Goal: Task Accomplishment & Management: Use online tool/utility

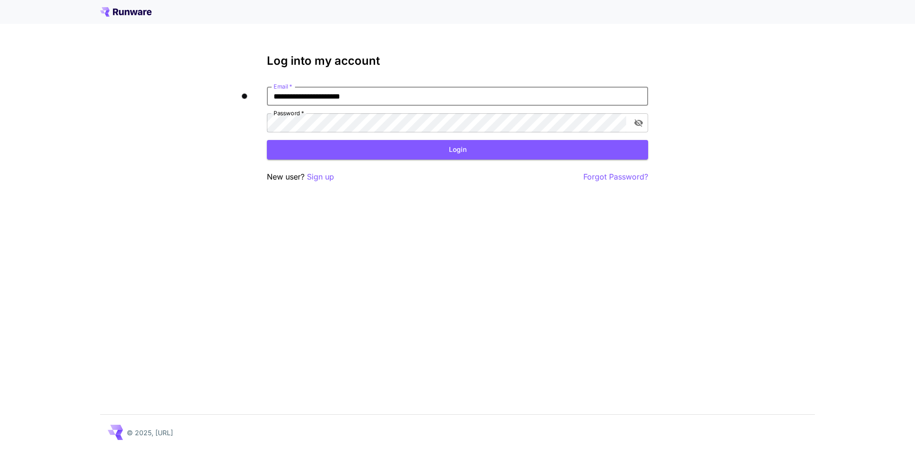
type input "**********"
click at [637, 115] on button "toggle password visibility" at bounding box center [638, 122] width 17 height 17
click at [550, 150] on button "Login" at bounding box center [457, 150] width 381 height 20
click at [461, 101] on input "**********" at bounding box center [457, 96] width 381 height 19
click at [333, 176] on p "Sign up" at bounding box center [320, 177] width 27 height 12
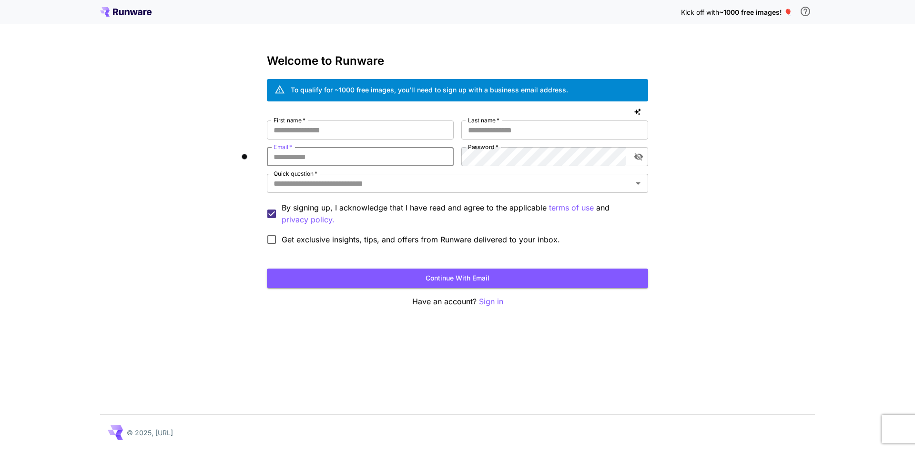
click at [364, 161] on input "Email   *" at bounding box center [360, 156] width 187 height 19
paste input "**********"
type input "**********"
click at [353, 133] on input "First name   *" at bounding box center [360, 130] width 187 height 19
type input "*******"
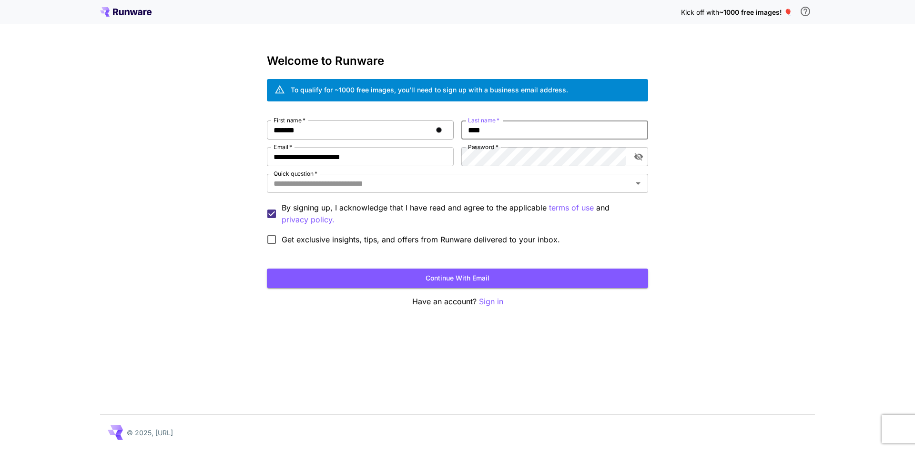
type input "****"
click at [639, 156] on icon "toggle password visibility" at bounding box center [639, 157] width 10 height 10
click at [641, 181] on icon "Open" at bounding box center [637, 183] width 11 height 11
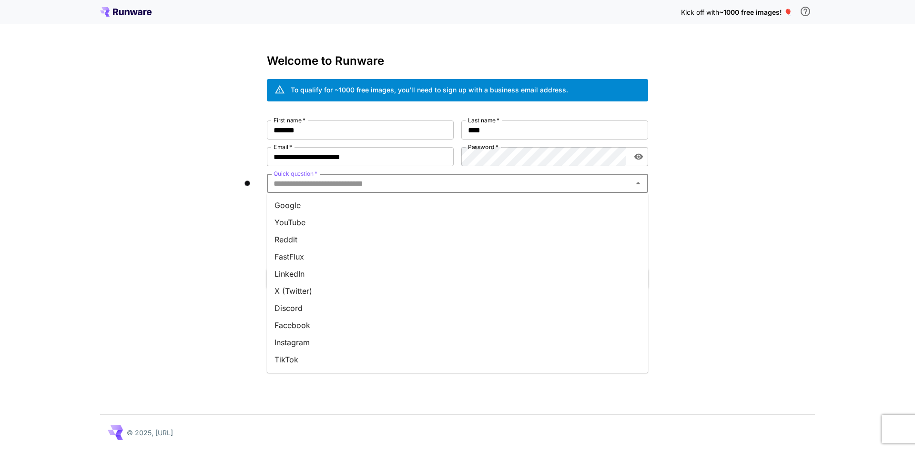
click at [314, 211] on li "Google" at bounding box center [457, 205] width 381 height 17
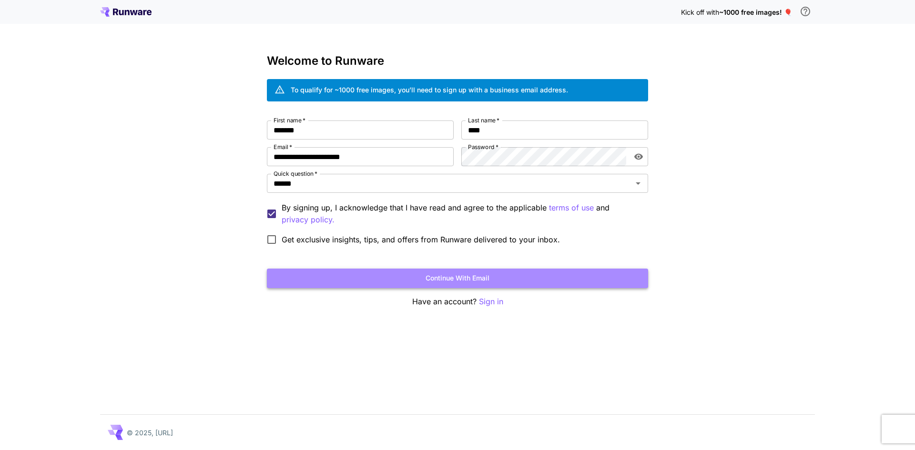
click at [404, 277] on button "Continue with email" at bounding box center [457, 279] width 381 height 20
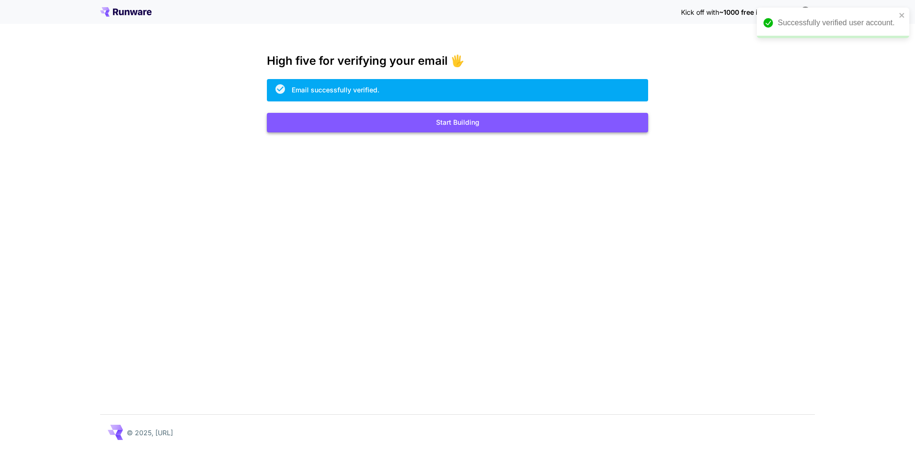
click at [458, 127] on button "Start Building" at bounding box center [457, 123] width 381 height 20
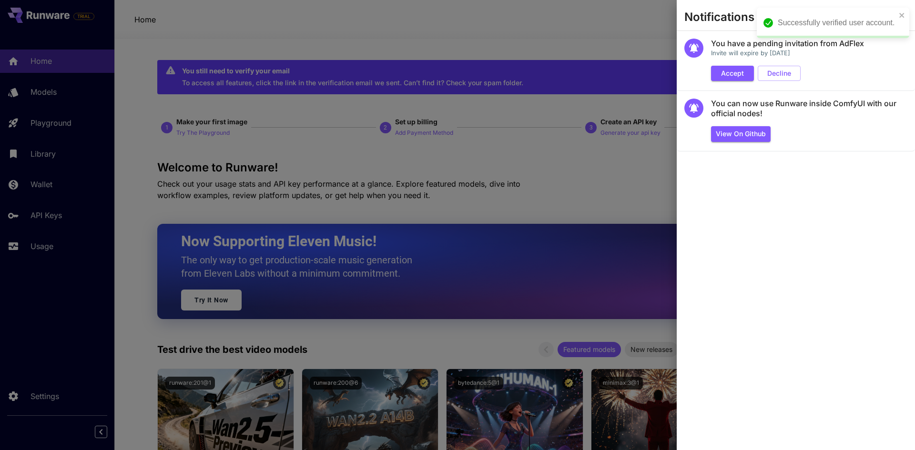
click at [559, 194] on div at bounding box center [457, 225] width 915 height 450
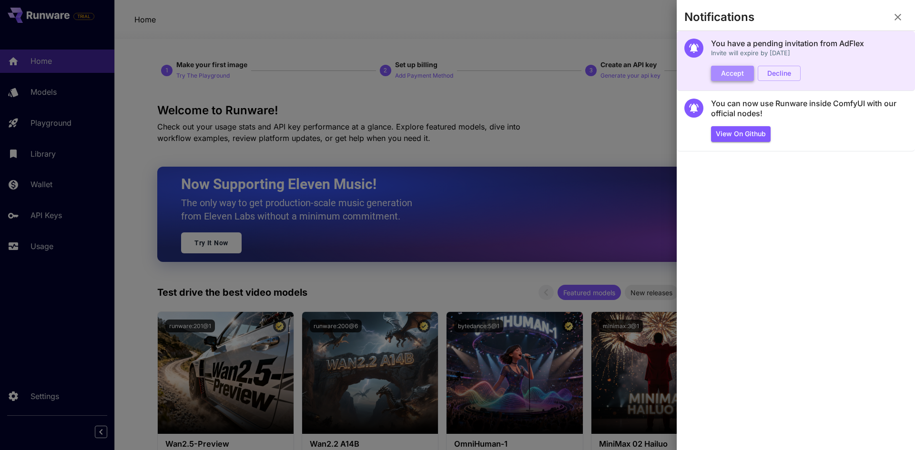
click at [737, 72] on button "Accept" at bounding box center [732, 74] width 43 height 16
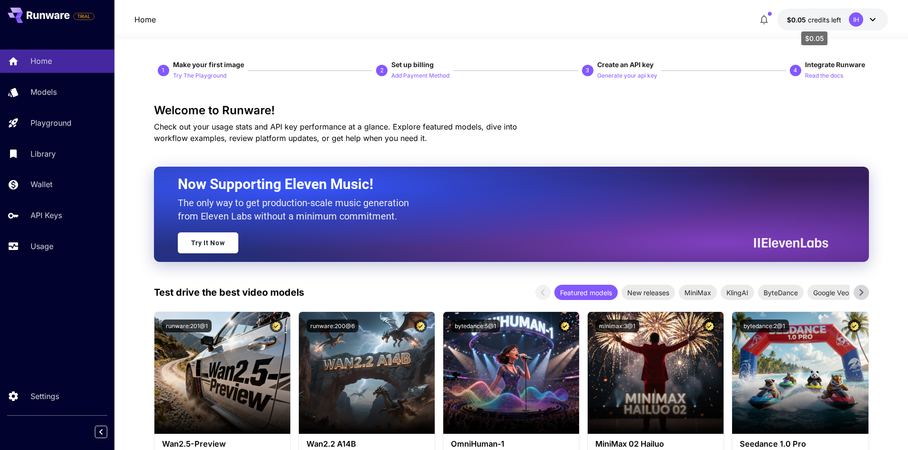
click at [831, 17] on span "credits left" at bounding box center [824, 20] width 33 height 8
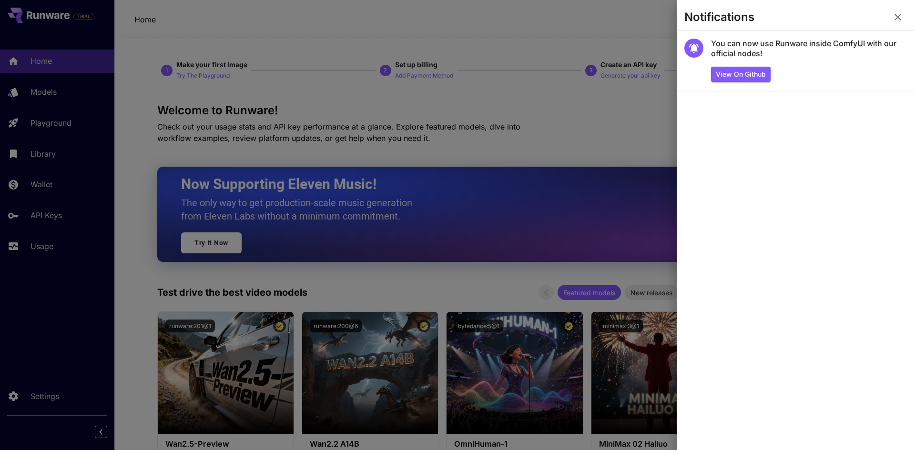
click at [893, 14] on icon "button" at bounding box center [897, 16] width 11 height 11
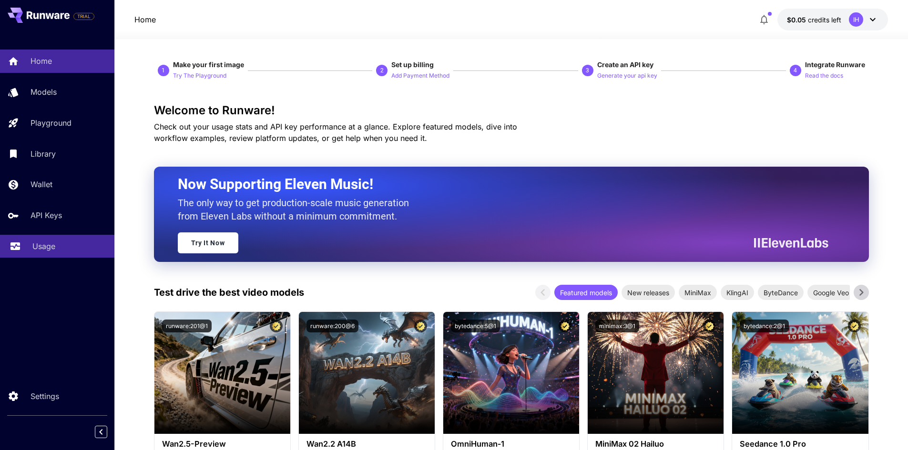
click at [68, 252] on div "Usage" at bounding box center [69, 246] width 74 height 11
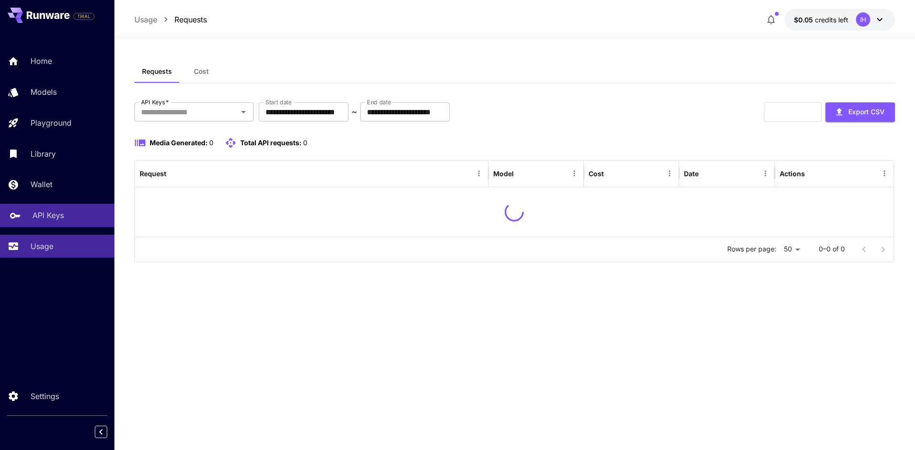
click at [69, 222] on link "API Keys" at bounding box center [57, 215] width 114 height 23
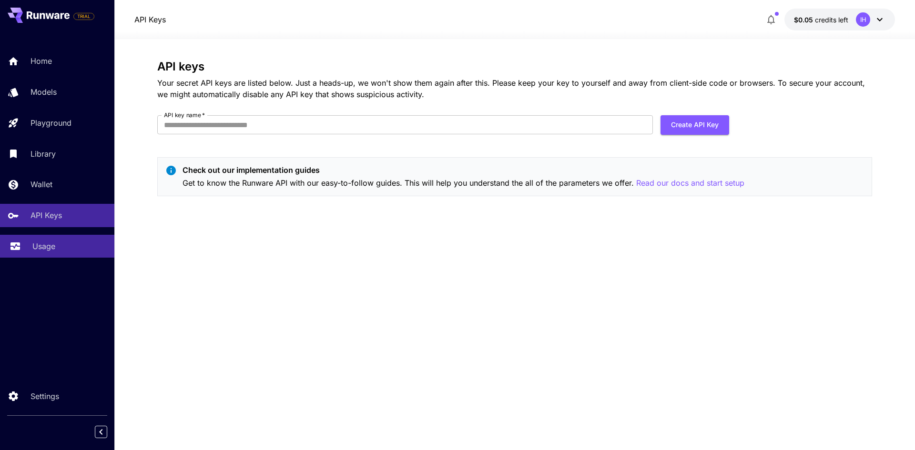
click at [56, 246] on div "Usage" at bounding box center [69, 246] width 74 height 11
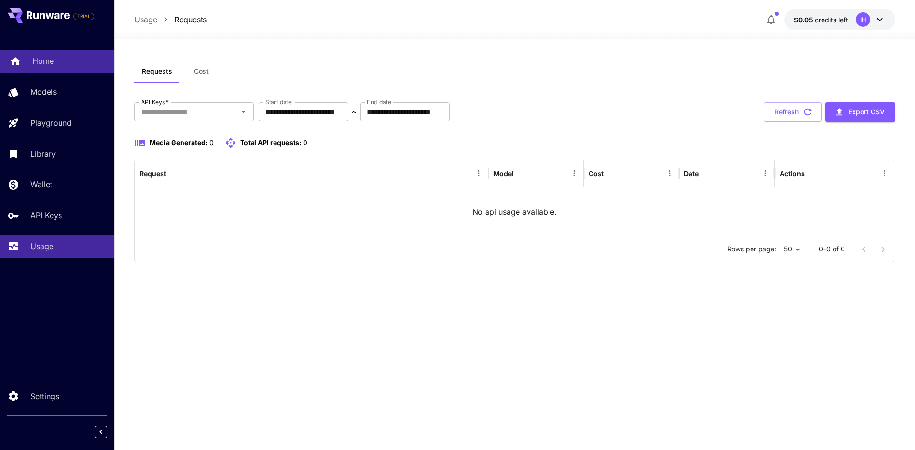
click at [57, 68] on link "Home" at bounding box center [57, 61] width 114 height 23
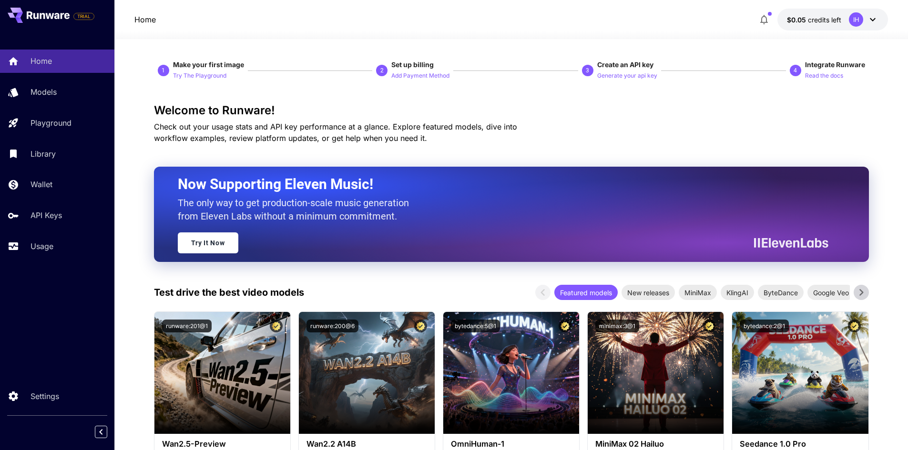
click at [834, 26] on button "$0.05 credits left IH" at bounding box center [832, 20] width 111 height 22
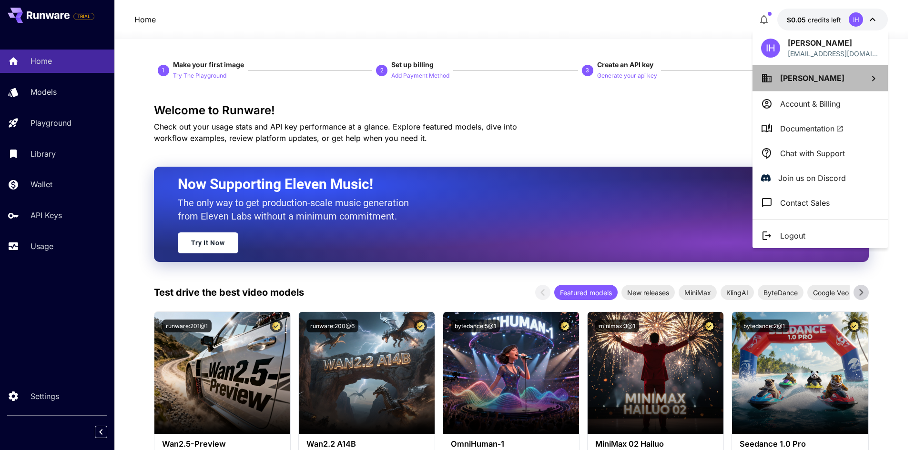
click at [841, 78] on li "Ibrahem Hmad" at bounding box center [819, 78] width 135 height 26
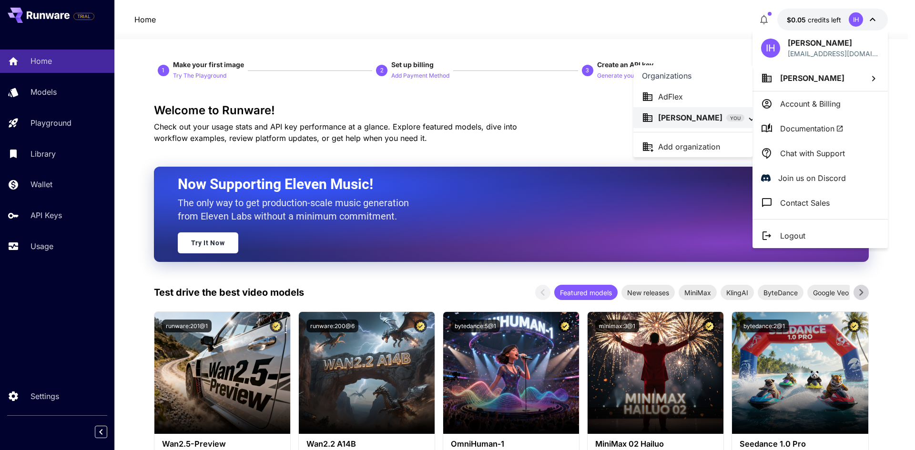
click at [671, 99] on p "AdFlex" at bounding box center [670, 96] width 25 height 11
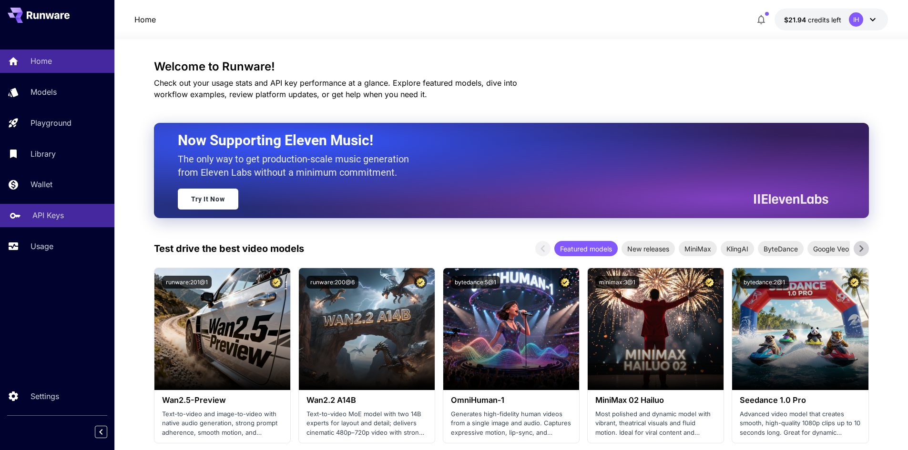
click at [58, 220] on p "API Keys" at bounding box center [47, 215] width 31 height 11
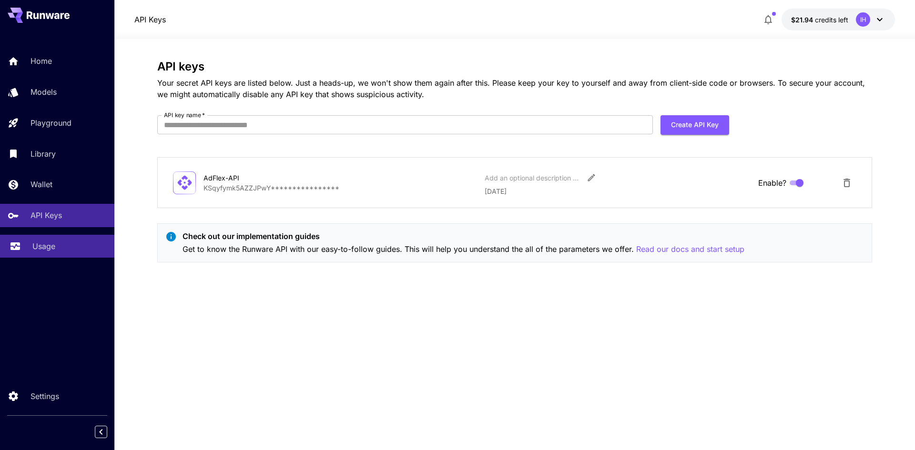
click at [51, 249] on p "Usage" at bounding box center [43, 246] width 23 height 11
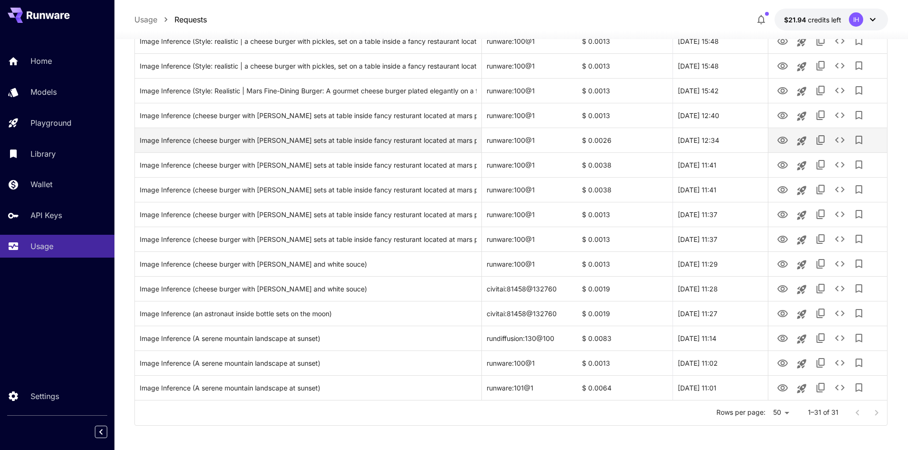
scroll to position [559, 0]
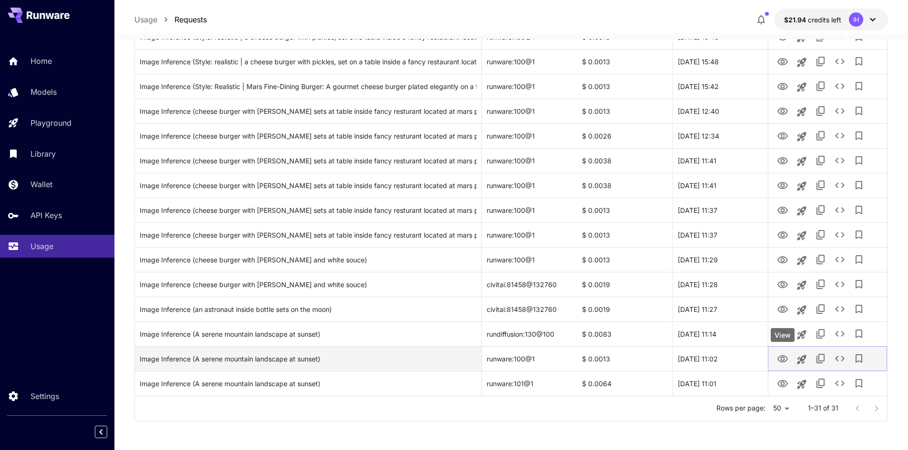
click at [781, 355] on icon "View" at bounding box center [782, 358] width 10 height 7
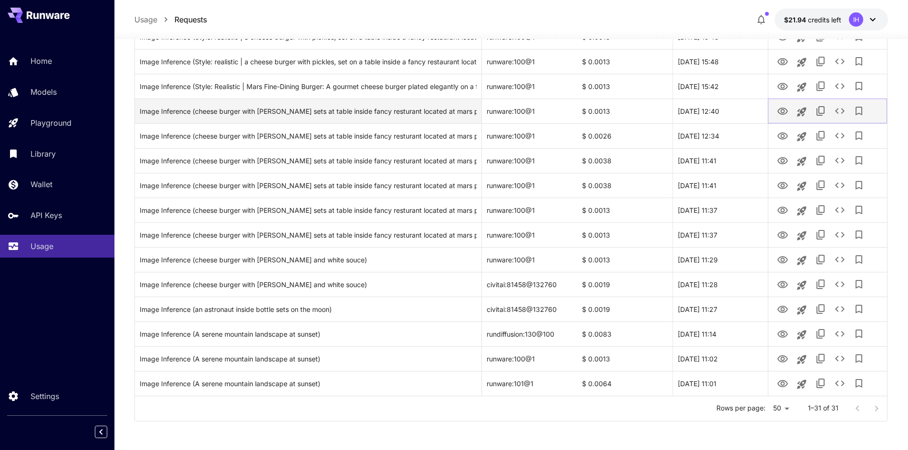
click at [782, 111] on icon "View" at bounding box center [782, 111] width 11 height 11
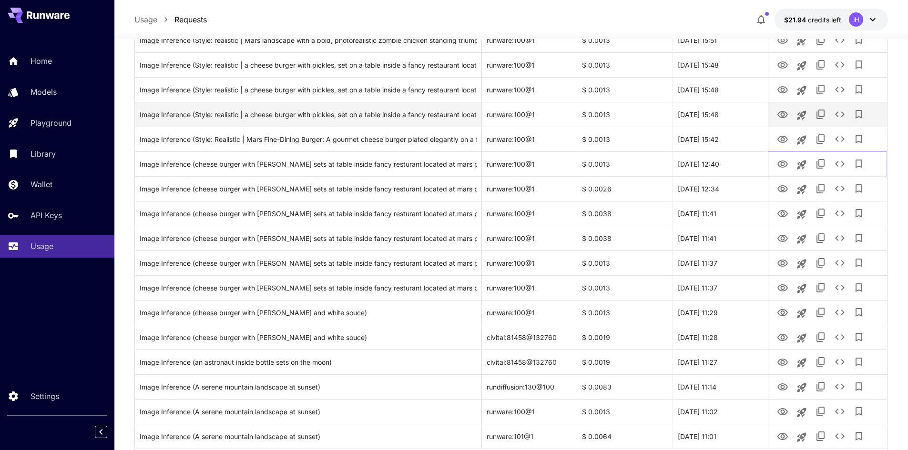
scroll to position [416, 0]
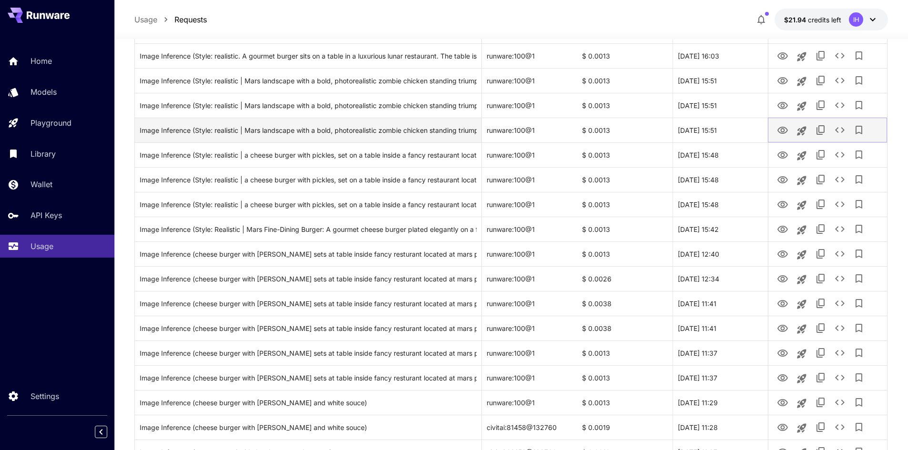
click at [780, 133] on icon "View" at bounding box center [782, 130] width 10 height 7
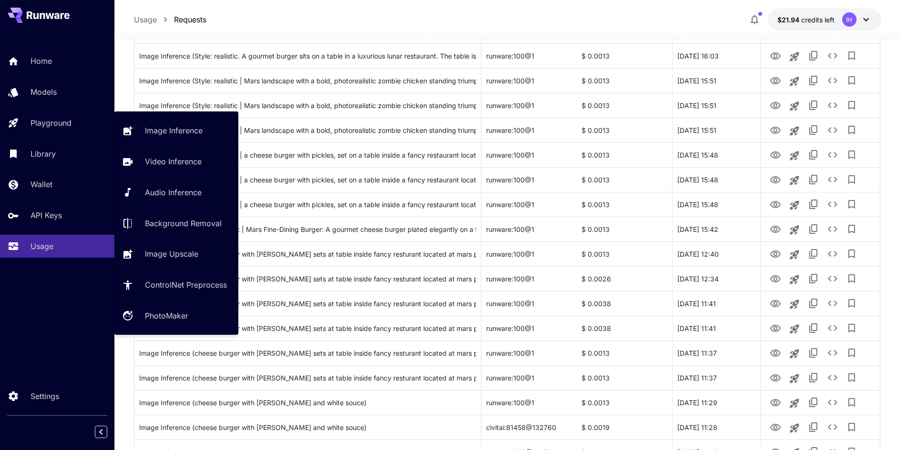
drag, startPoint x: 44, startPoint y: 90, endPoint x: 727, endPoint y: 207, distance: 692.2
click at [44, 90] on p "Models" at bounding box center [43, 91] width 26 height 11
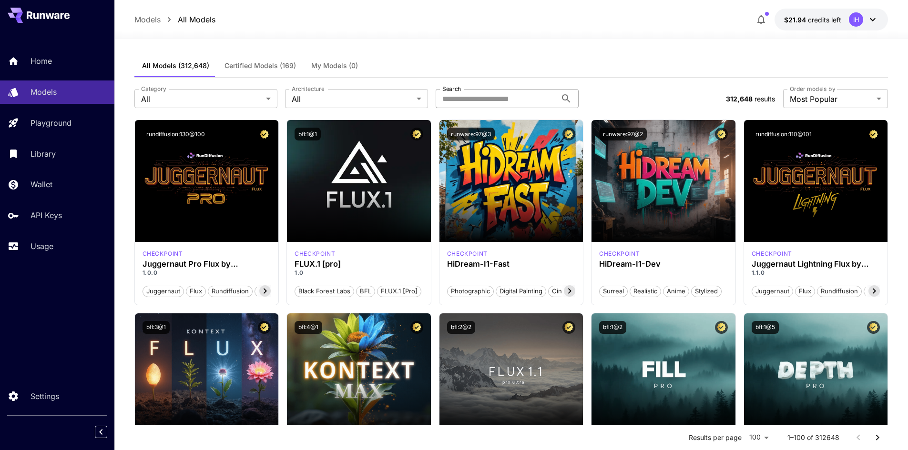
click at [514, 103] on input "Search" at bounding box center [495, 98] width 121 height 19
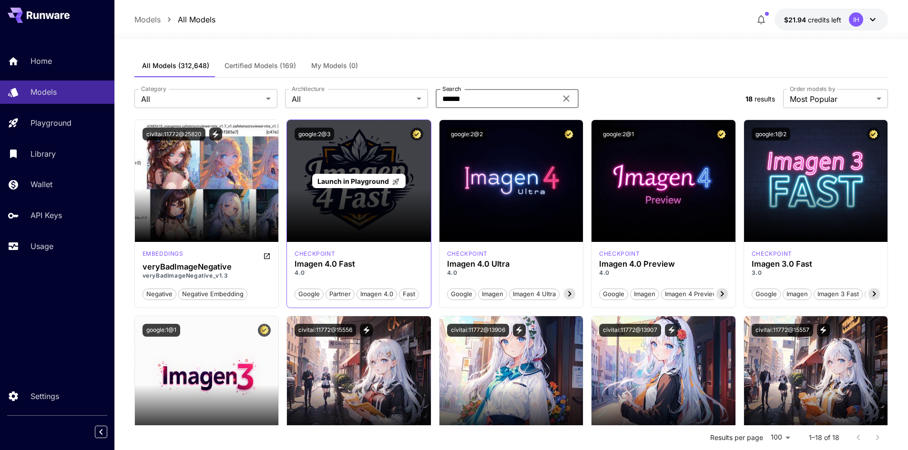
type input "******"
click at [350, 224] on div "Launch in Playground" at bounding box center [359, 181] width 144 height 122
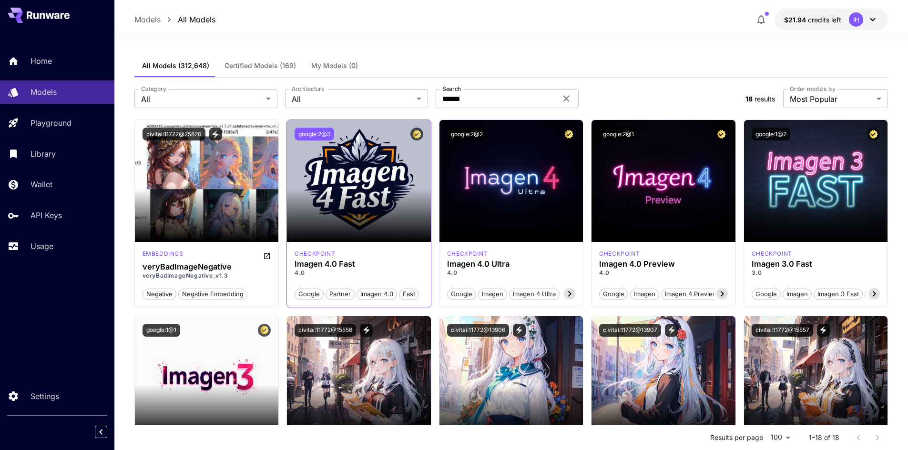
click at [311, 130] on button "google:2@3" at bounding box center [314, 134] width 40 height 13
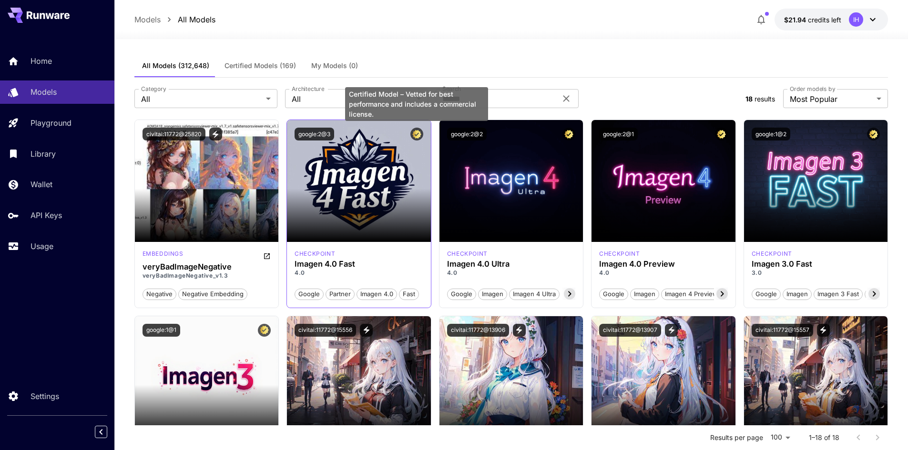
click at [413, 131] on icon "Certified Model – Vetted for best performance and includes a commercial license." at bounding box center [416, 134] width 9 height 9
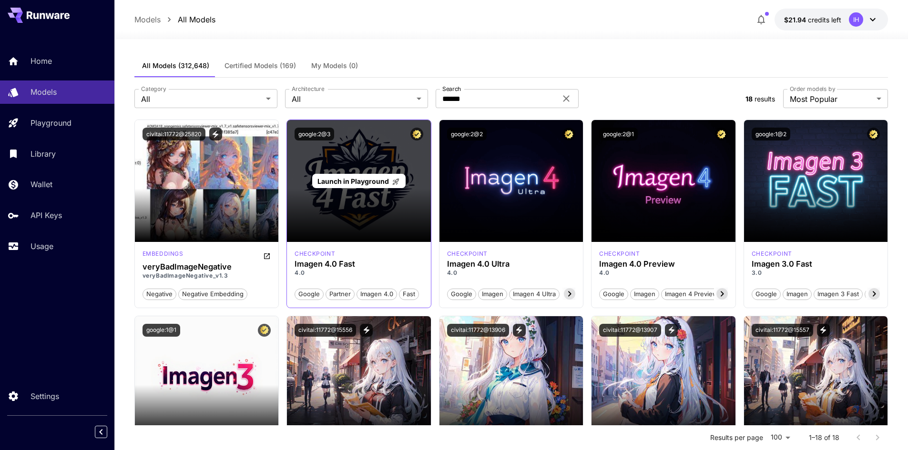
click at [384, 151] on div "Launch in Playground" at bounding box center [359, 181] width 144 height 122
click at [345, 170] on div "Launch in Playground" at bounding box center [359, 181] width 144 height 122
click at [343, 181] on span "Launch in Playground" at bounding box center [352, 181] width 71 height 8
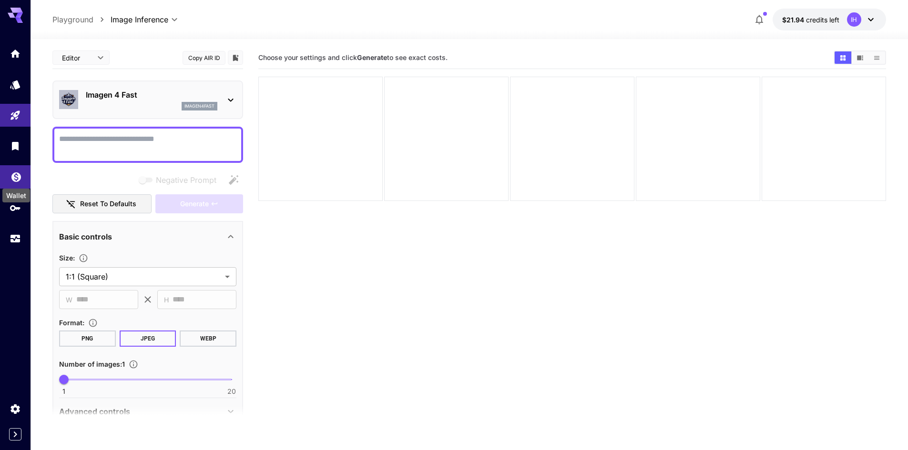
click at [14, 181] on link at bounding box center [15, 176] width 30 height 23
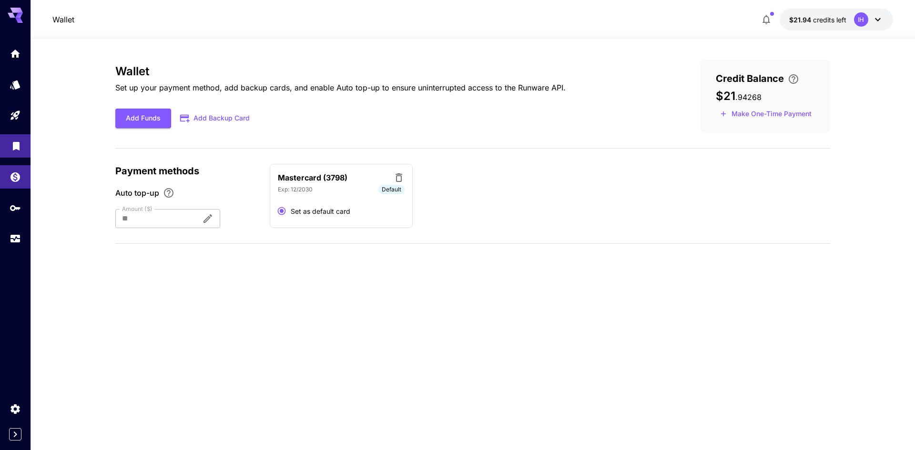
click at [13, 153] on link at bounding box center [15, 145] width 30 height 23
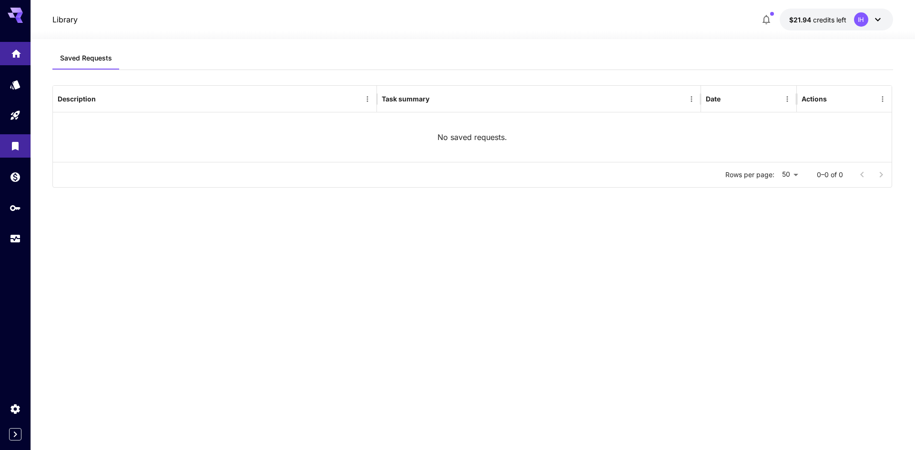
click at [9, 55] on link at bounding box center [15, 53] width 30 height 23
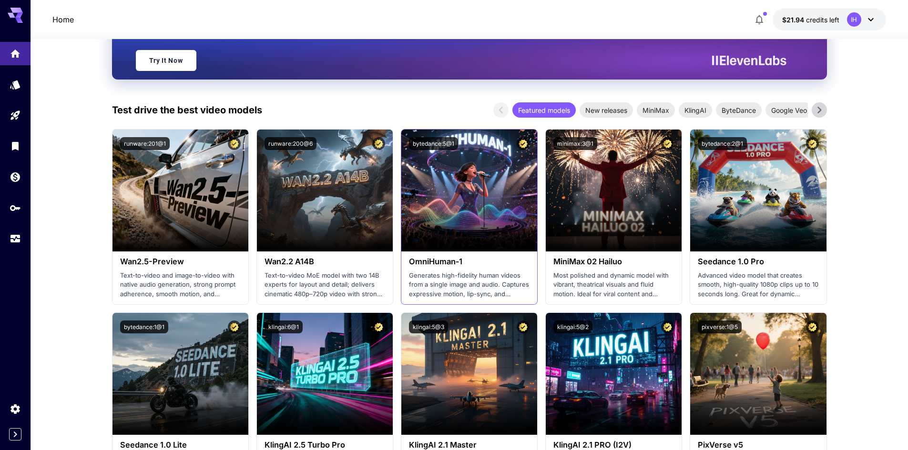
scroll to position [143, 0]
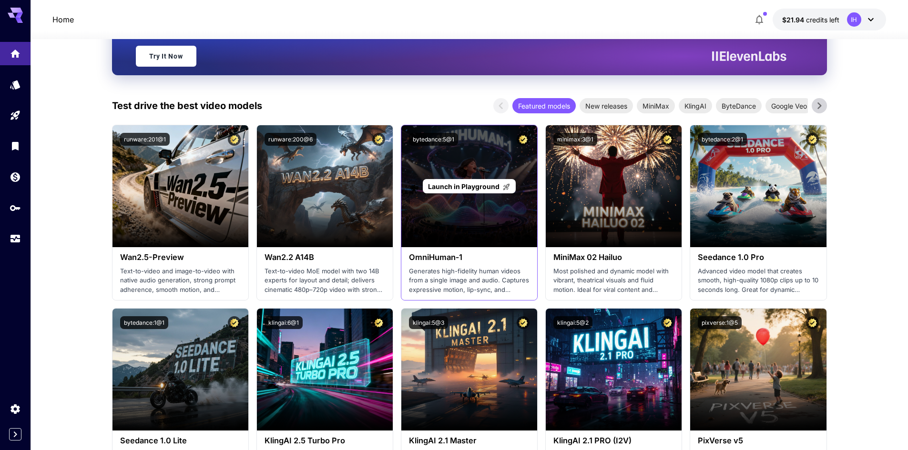
click at [484, 202] on div "Launch in Playground" at bounding box center [469, 186] width 136 height 122
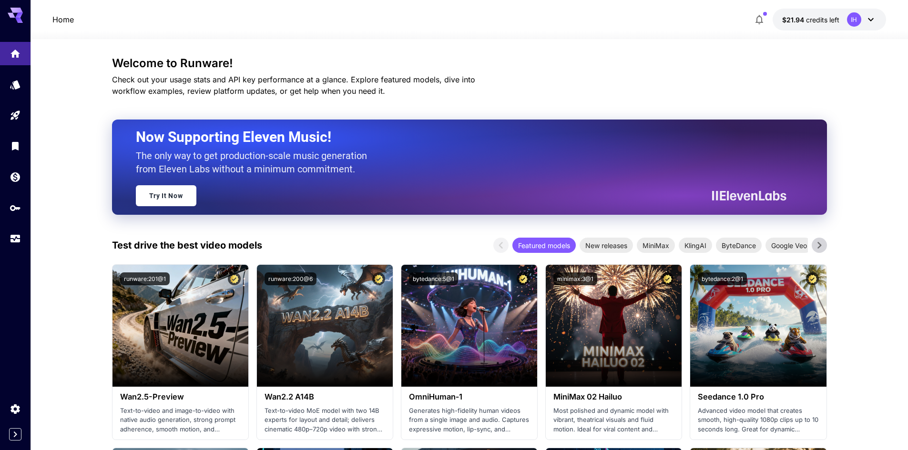
scroll to position [0, 0]
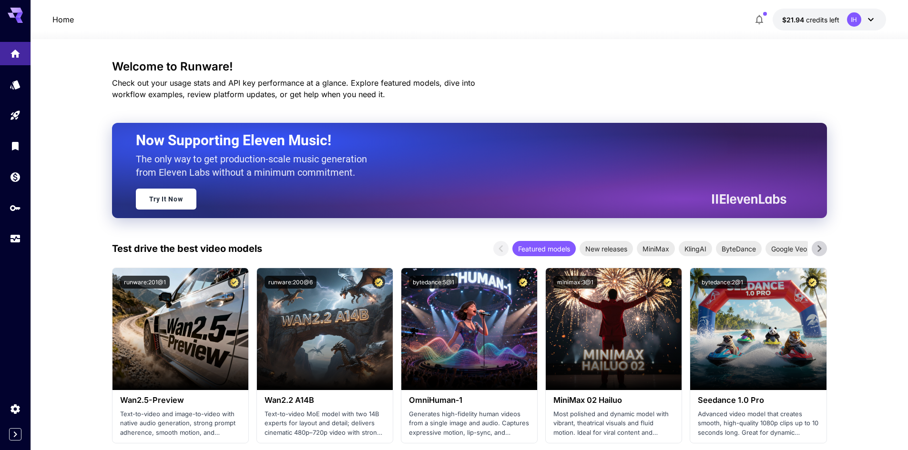
click at [54, 19] on p "Home" at bounding box center [62, 19] width 21 height 11
click at [16, 83] on icon "Models" at bounding box center [16, 81] width 10 height 9
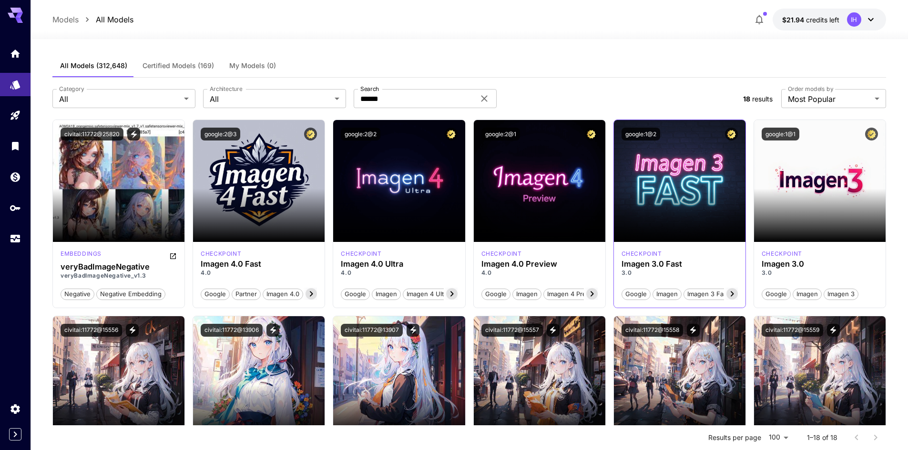
click at [728, 296] on icon at bounding box center [731, 293] width 11 height 11
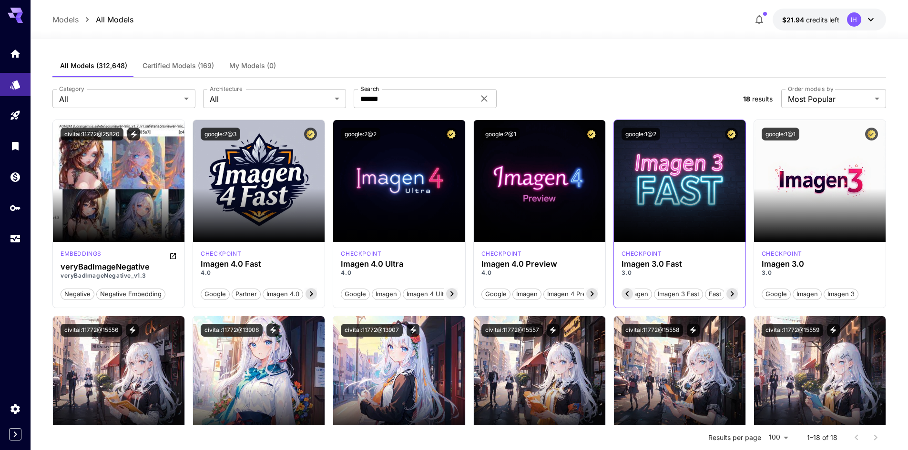
click at [728, 296] on icon at bounding box center [731, 293] width 11 height 11
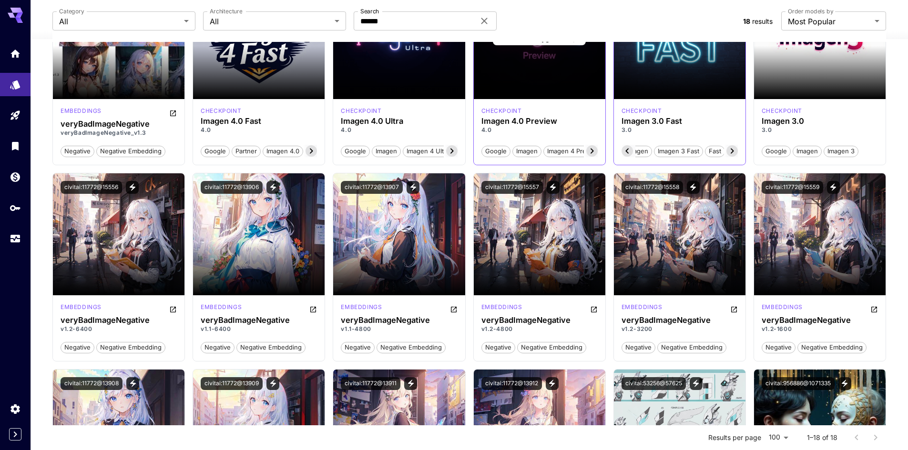
scroll to position [0, 0]
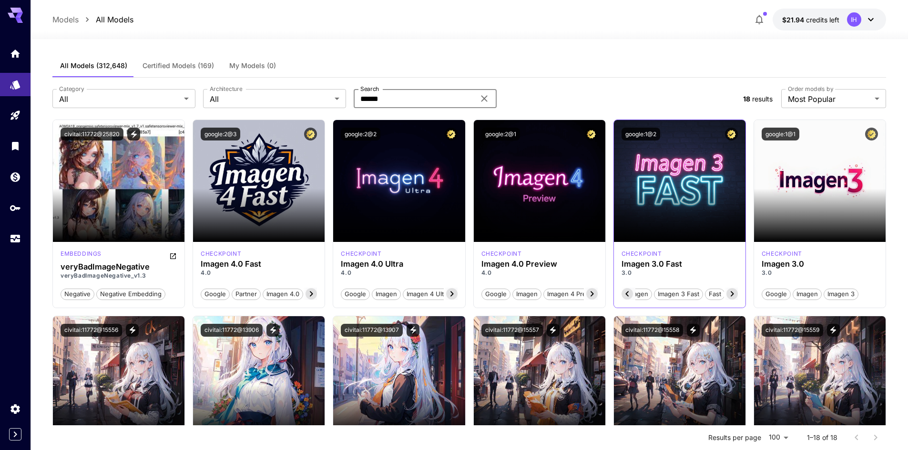
click at [438, 95] on input "******" at bounding box center [414, 98] width 121 height 19
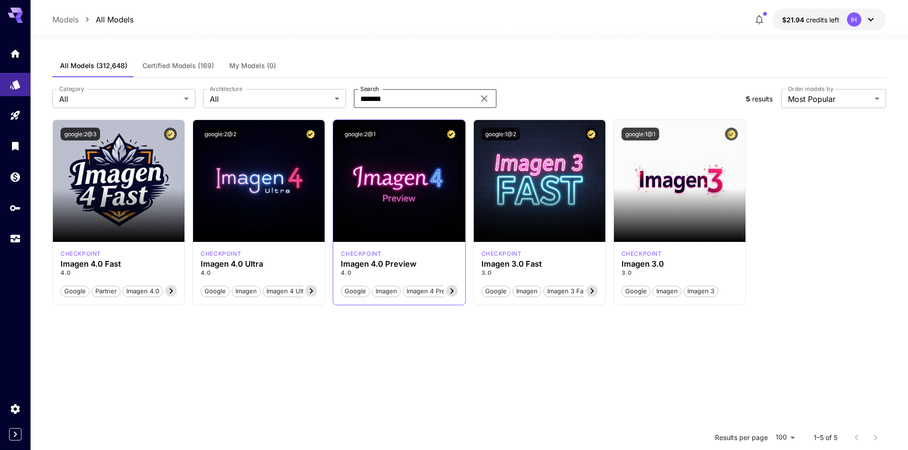
type input "******"
click at [453, 296] on icon at bounding box center [451, 290] width 11 height 11
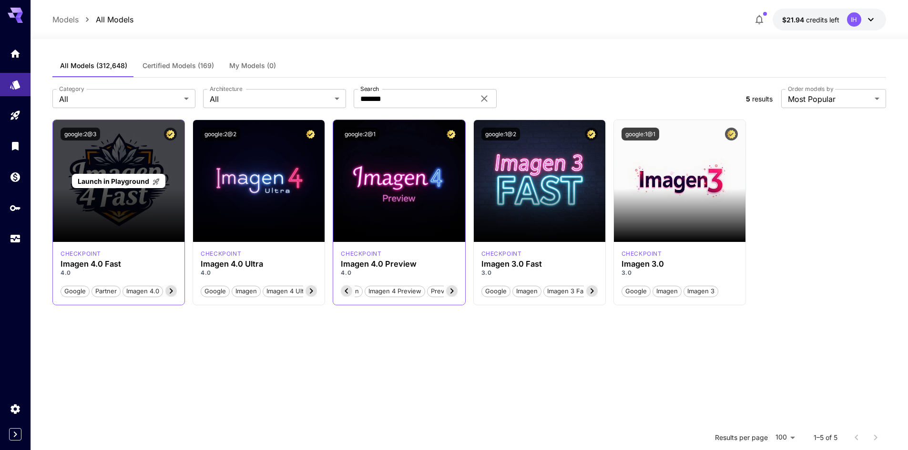
click at [130, 183] on span "Launch in Playground" at bounding box center [113, 181] width 71 height 8
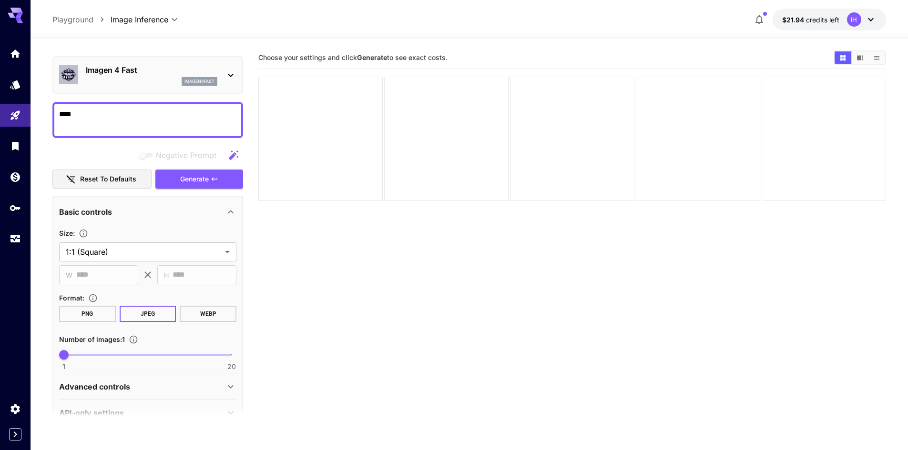
scroll to position [46, 0]
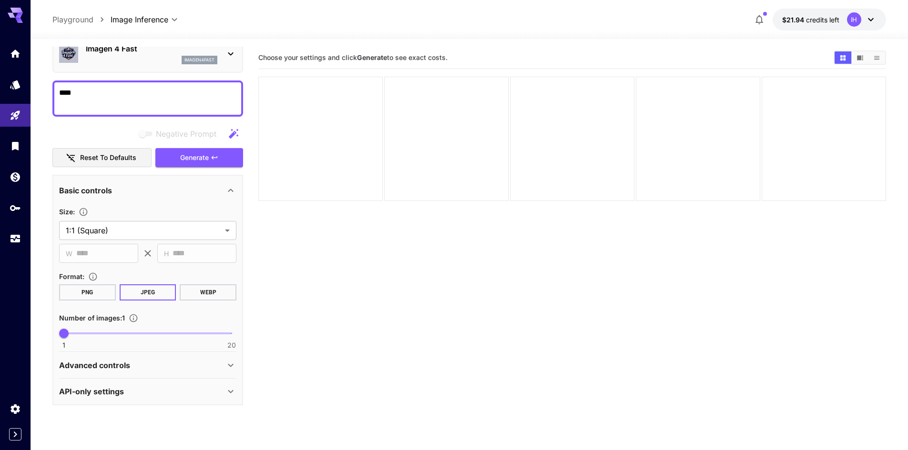
click at [95, 291] on button "PNG" at bounding box center [87, 292] width 57 height 16
click at [202, 157] on span "Generate" at bounding box center [194, 158] width 29 height 12
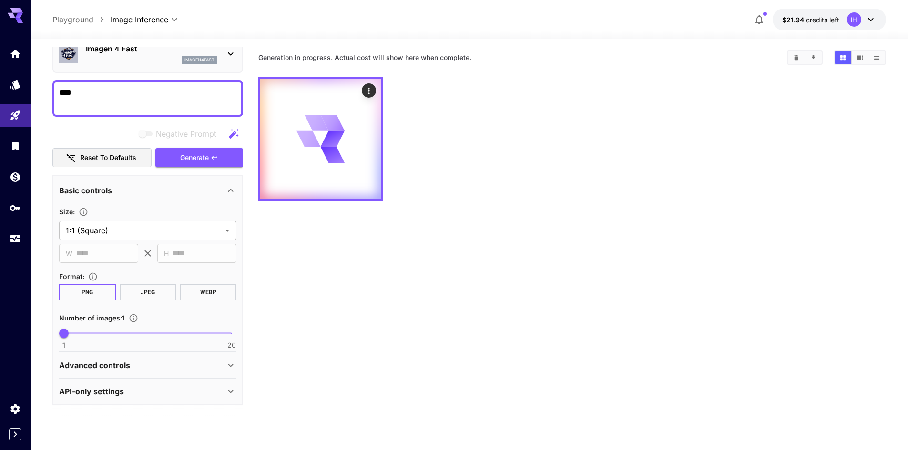
click at [219, 395] on div "API-only settings" at bounding box center [142, 391] width 166 height 11
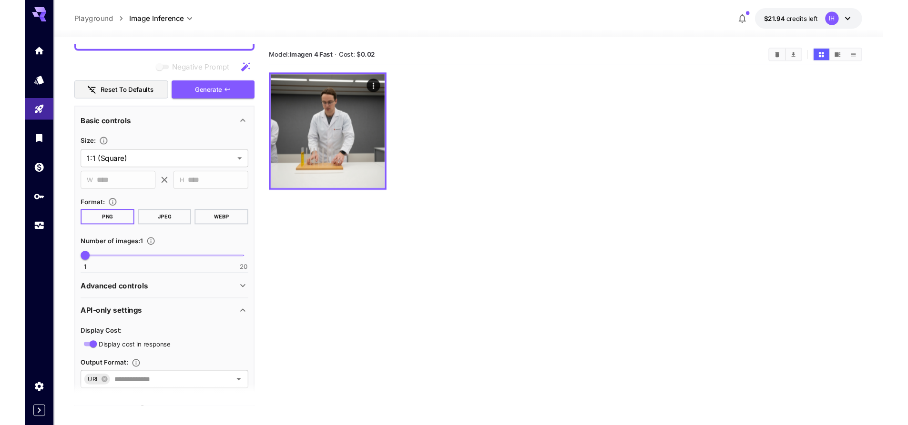
scroll to position [0, 0]
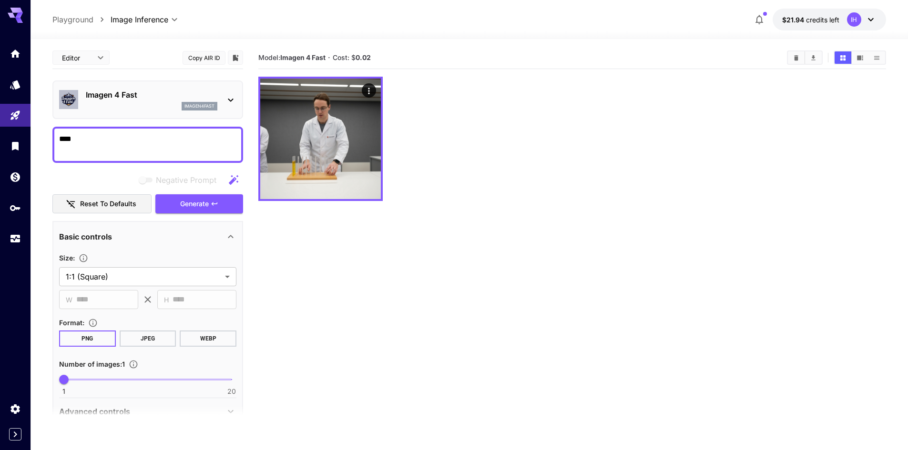
click at [124, 132] on div "****" at bounding box center [147, 145] width 191 height 36
paste textarea "**********"
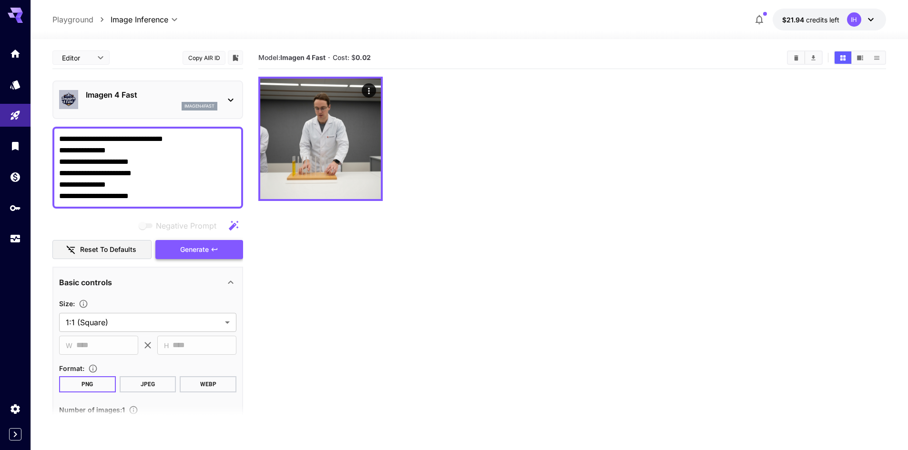
click at [208, 246] on span "Generate" at bounding box center [194, 250] width 29 height 12
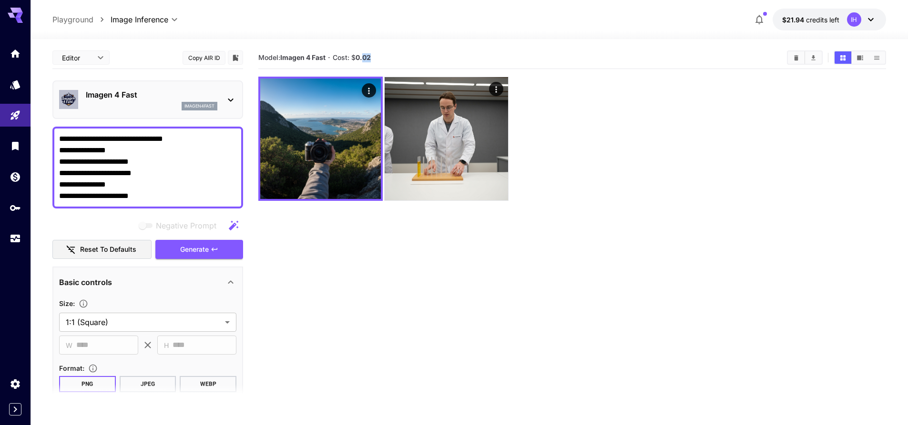
drag, startPoint x: 364, startPoint y: 59, endPoint x: 384, endPoint y: 50, distance: 22.0
click at [384, 50] on div "Model: Imagen 4 Fast · Cost: $ 0.02" at bounding box center [571, 58] width 627 height 22
click at [368, 59] on b "0.02" at bounding box center [362, 57] width 15 height 8
click at [567, 159] on div at bounding box center [571, 139] width 627 height 124
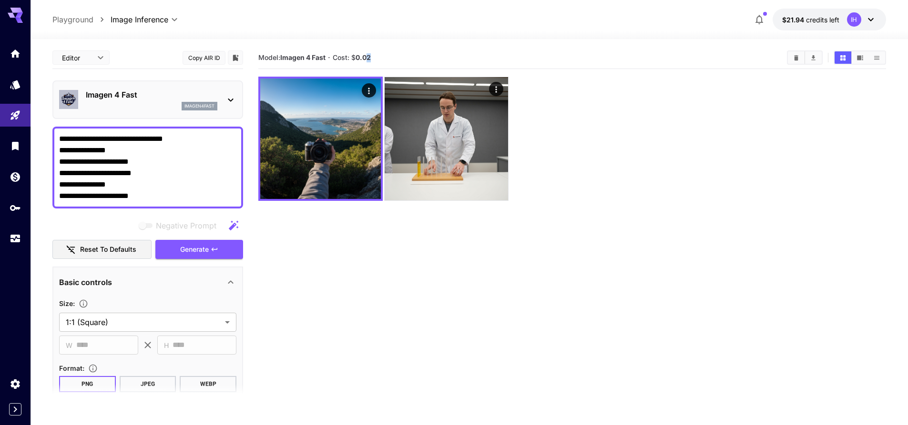
drag, startPoint x: 367, startPoint y: 57, endPoint x: 372, endPoint y: 58, distance: 4.8
click at [371, 58] on b "0.02" at bounding box center [362, 57] width 15 height 8
click at [661, 140] on div at bounding box center [571, 139] width 627 height 124
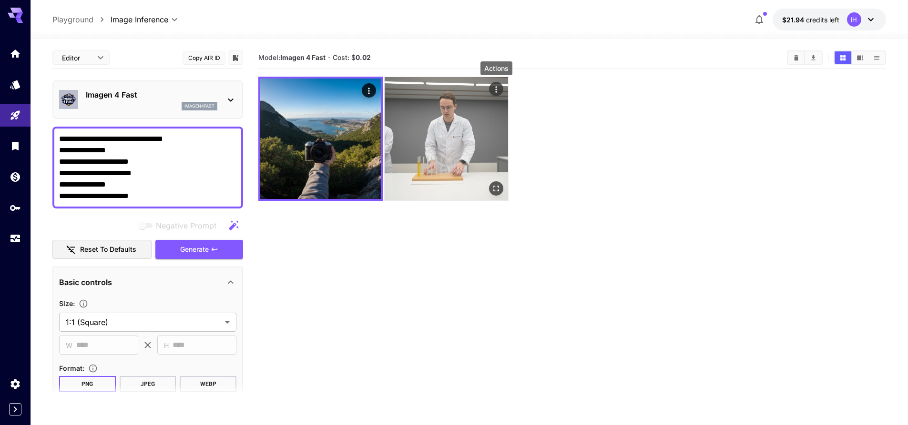
click at [496, 92] on icon "Actions" at bounding box center [495, 89] width 1 height 6
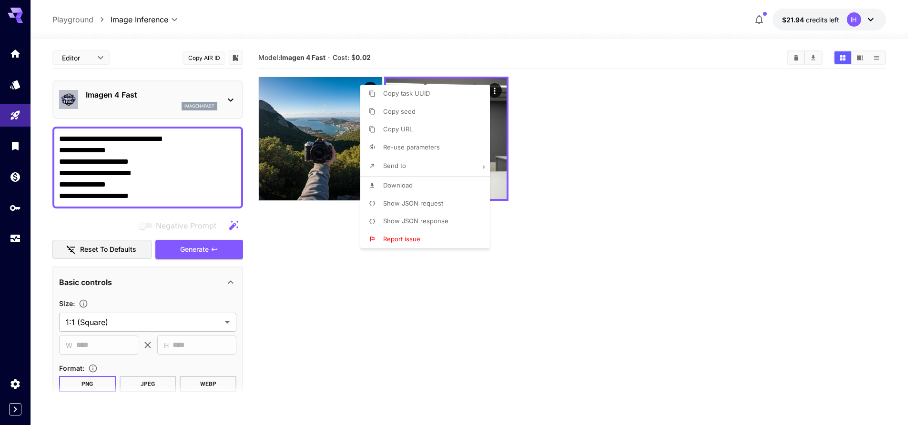
click at [596, 146] on div at bounding box center [457, 212] width 915 height 425
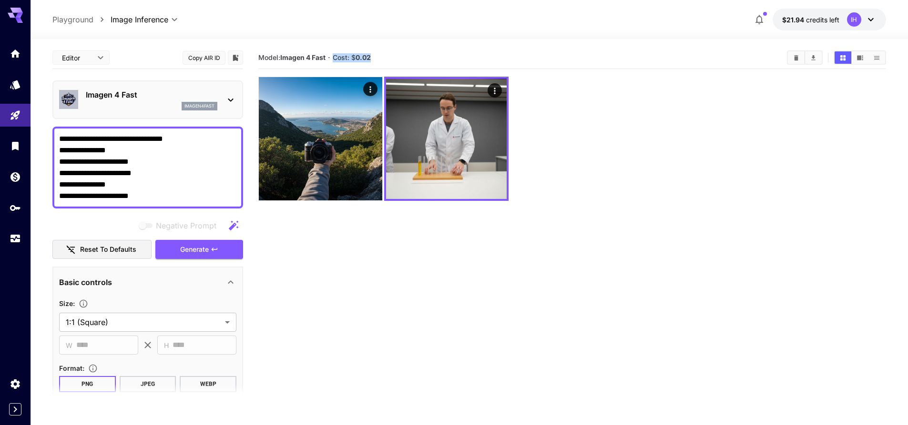
drag, startPoint x: 336, startPoint y: 56, endPoint x: 385, endPoint y: 52, distance: 49.2
click at [385, 52] on section "Model: Imagen 4 Fast · Cost: $ 0.02" at bounding box center [518, 57] width 521 height 11
click at [167, 180] on textarea "**********" at bounding box center [147, 167] width 177 height 69
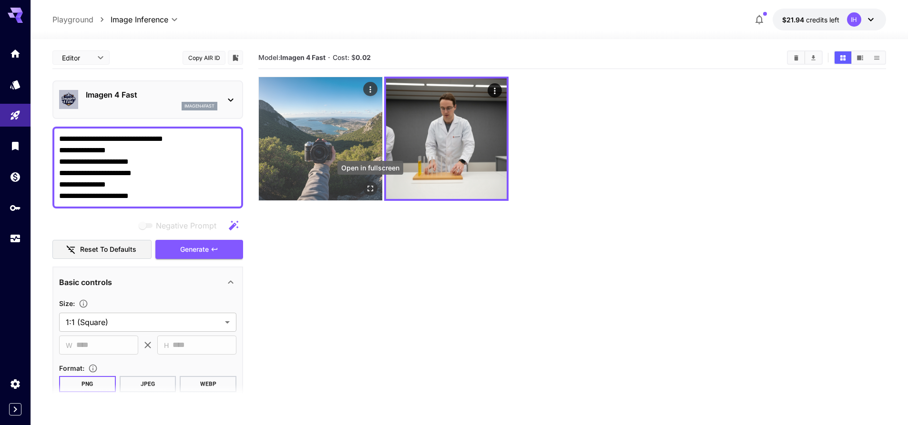
click at [372, 184] on icon "Open in fullscreen" at bounding box center [370, 189] width 10 height 10
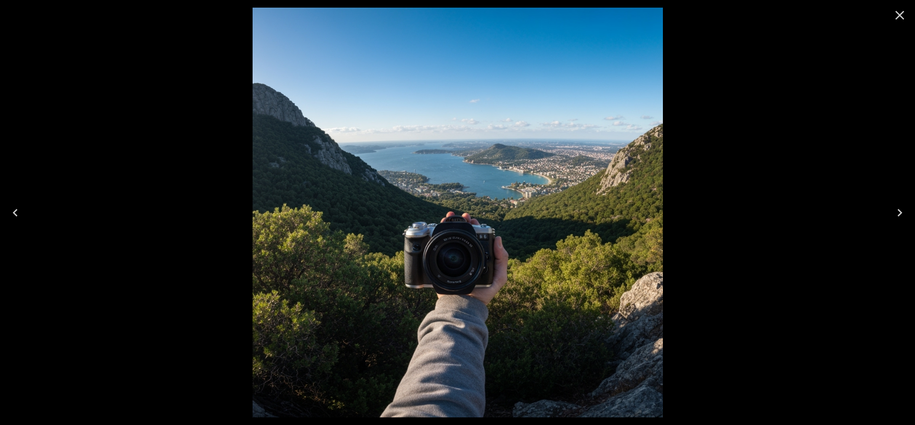
click at [897, 15] on icon "Close" at bounding box center [899, 15] width 15 height 15
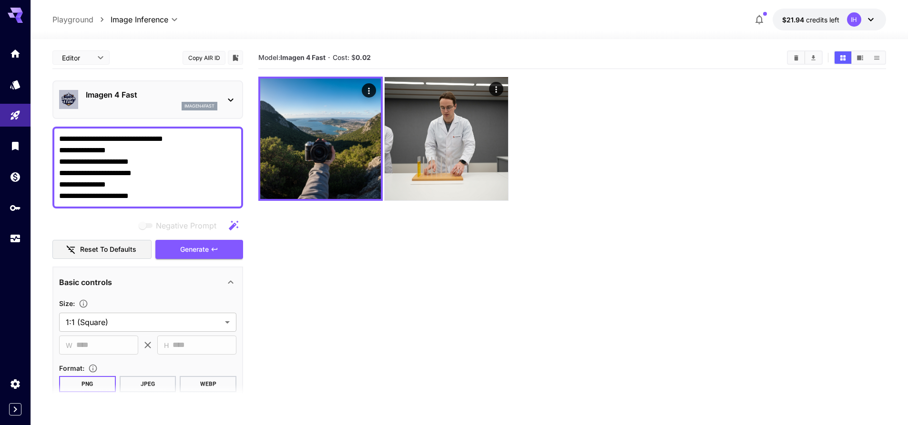
click at [228, 104] on icon at bounding box center [230, 99] width 11 height 11
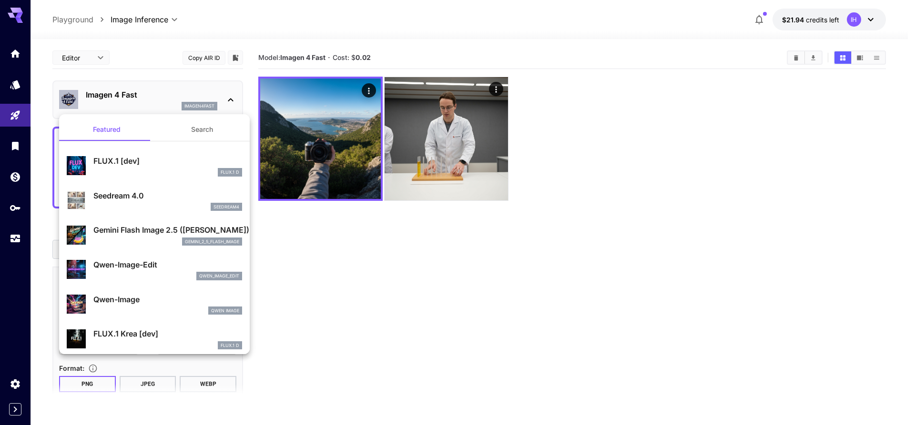
click at [228, 104] on div at bounding box center [457, 212] width 915 height 425
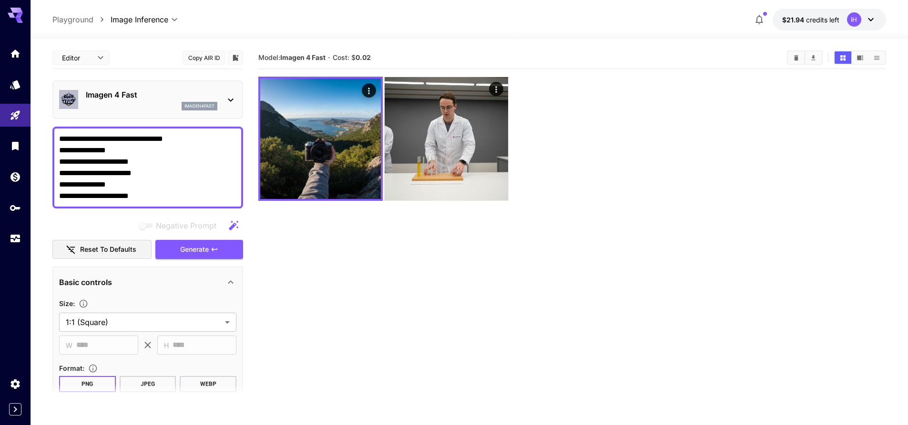
click at [228, 104] on icon at bounding box center [230, 99] width 11 height 11
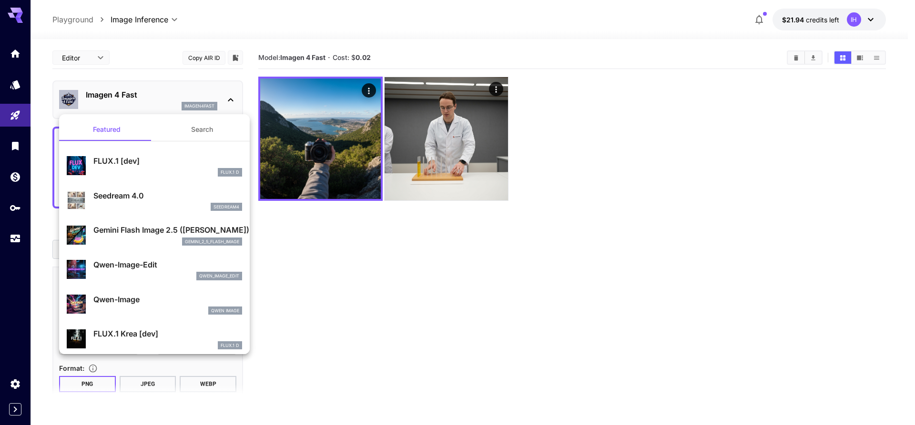
click at [543, 253] on div at bounding box center [457, 212] width 915 height 425
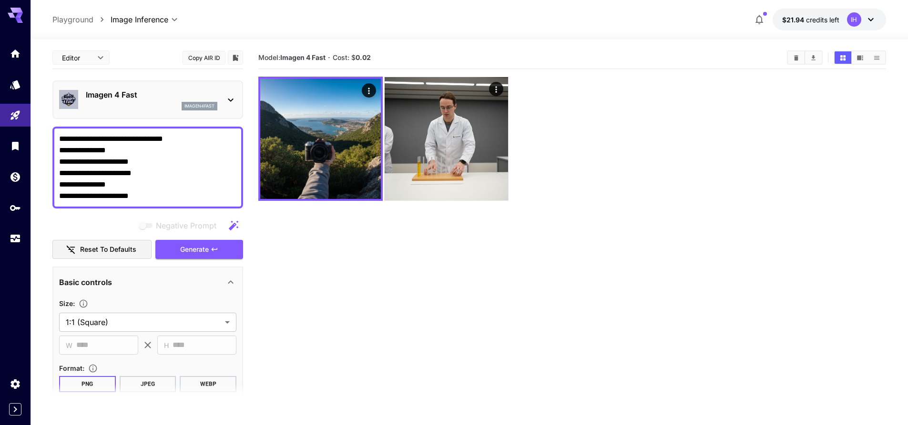
click at [136, 170] on textarea "**********" at bounding box center [147, 167] width 177 height 69
paste textarea "**********"
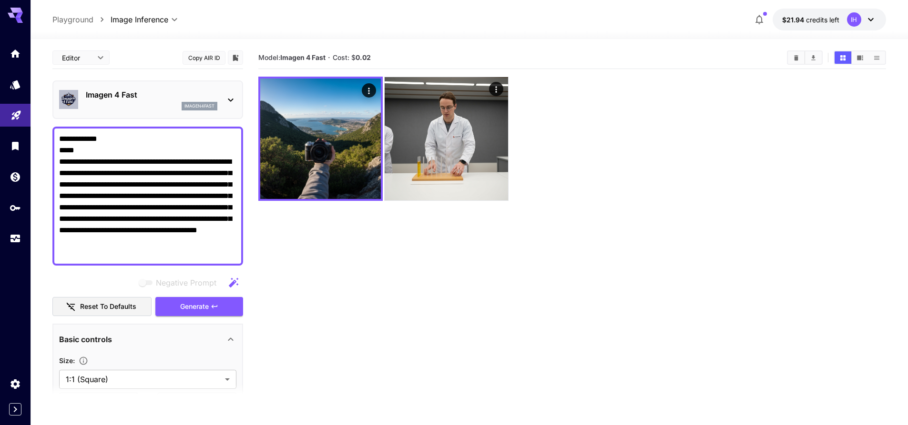
drag, startPoint x: 86, startPoint y: 149, endPoint x: 20, endPoint y: 120, distance: 72.6
click at [20, 120] on div "**********" at bounding box center [454, 250] width 908 height 501
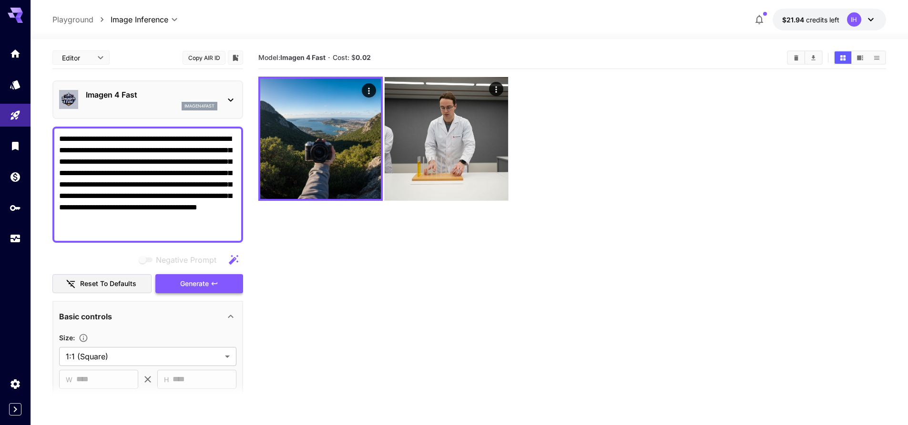
type textarea "**********"
click at [194, 285] on span "Generate" at bounding box center [194, 284] width 29 height 12
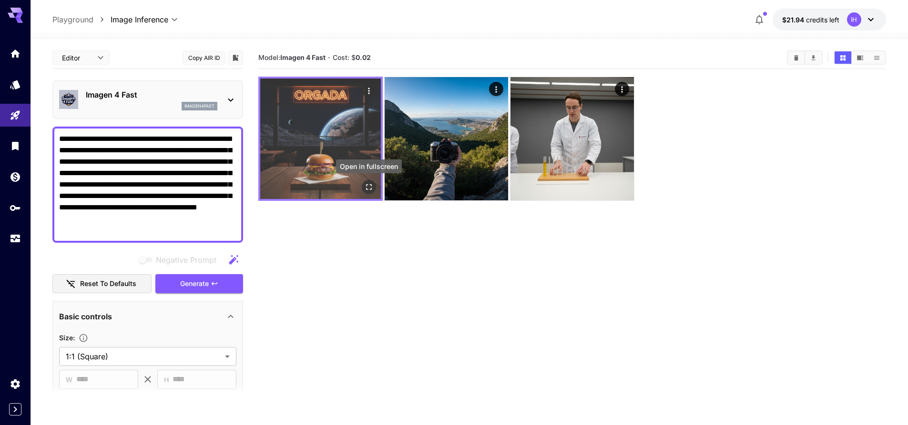
click at [366, 186] on icon "Open in fullscreen" at bounding box center [369, 187] width 6 height 6
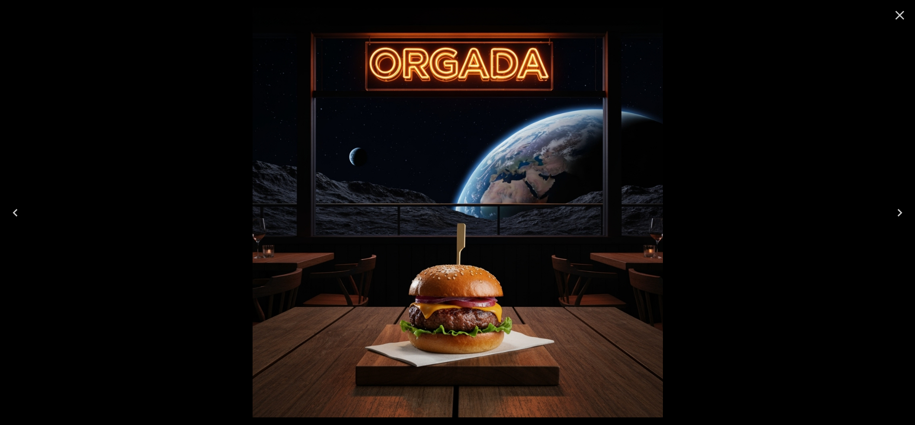
drag, startPoint x: 0, startPoint y: 0, endPoint x: 901, endPoint y: 18, distance: 901.1
click at [901, 18] on icon "Close" at bounding box center [899, 15] width 15 height 15
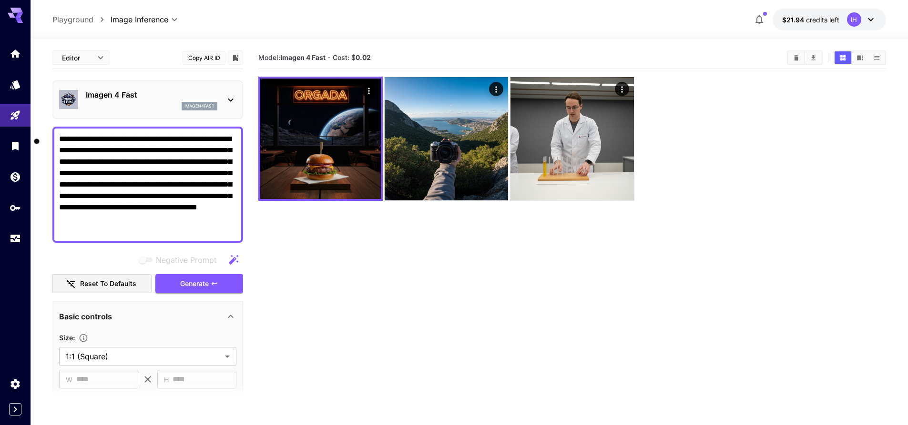
click at [204, 232] on textarea "**********" at bounding box center [147, 184] width 177 height 103
click at [147, 99] on p "Imagen 4 Fast" at bounding box center [151, 94] width 131 height 11
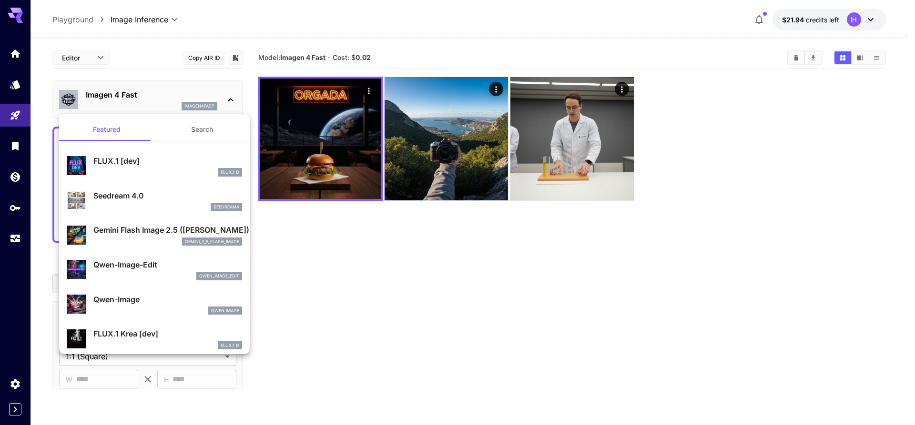
click at [147, 99] on div at bounding box center [457, 212] width 915 height 425
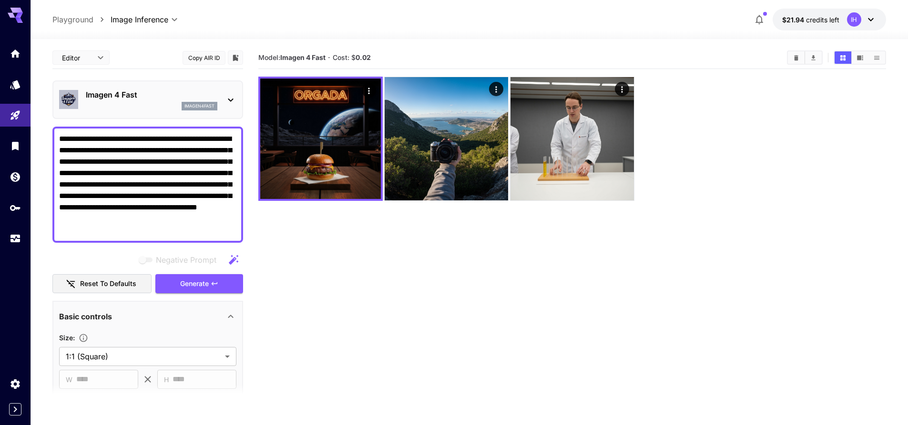
click at [147, 99] on p "Imagen 4 Fast" at bounding box center [151, 94] width 131 height 11
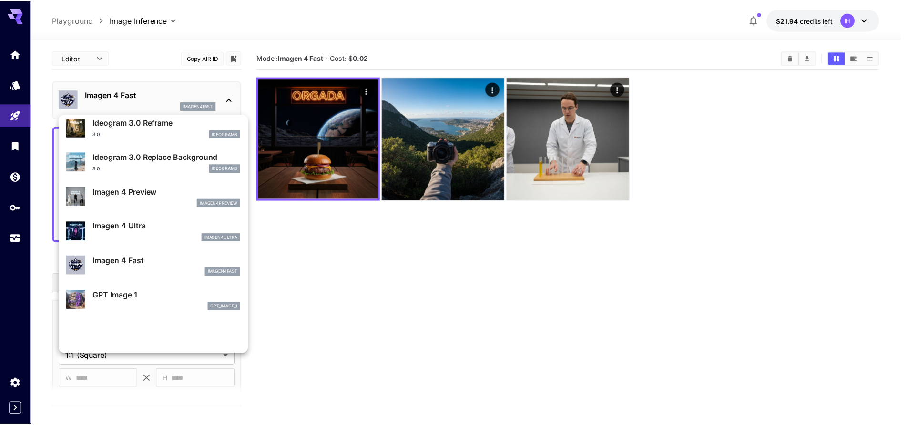
scroll to position [429, 0]
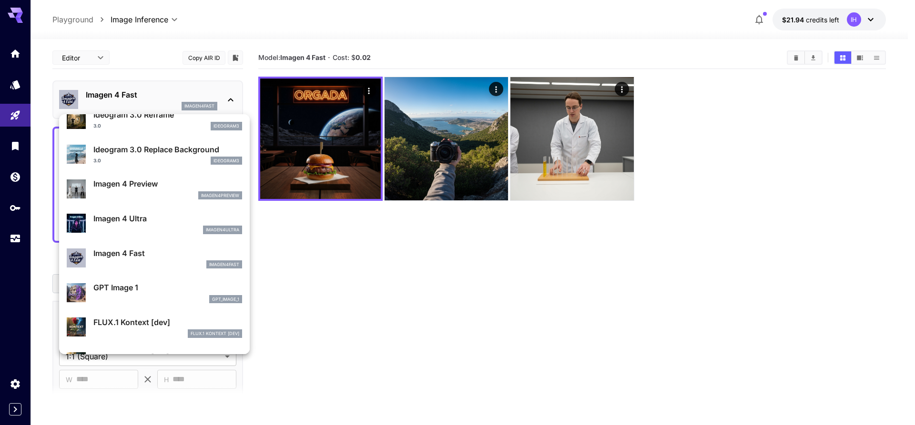
click at [166, 234] on div "imagen4ultra" at bounding box center [167, 230] width 149 height 9
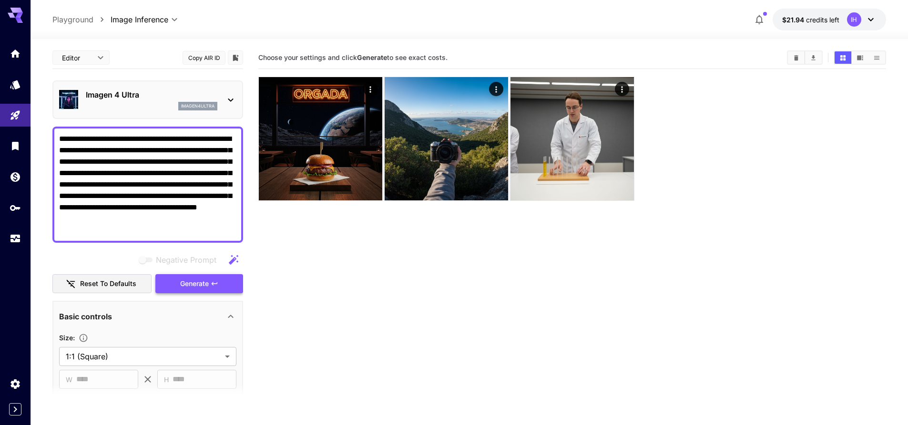
click at [212, 286] on icon "button" at bounding box center [215, 284] width 8 height 8
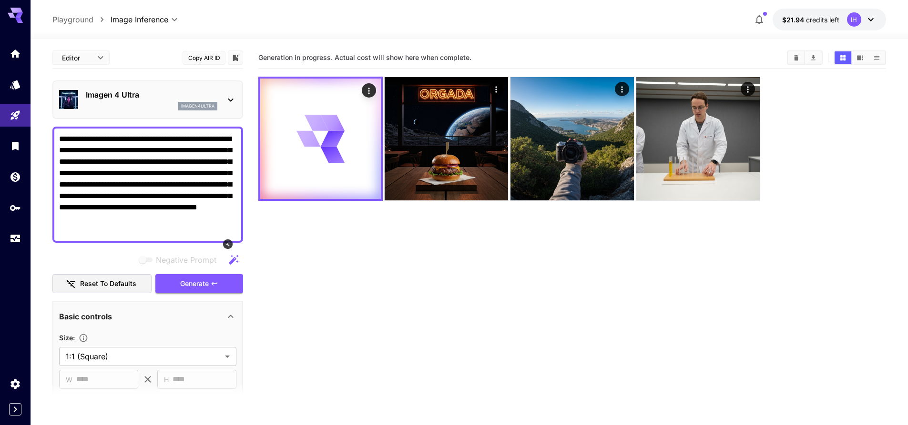
drag, startPoint x: 193, startPoint y: 186, endPoint x: 354, endPoint y: 289, distance: 191.0
click at [354, 289] on section "Generation in progress. Actual cost will show here when complete." at bounding box center [571, 259] width 627 height 425
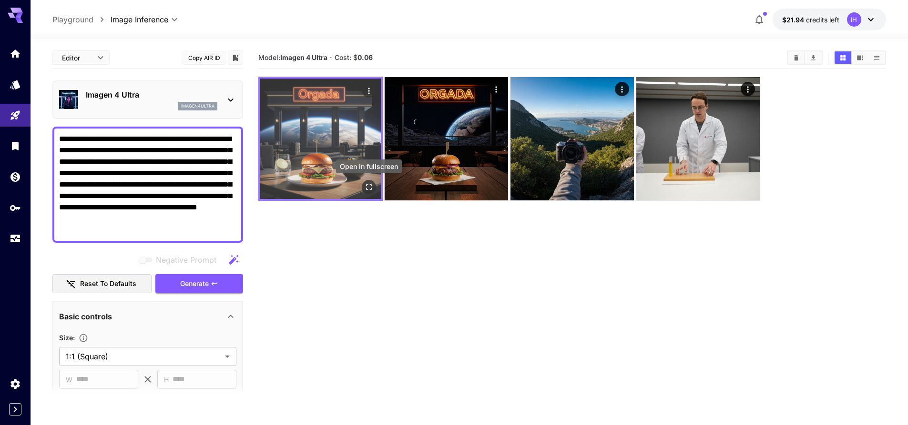
click at [366, 185] on icon "Open in fullscreen" at bounding box center [369, 187] width 6 height 6
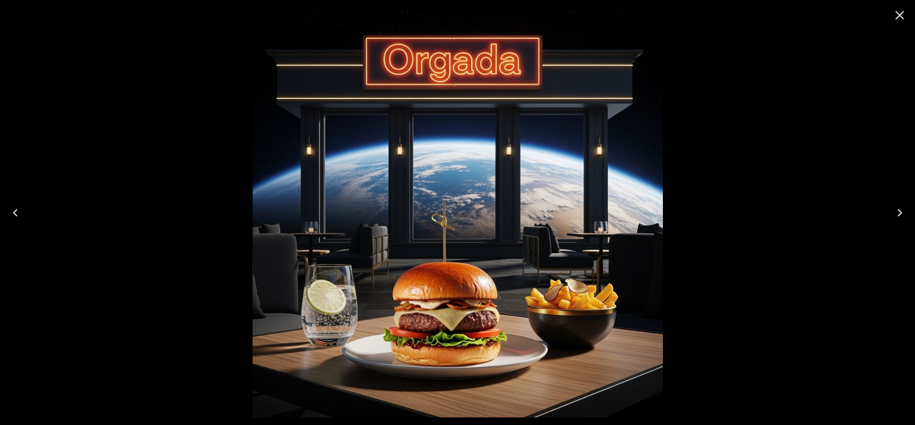
click at [898, 12] on icon "Close" at bounding box center [899, 15] width 15 height 15
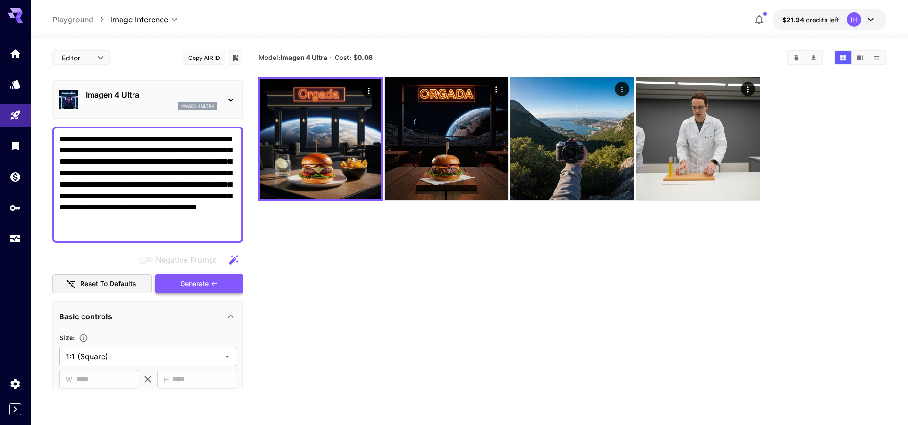
click at [187, 284] on span "Generate" at bounding box center [194, 284] width 29 height 12
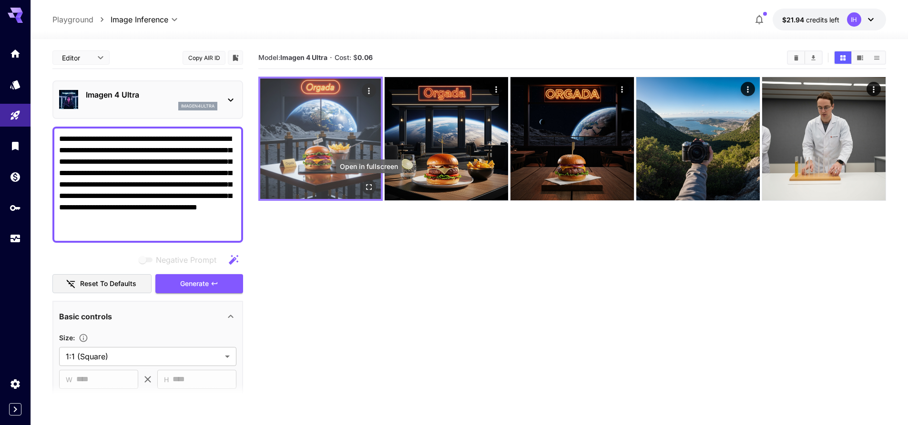
click at [369, 184] on icon "Open in fullscreen" at bounding box center [369, 187] width 10 height 10
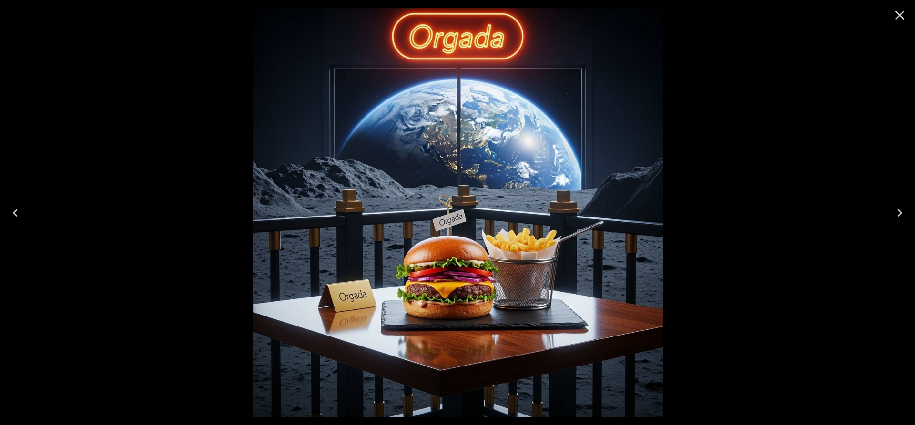
click at [902, 17] on icon "Close" at bounding box center [899, 15] width 15 height 15
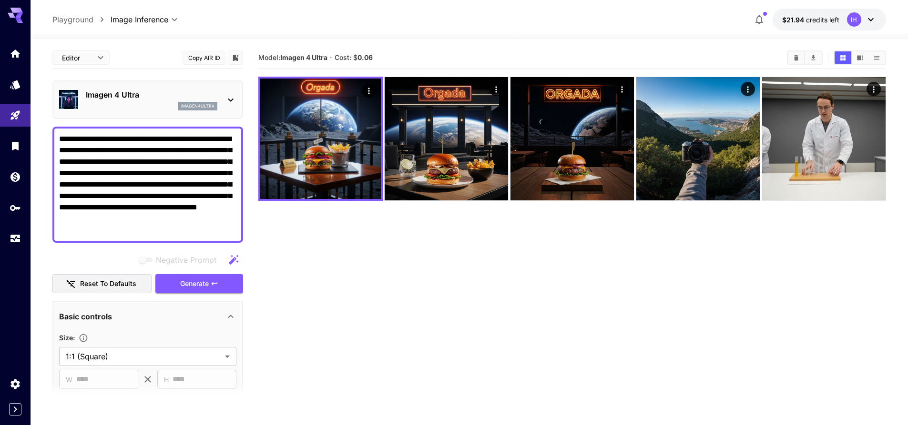
click at [140, 103] on div "imagen4ultra" at bounding box center [151, 106] width 131 height 9
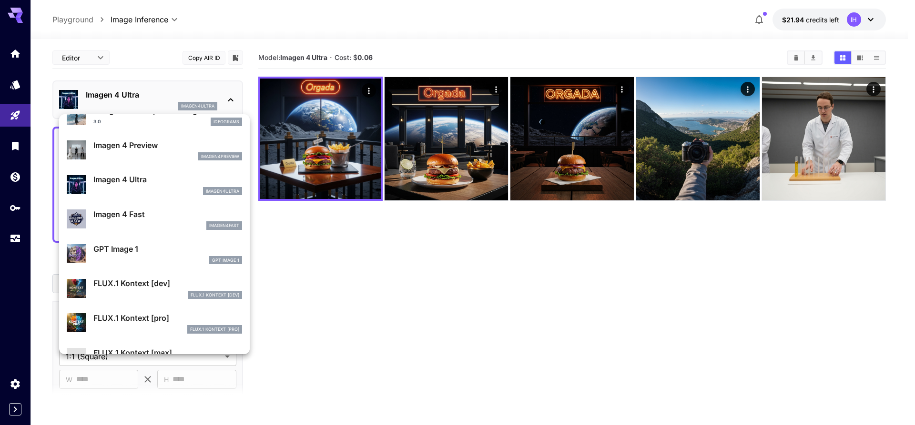
scroll to position [476, 0]
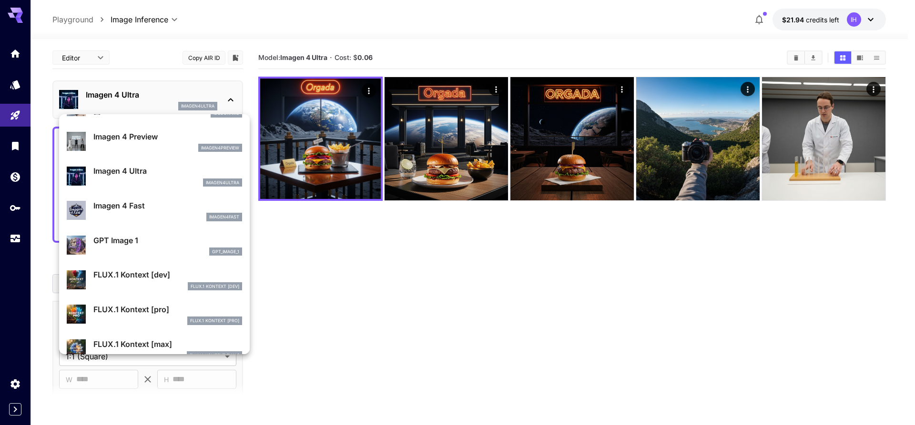
click at [164, 135] on p "Imagen 4 Preview" at bounding box center [167, 136] width 149 height 11
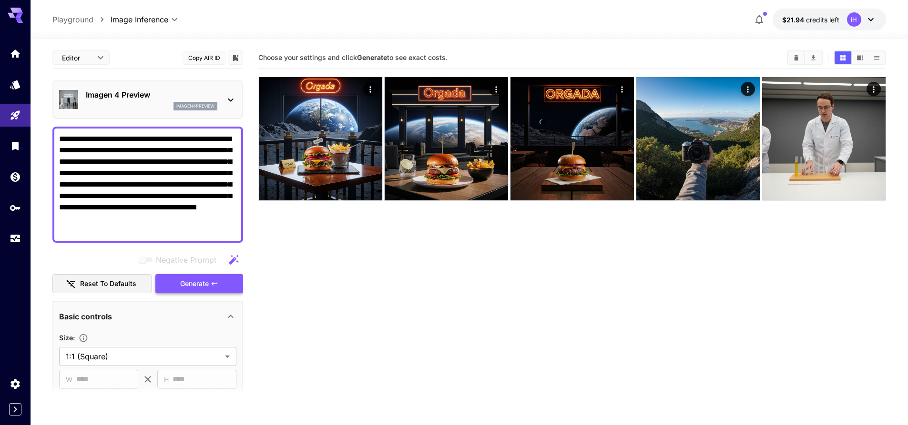
click at [212, 283] on icon "button" at bounding box center [215, 284] width 8 height 8
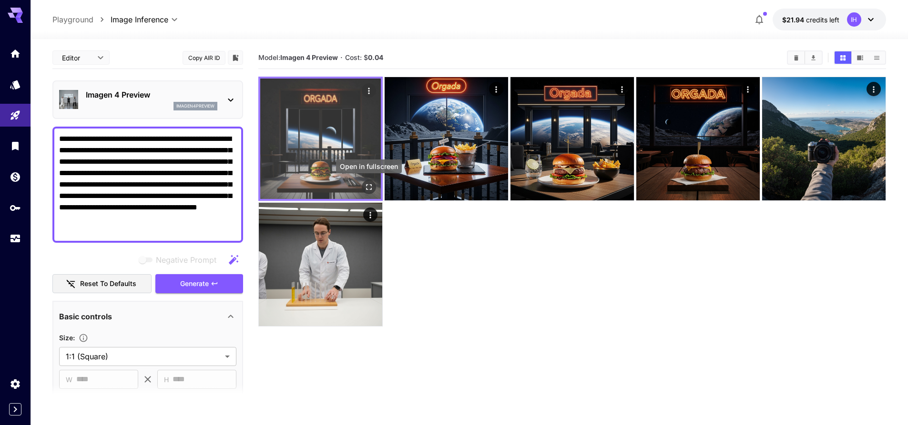
click at [369, 190] on icon "Open in fullscreen" at bounding box center [369, 187] width 10 height 10
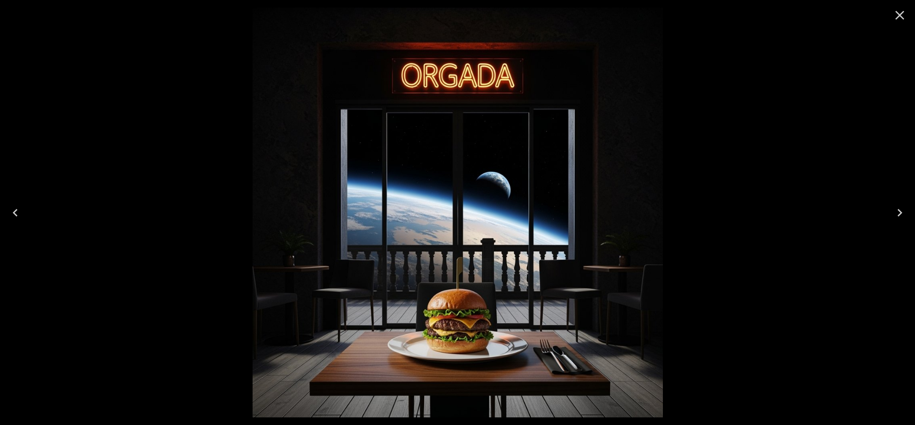
click at [899, 15] on icon "Close" at bounding box center [899, 15] width 9 height 9
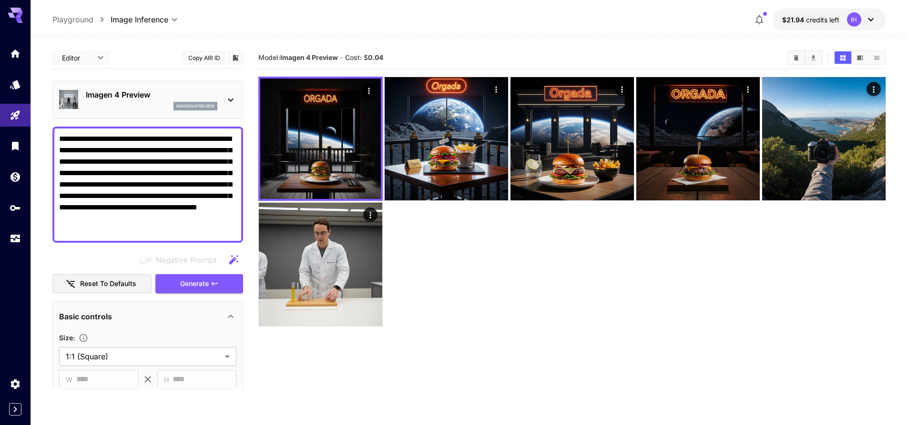
click at [108, 104] on div "imagen4preview" at bounding box center [151, 106] width 131 height 9
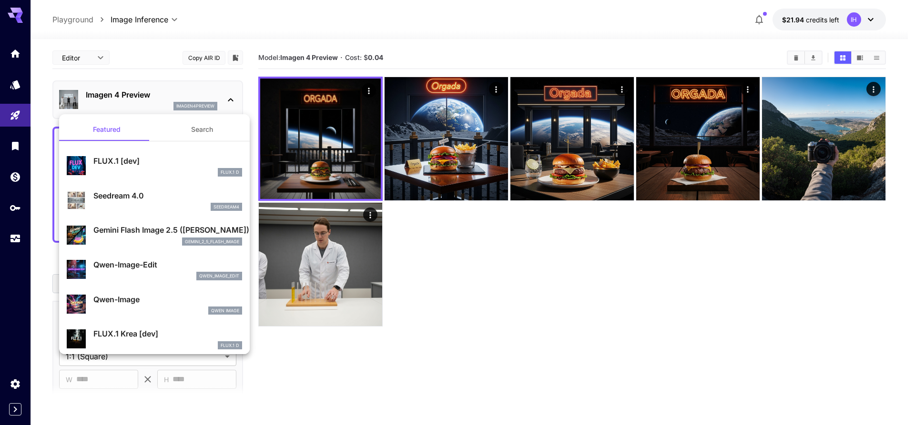
click at [108, 104] on div at bounding box center [457, 212] width 915 height 425
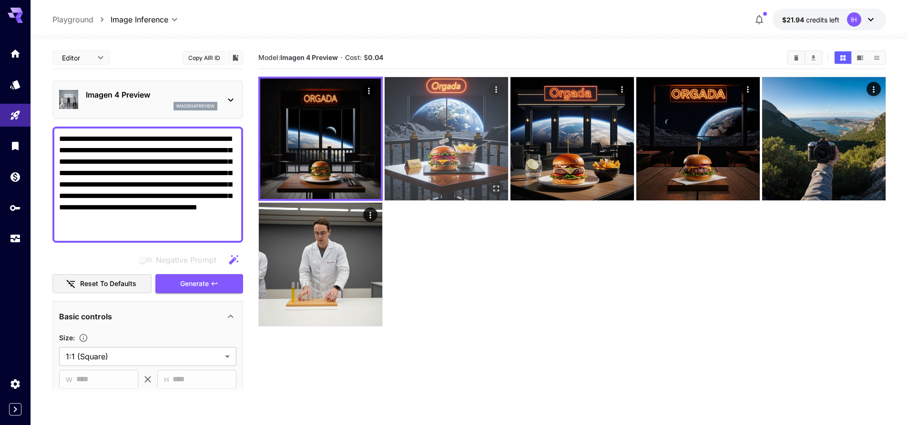
click at [490, 154] on img at bounding box center [445, 138] width 123 height 123
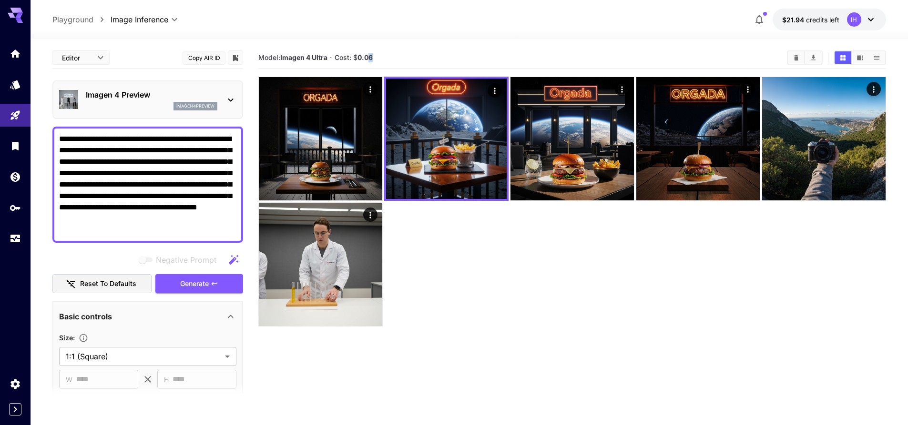
drag, startPoint x: 370, startPoint y: 56, endPoint x: 378, endPoint y: 55, distance: 8.6
click at [378, 55] on section "Model: Imagen 4 Ultra · Cost: $ 0.06" at bounding box center [518, 57] width 521 height 11
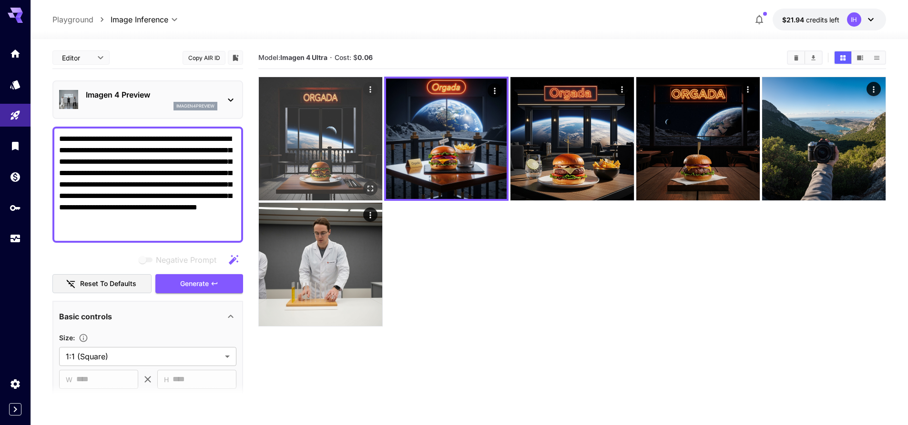
click at [340, 140] on img at bounding box center [320, 138] width 123 height 123
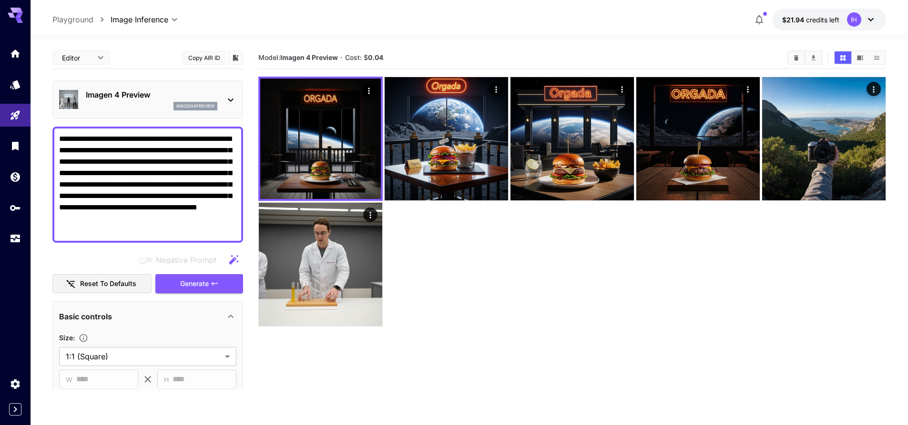
click at [127, 96] on p "Imagen 4 Preview" at bounding box center [151, 94] width 131 height 11
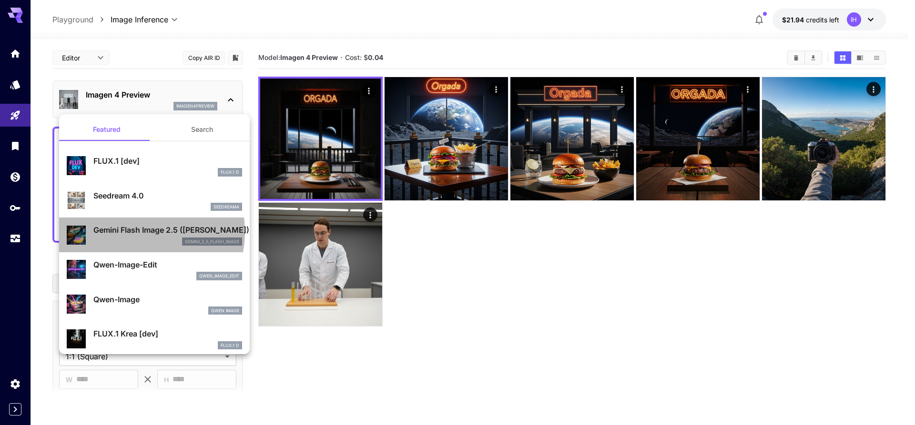
click at [138, 232] on p "Gemini Flash Image 2.5 (Nano Banana)" at bounding box center [167, 229] width 149 height 11
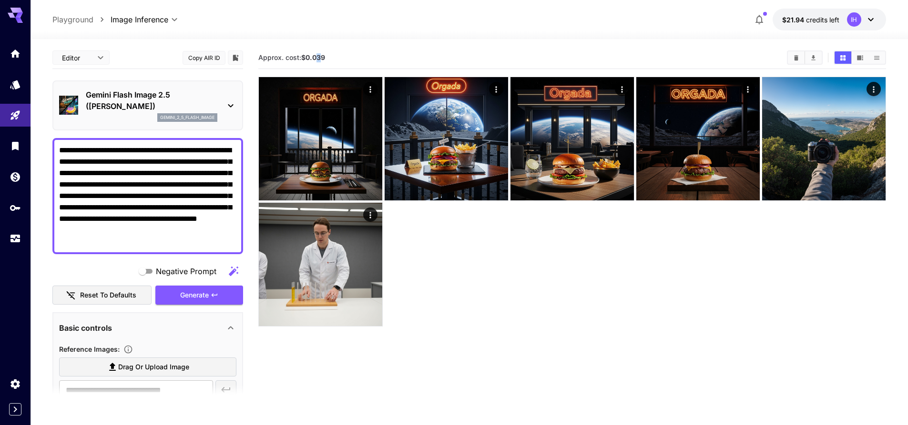
click at [323, 59] on b "$0.039" at bounding box center [313, 57] width 24 height 8
click at [202, 290] on span "Generate" at bounding box center [194, 296] width 29 height 12
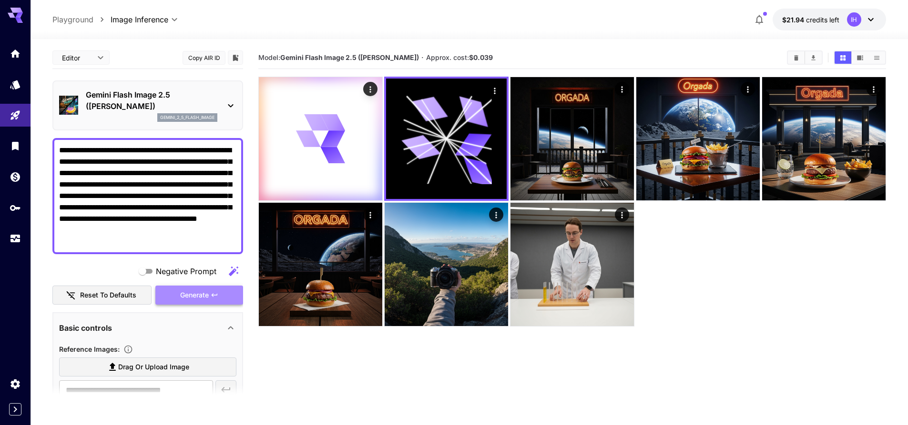
click at [192, 290] on span "Generate" at bounding box center [194, 296] width 29 height 12
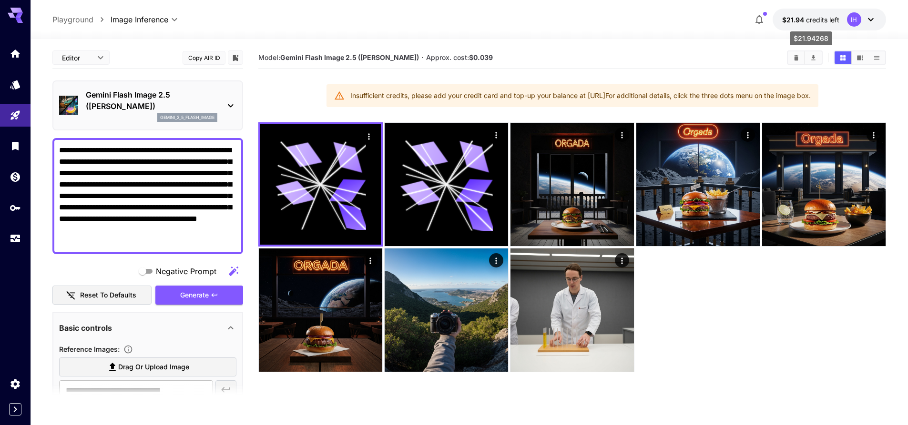
click at [821, 20] on span "credits left" at bounding box center [822, 20] width 33 height 8
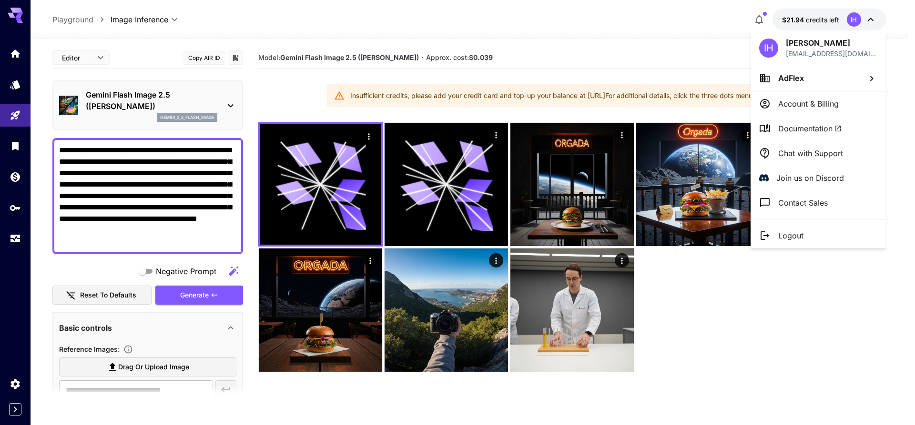
click at [698, 374] on div at bounding box center [457, 212] width 915 height 425
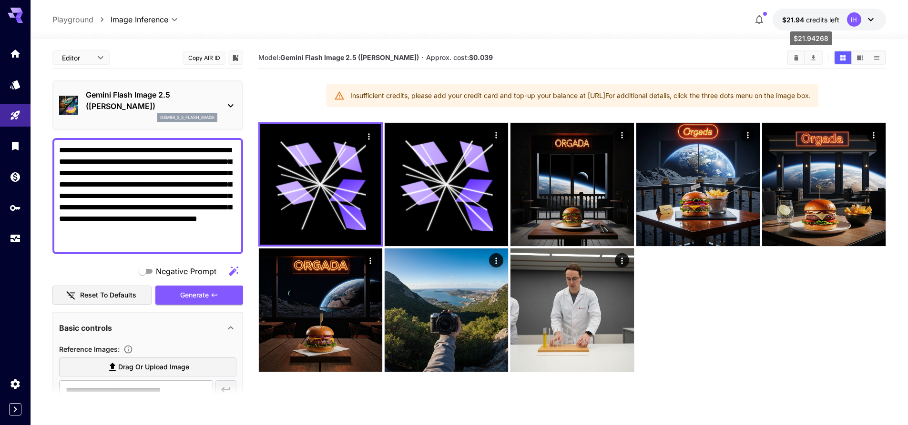
click at [814, 20] on span "credits left" at bounding box center [822, 20] width 33 height 8
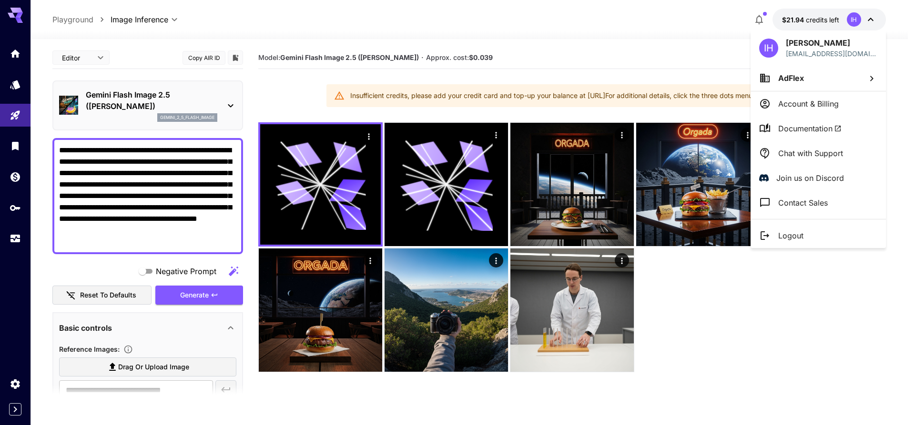
click at [814, 20] on div at bounding box center [457, 212] width 915 height 425
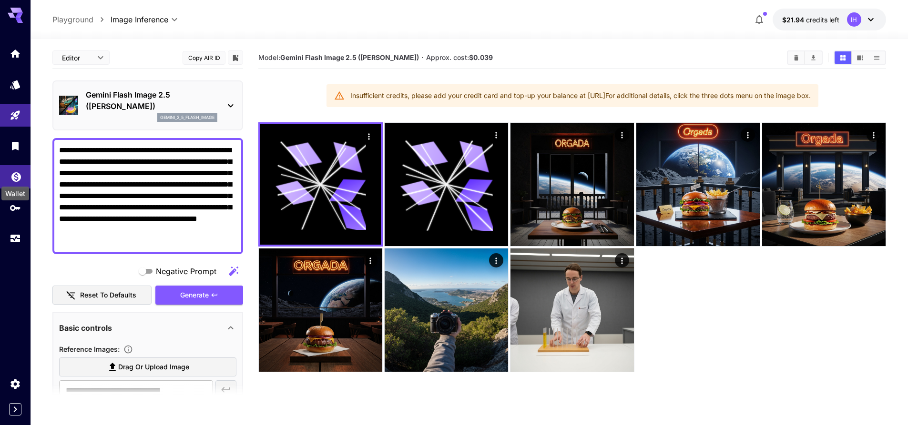
click at [16, 174] on icon "Wallet" at bounding box center [15, 174] width 11 height 11
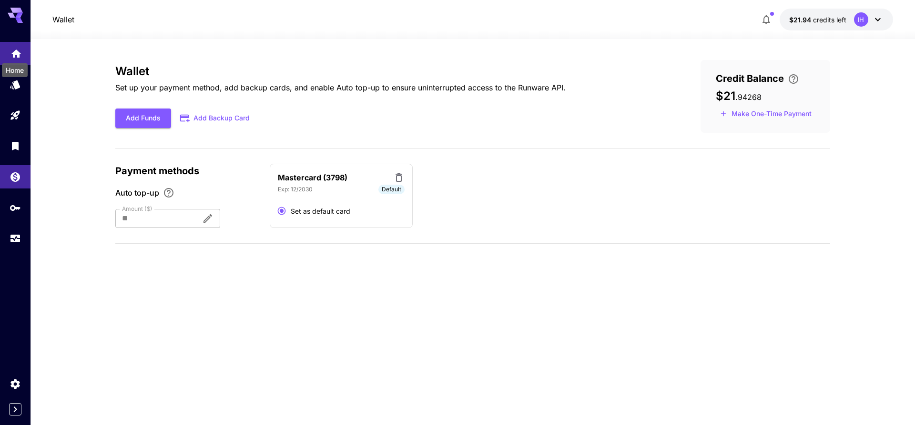
click at [20, 50] on icon "Home" at bounding box center [15, 50] width 11 height 11
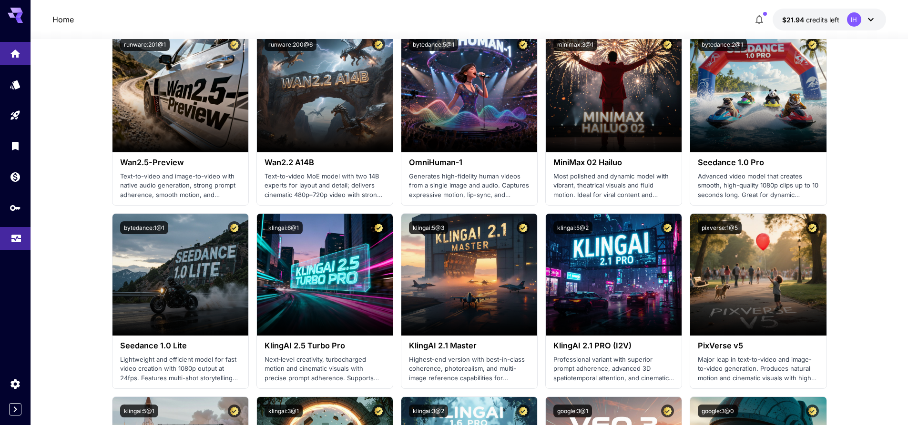
scroll to position [238, 0]
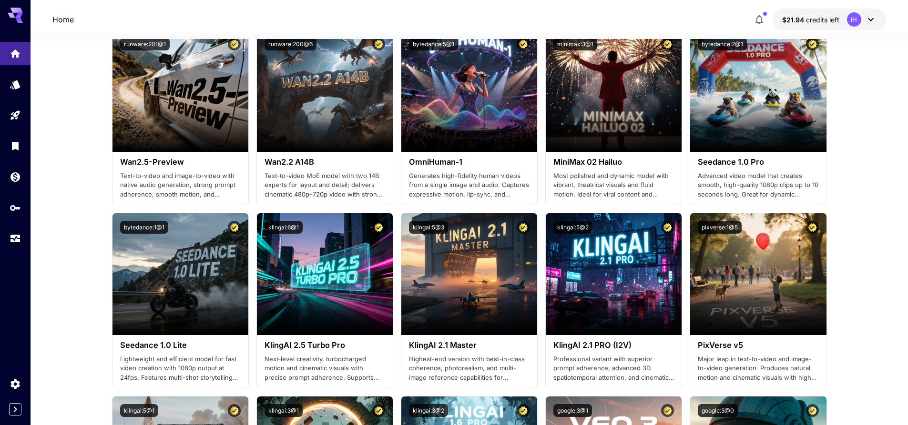
click at [16, 15] on icon at bounding box center [15, 15] width 15 height 15
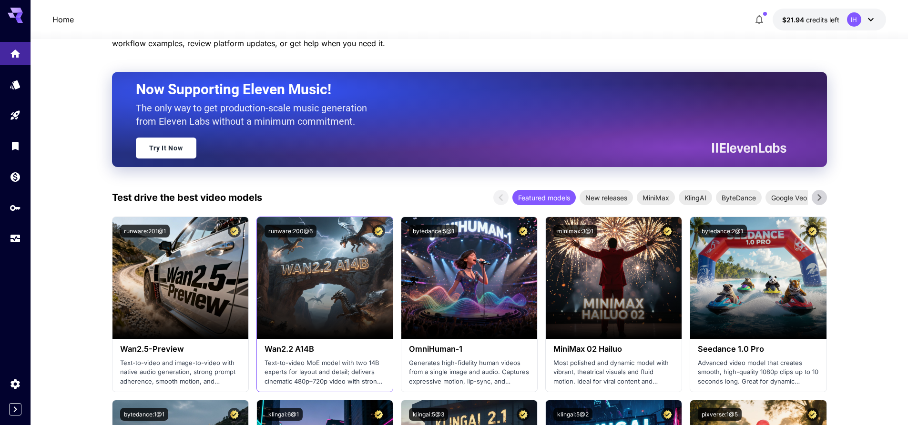
scroll to position [0, 0]
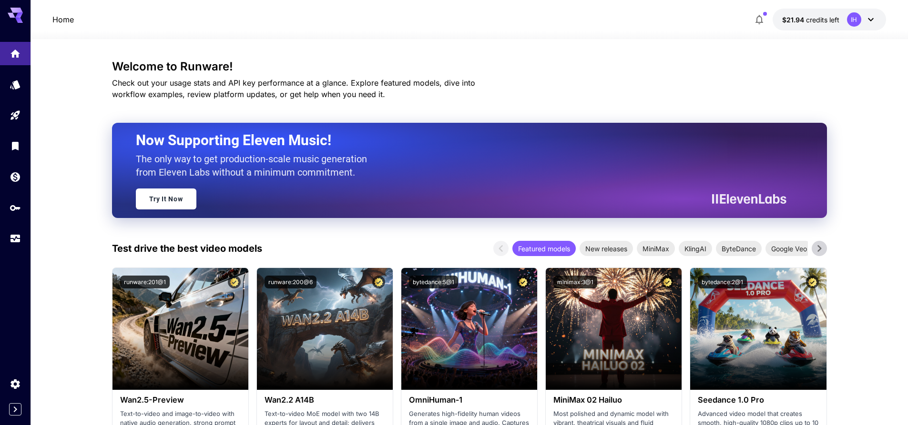
click at [869, 26] on div "IH" at bounding box center [862, 19] width 30 height 14
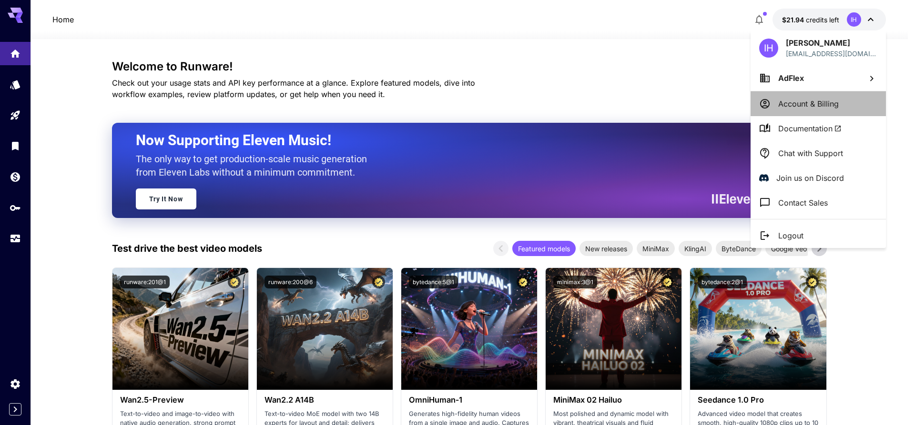
click at [803, 96] on li "Account & Billing" at bounding box center [817, 103] width 135 height 25
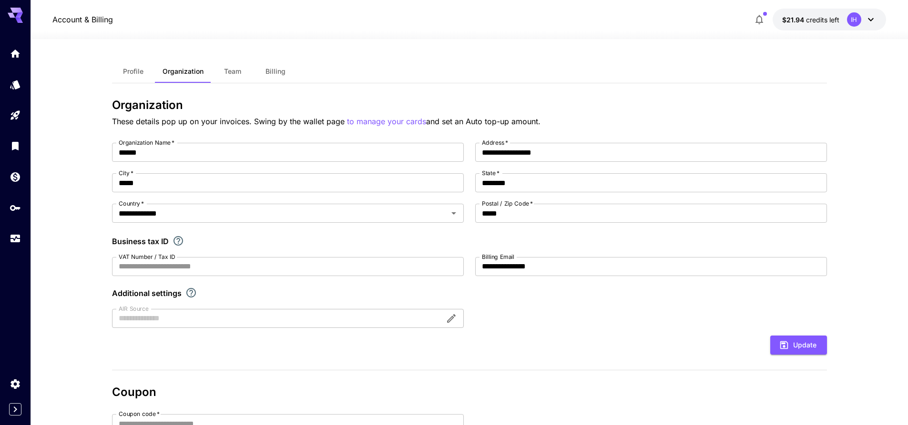
click at [265, 78] on button "Billing" at bounding box center [275, 71] width 43 height 23
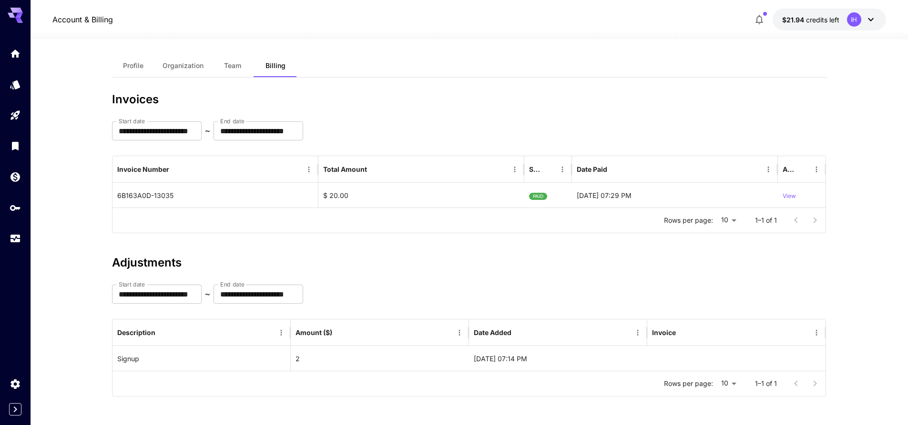
scroll to position [6, 0]
click at [232, 63] on span "Team" at bounding box center [232, 65] width 17 height 9
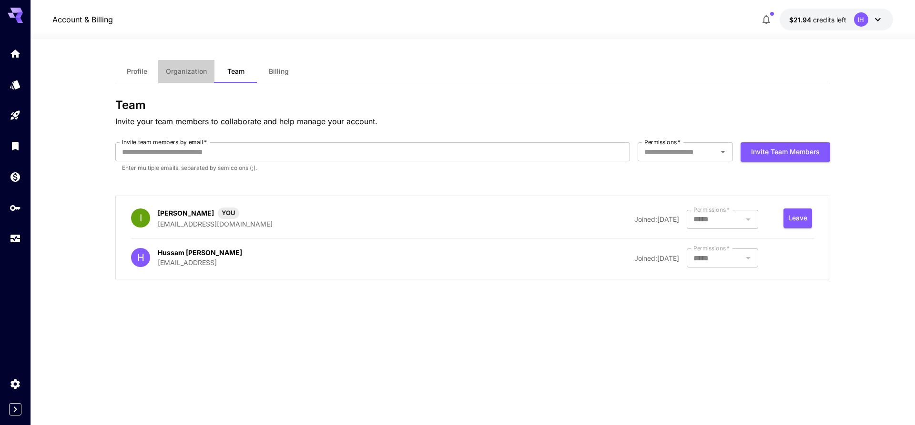
click at [185, 71] on span "Organization" at bounding box center [186, 71] width 41 height 9
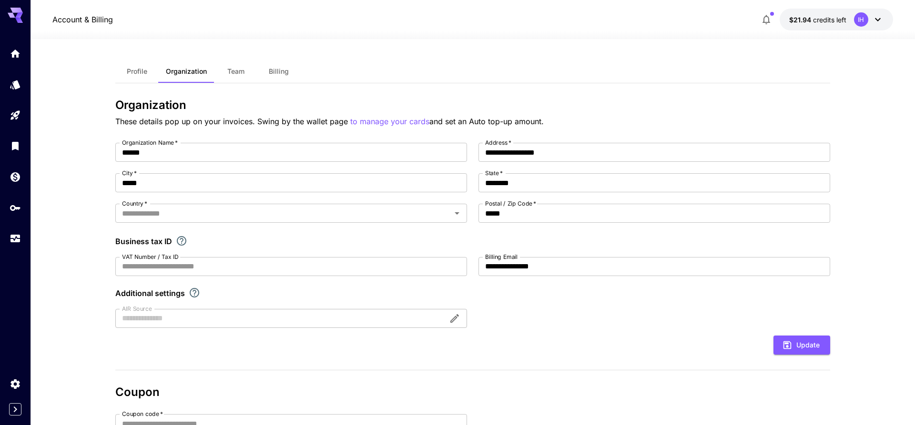
type input "**********"
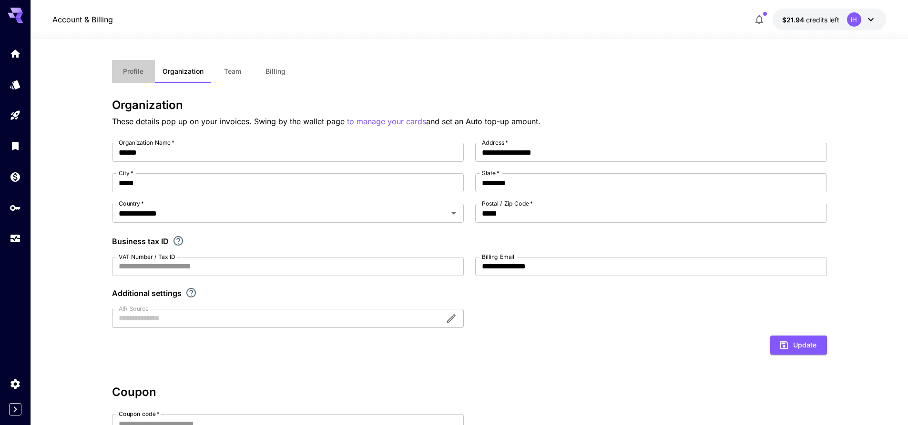
click at [135, 64] on button "Profile" at bounding box center [133, 71] width 43 height 23
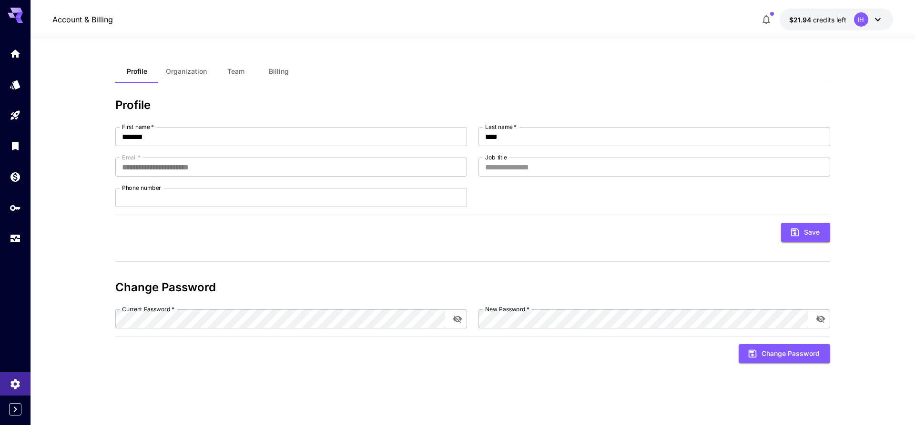
click at [175, 71] on span "Organization" at bounding box center [186, 71] width 41 height 9
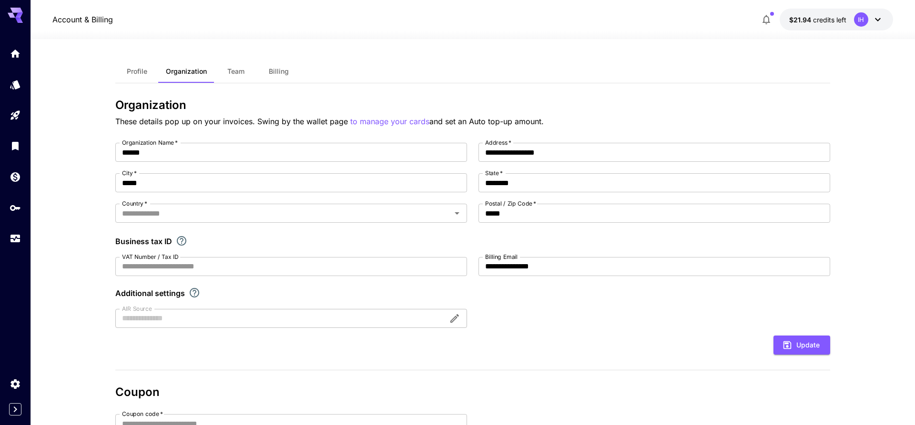
type input "**********"
click at [156, 71] on button "Organization" at bounding box center [183, 71] width 56 height 23
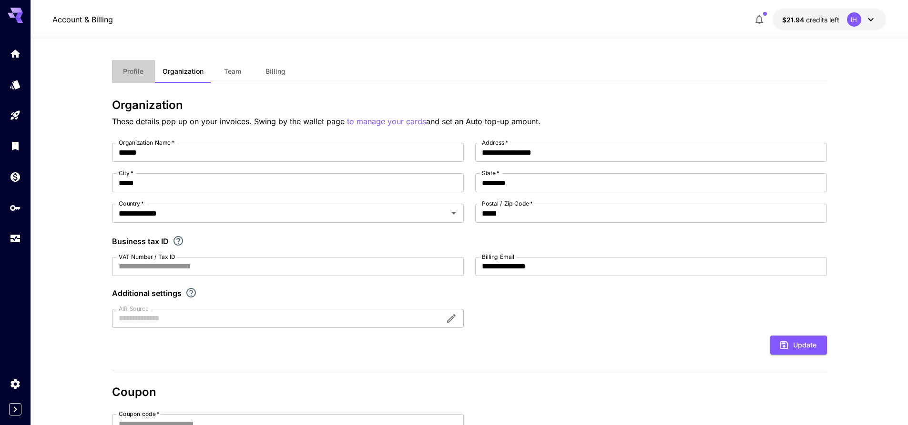
click at [139, 72] on span "Profile" at bounding box center [133, 71] width 20 height 9
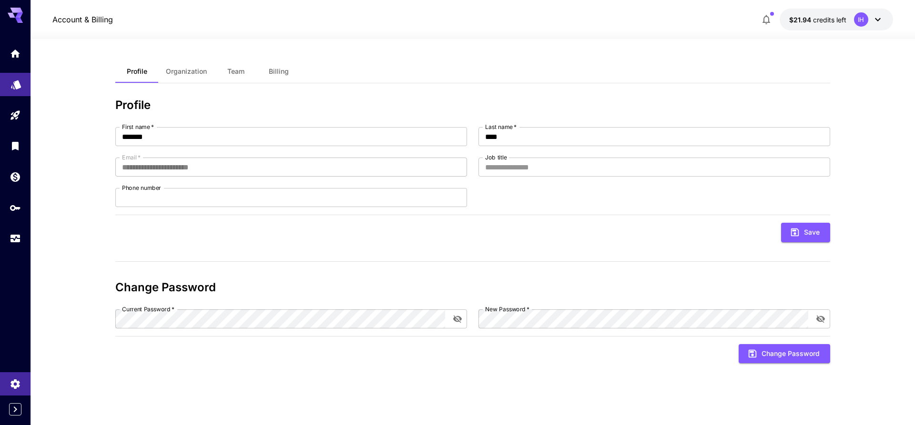
click at [10, 83] on link at bounding box center [15, 84] width 30 height 23
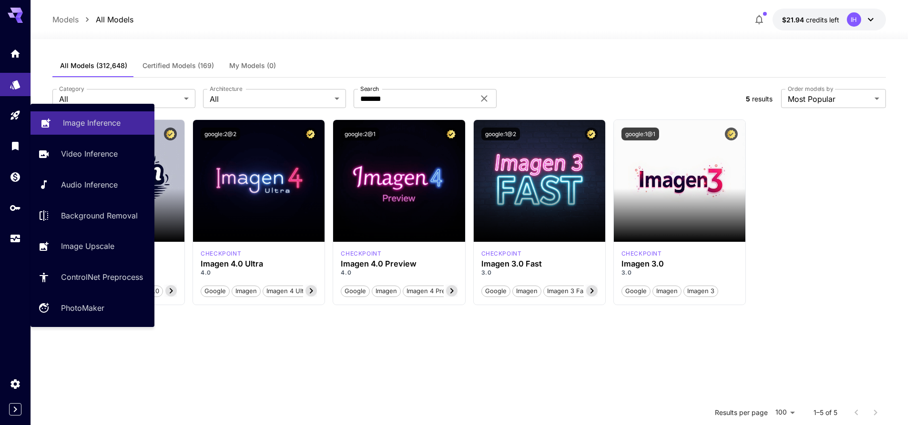
click at [88, 124] on p "Image Inference" at bounding box center [92, 122] width 58 height 11
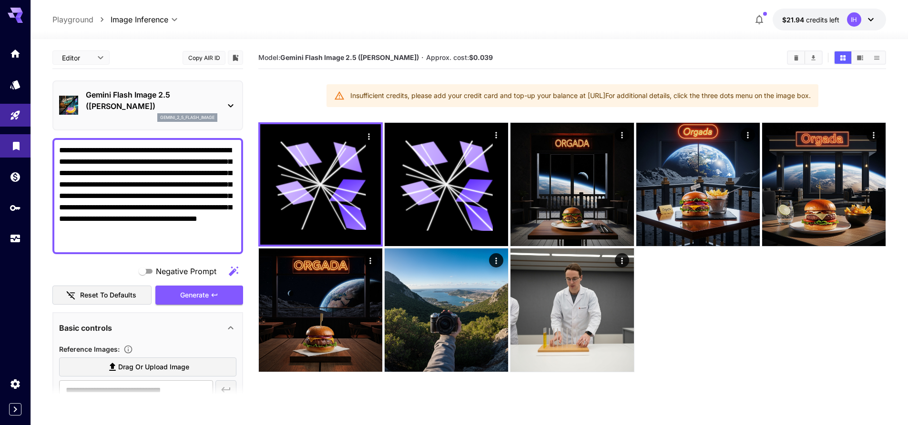
click at [16, 153] on link at bounding box center [15, 145] width 30 height 23
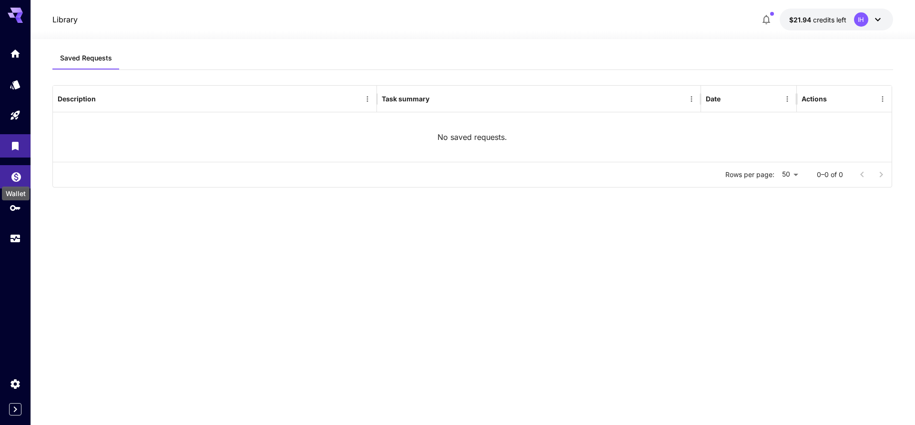
click at [17, 172] on icon "Wallet" at bounding box center [15, 174] width 11 height 11
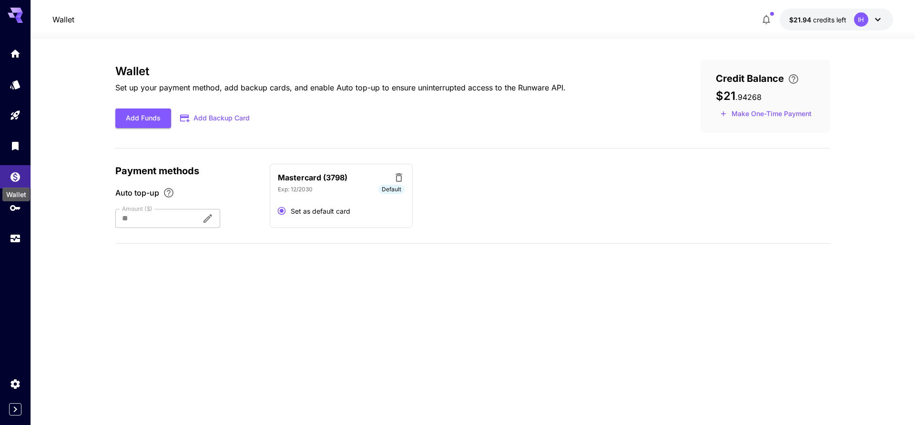
click at [16, 196] on div "Wallet" at bounding box center [16, 195] width 28 height 14
click at [16, 209] on icon "API Keys" at bounding box center [15, 204] width 11 height 11
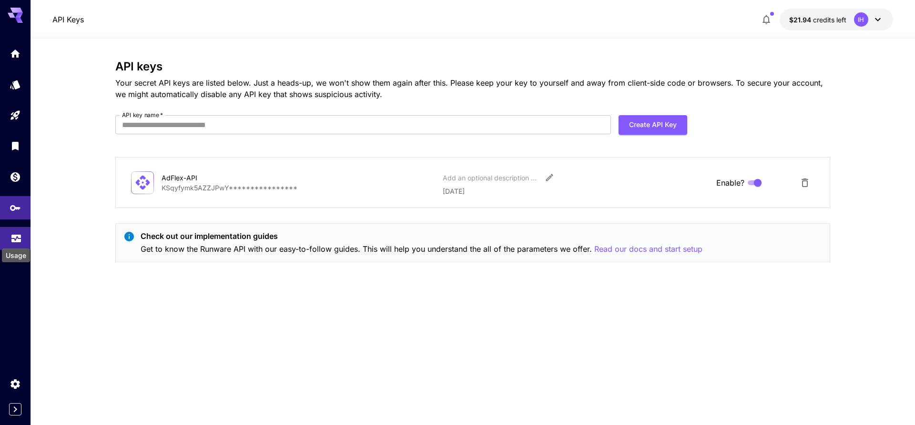
click at [11, 236] on icon "Usage" at bounding box center [15, 235] width 11 height 11
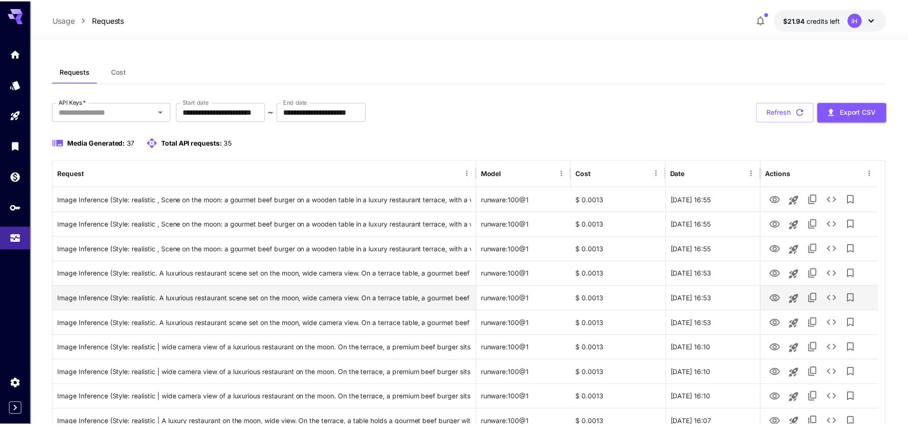
scroll to position [95, 0]
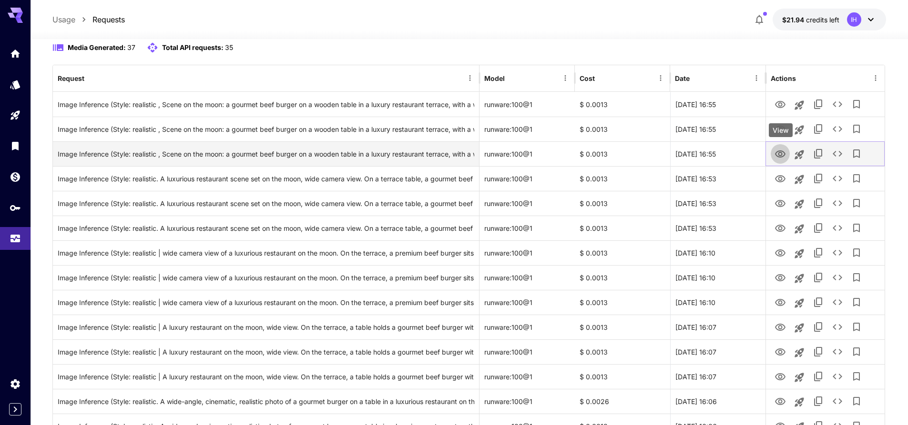
click at [777, 154] on icon "View" at bounding box center [779, 154] width 11 height 11
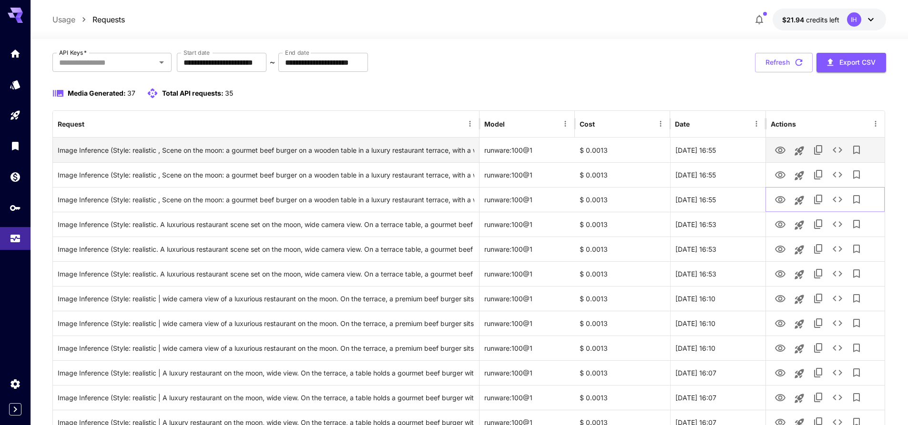
scroll to position [48, 0]
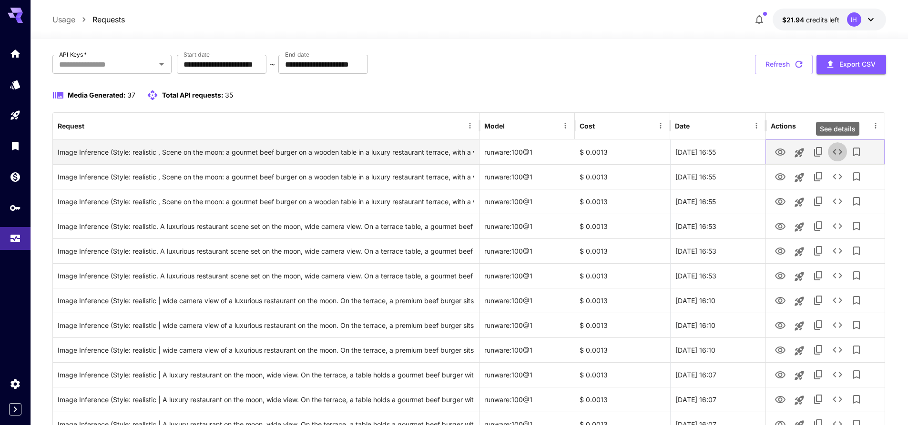
click at [843, 149] on button "See details" at bounding box center [837, 151] width 19 height 19
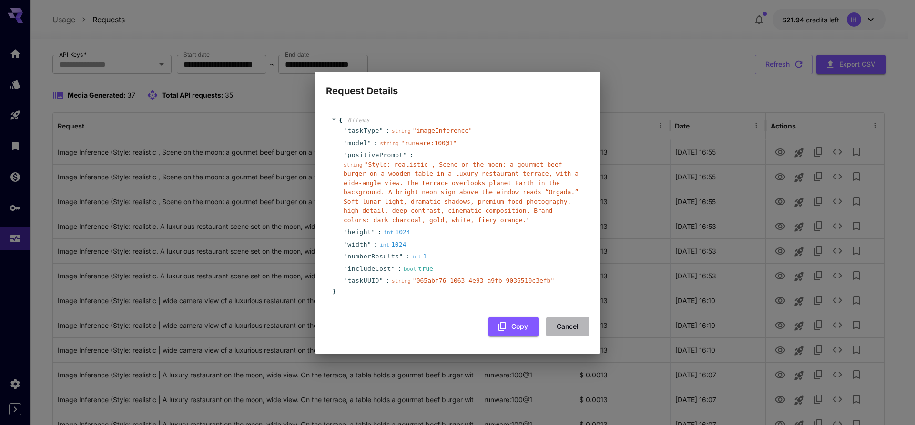
click at [568, 329] on button "Cancel" at bounding box center [567, 327] width 43 height 20
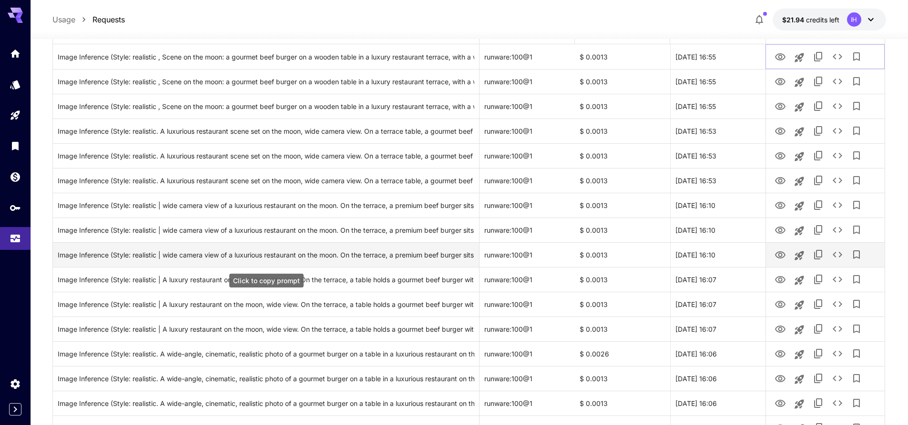
scroll to position [0, 0]
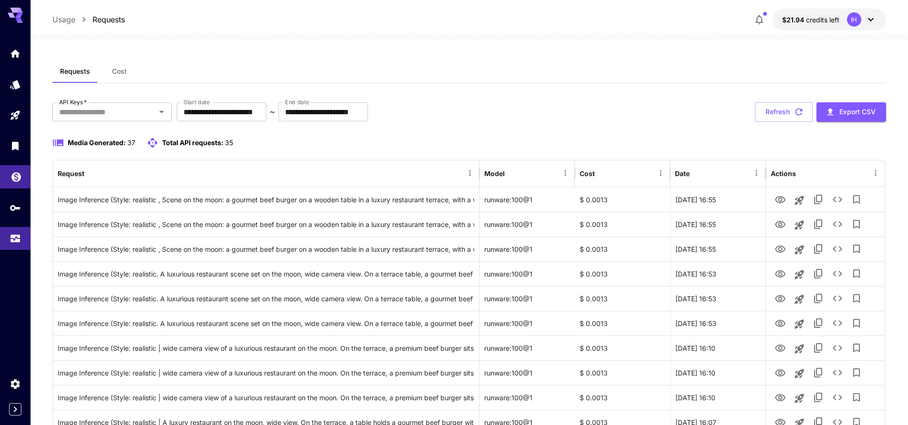
click at [19, 174] on icon "Wallet" at bounding box center [16, 175] width 10 height 10
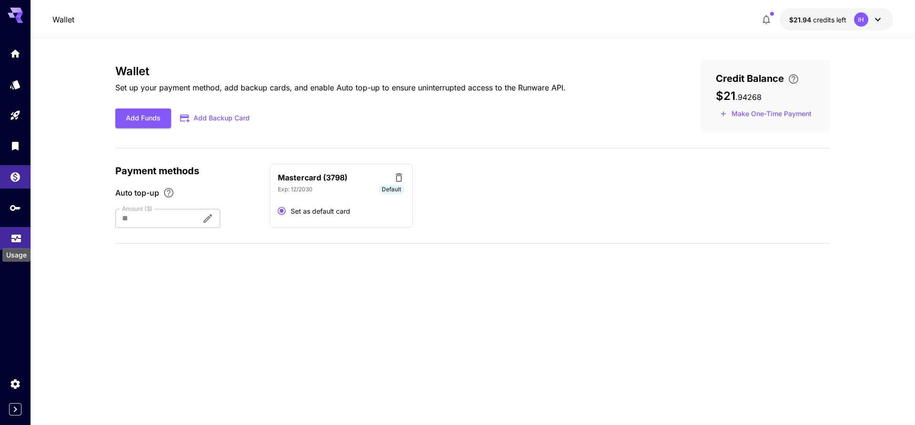
click at [16, 232] on icon "Usage" at bounding box center [16, 234] width 10 height 5
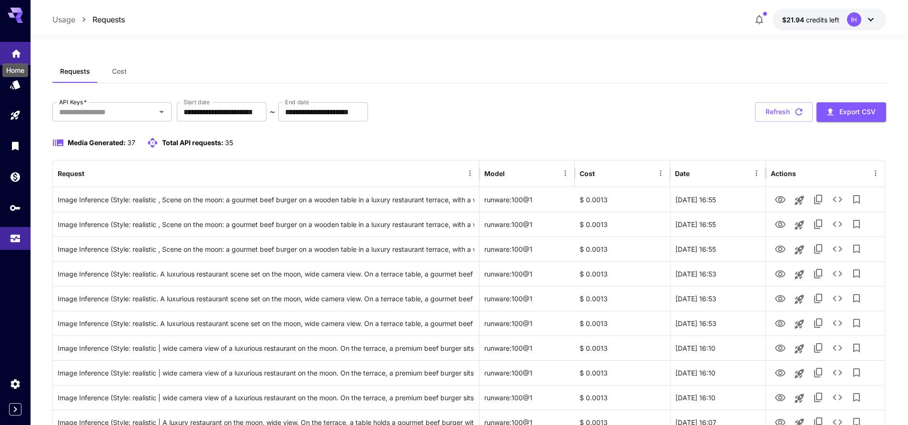
click at [13, 56] on icon "Home" at bounding box center [15, 51] width 11 height 11
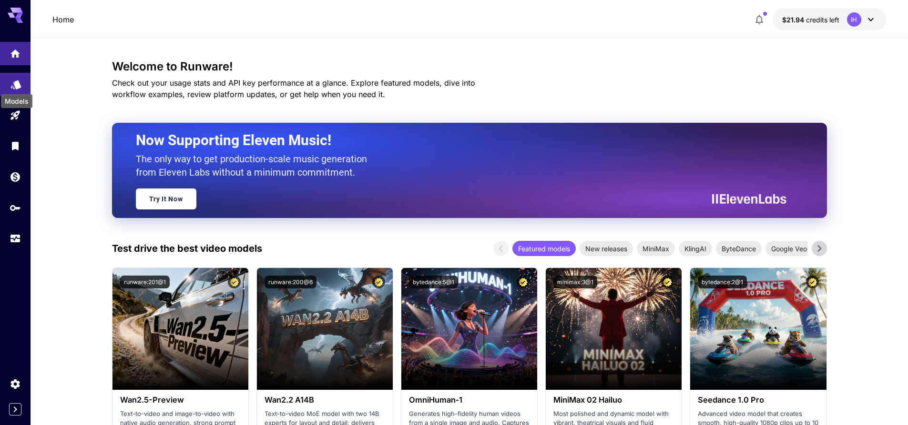
click at [11, 84] on icon "Models" at bounding box center [16, 81] width 10 height 9
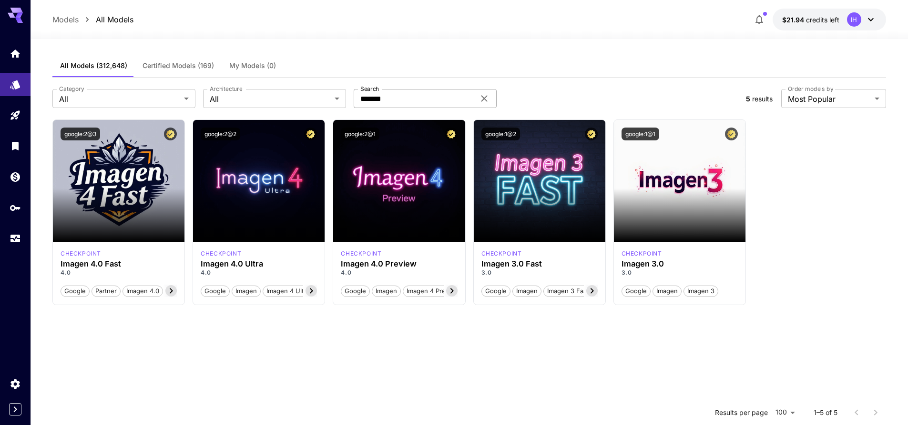
click at [486, 100] on icon at bounding box center [483, 98] width 11 height 11
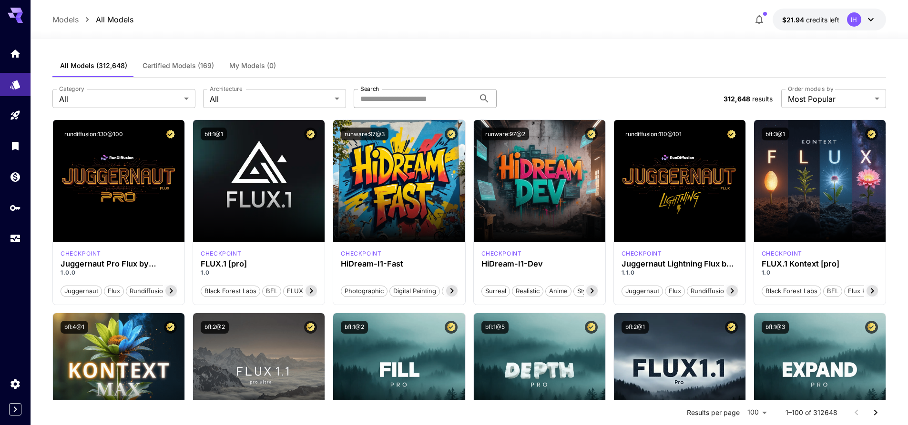
click at [446, 100] on input "Search" at bounding box center [414, 98] width 121 height 19
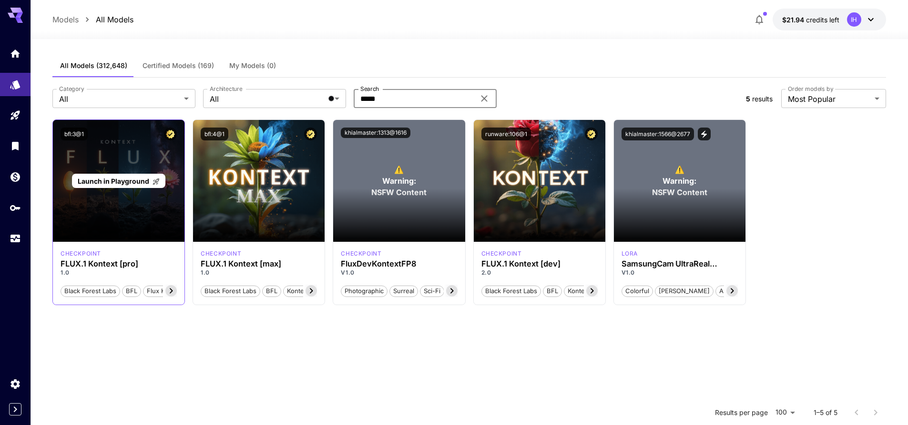
type input "*****"
click at [142, 234] on div "Launch in Playground" at bounding box center [118, 181] width 131 height 122
click at [101, 176] on p "Launch in Playground" at bounding box center [119, 181] width 82 height 10
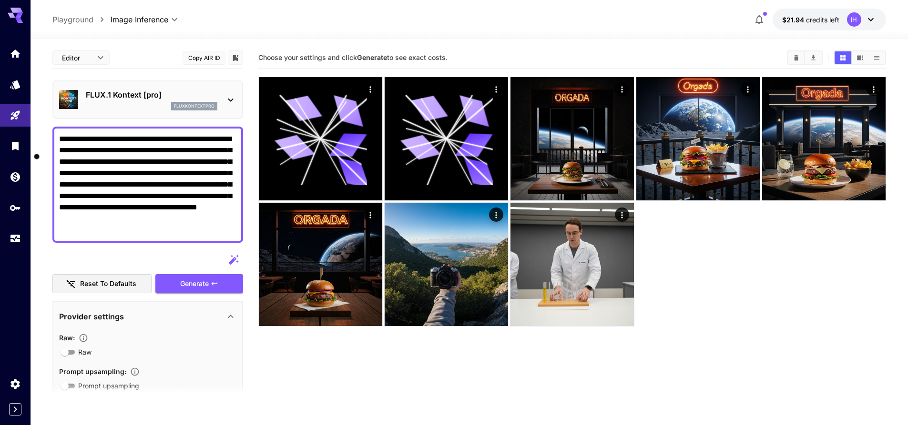
click at [106, 62] on body "**********" at bounding box center [454, 250] width 908 height 501
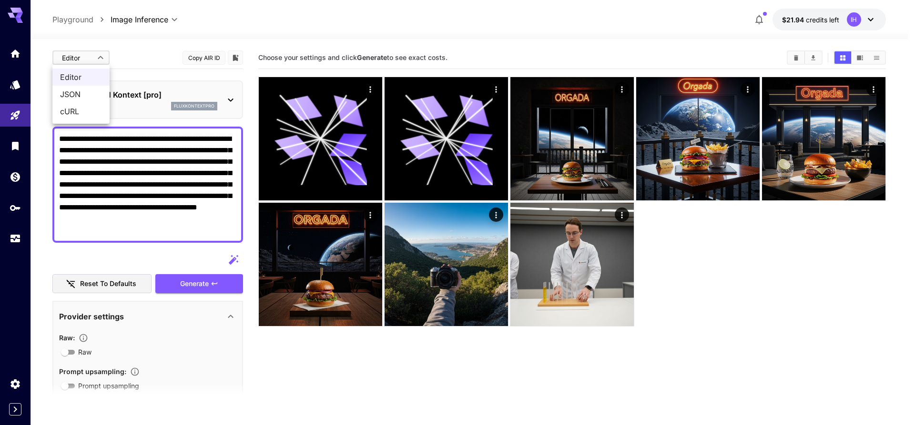
click at [106, 62] on div at bounding box center [457, 212] width 915 height 425
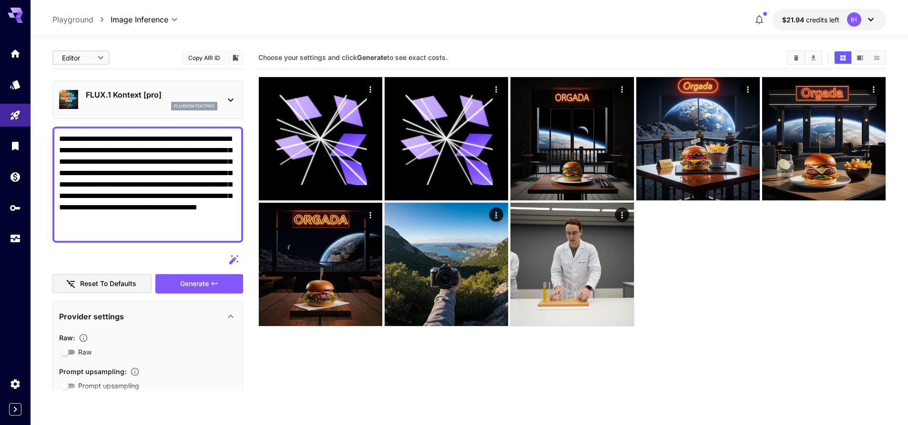
click at [173, 92] on p "FLUX.1 Kontext [pro]" at bounding box center [151, 94] width 131 height 11
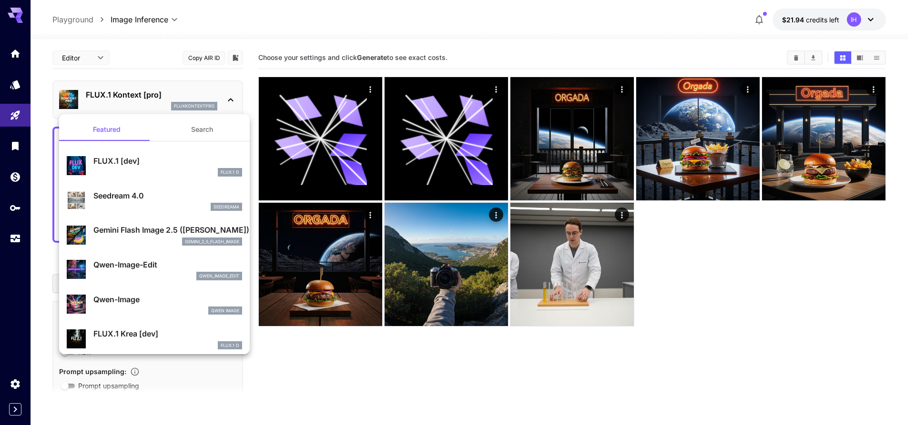
click at [193, 126] on button "Search" at bounding box center [201, 129] width 95 height 23
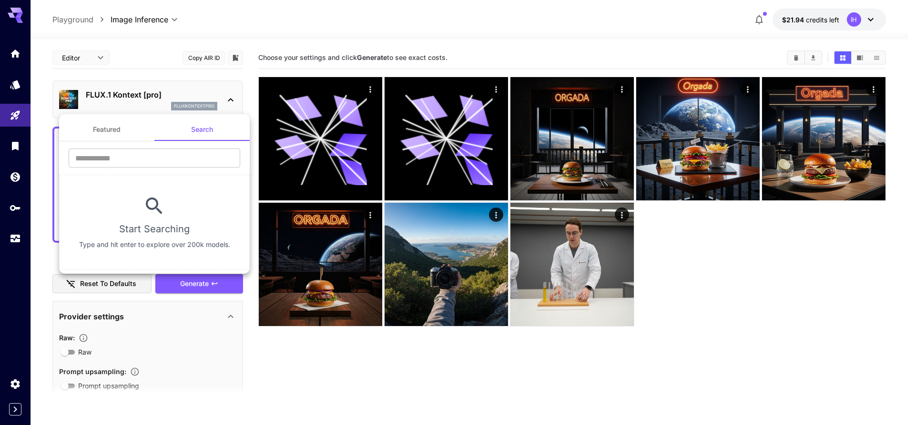
click at [18, 117] on div at bounding box center [457, 212] width 915 height 425
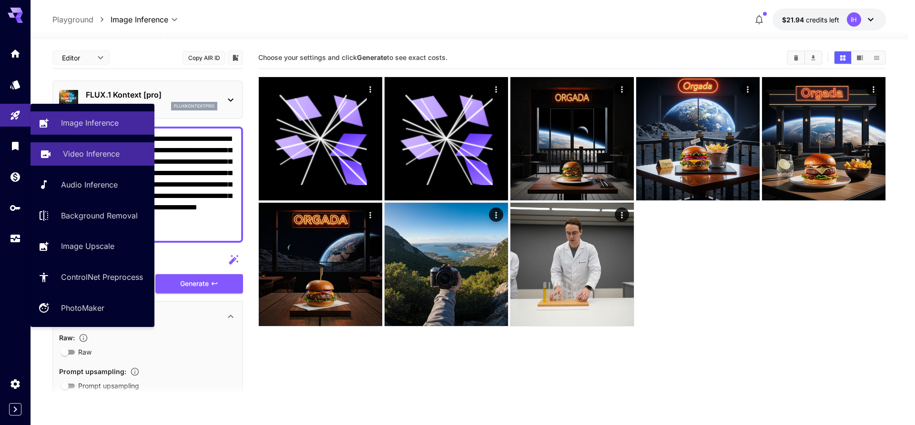
click at [87, 154] on p "Video Inference" at bounding box center [91, 153] width 57 height 11
type input "**********"
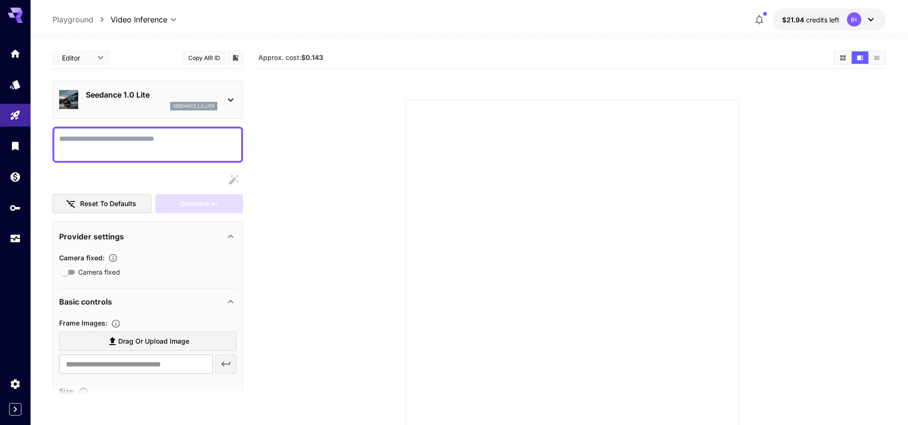
click at [137, 107] on div "seedance_1_0_lite" at bounding box center [151, 106] width 131 height 9
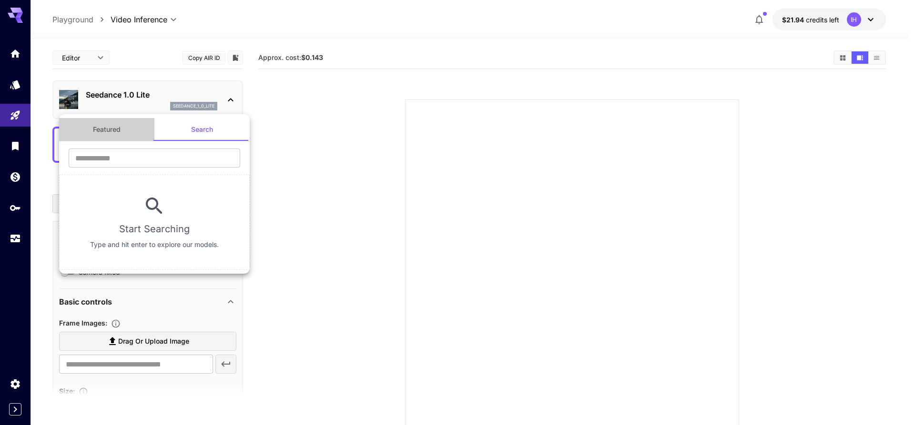
click at [116, 131] on button "Featured" at bounding box center [106, 129] width 95 height 23
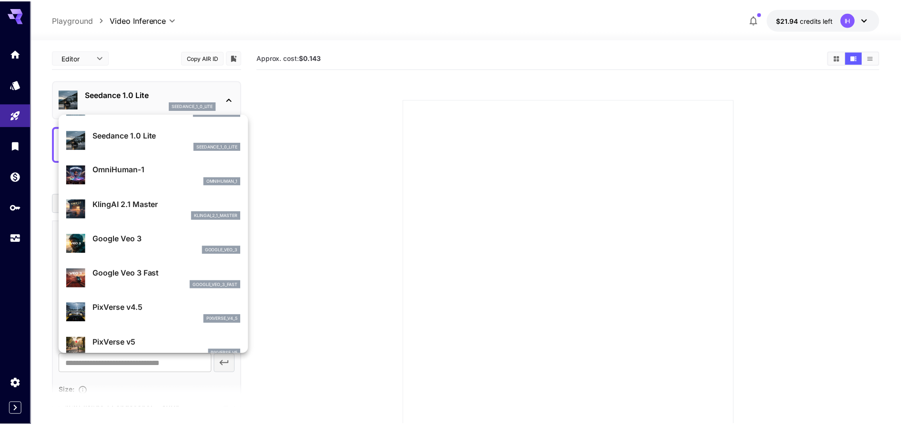
scroll to position [143, 0]
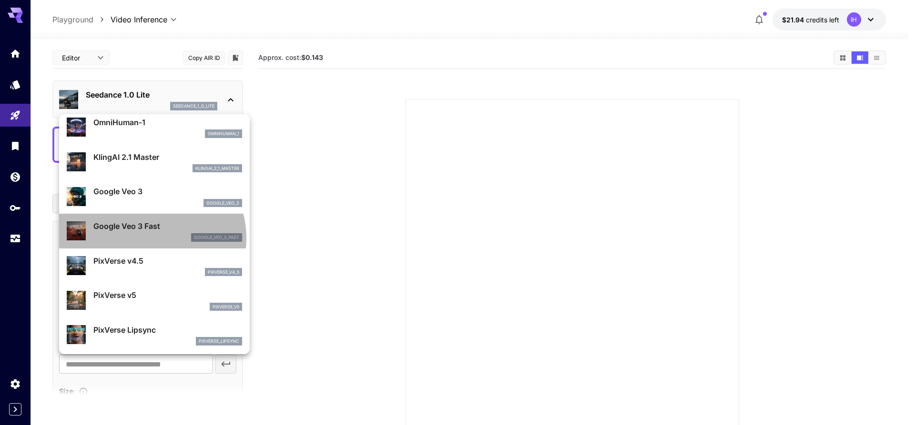
click at [146, 239] on div "google_veo_3_fast" at bounding box center [167, 237] width 149 height 9
type input "**********"
type input "****"
type input "***"
type input "*"
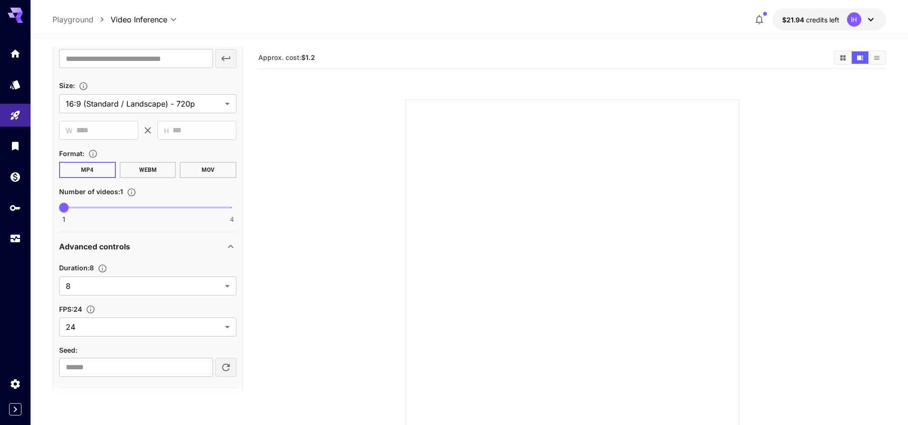
scroll to position [374, 0]
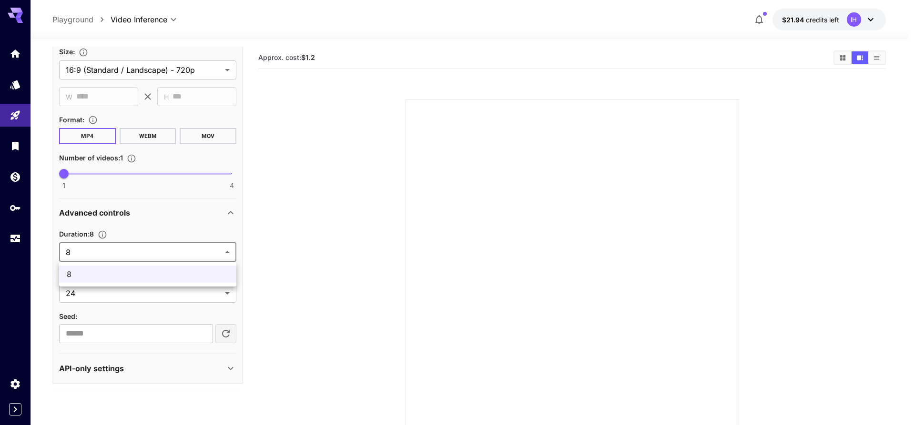
click at [164, 258] on body "**********" at bounding box center [457, 250] width 915 height 501
click at [167, 251] on div at bounding box center [457, 212] width 915 height 425
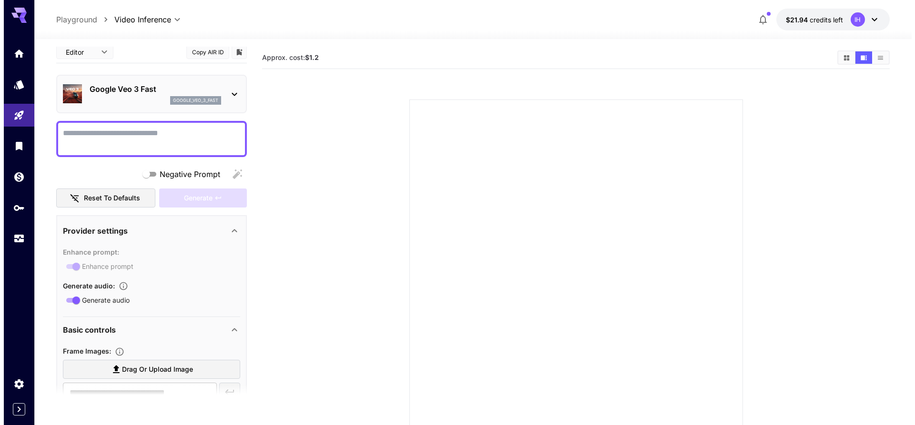
scroll to position [0, 0]
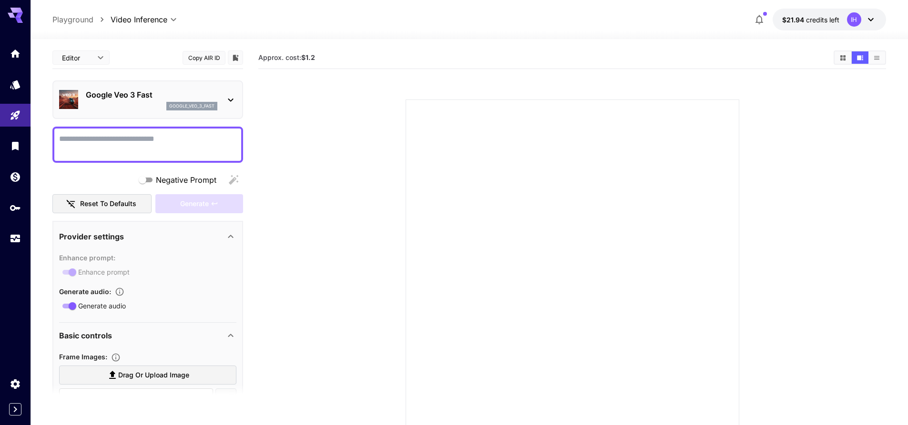
click at [124, 110] on div "google_veo_3_fast" at bounding box center [151, 106] width 131 height 9
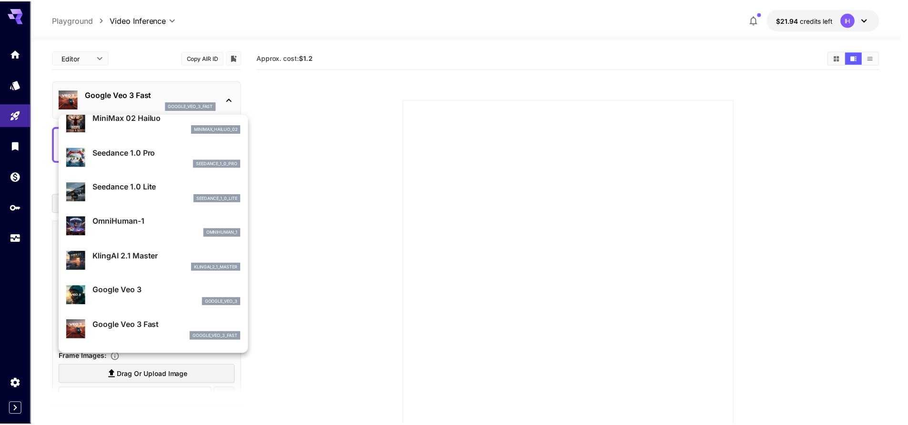
scroll to position [95, 0]
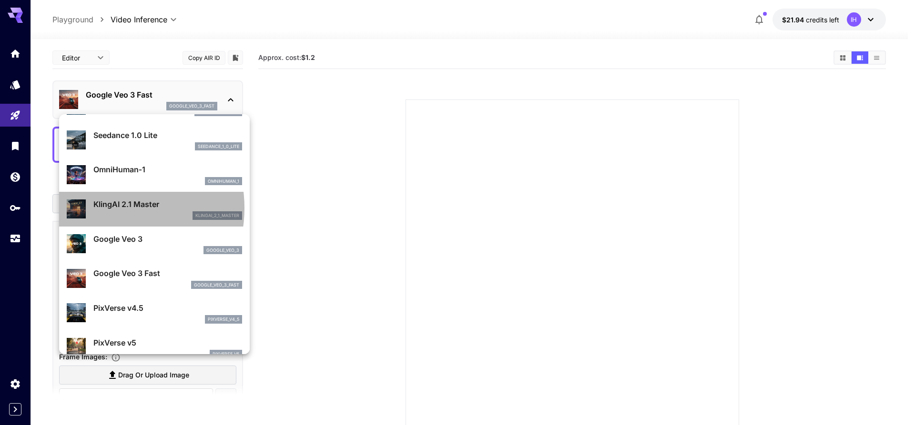
click at [109, 208] on p "KlingAI 2.1 Master" at bounding box center [167, 204] width 149 height 11
type input "**********"
type input "****"
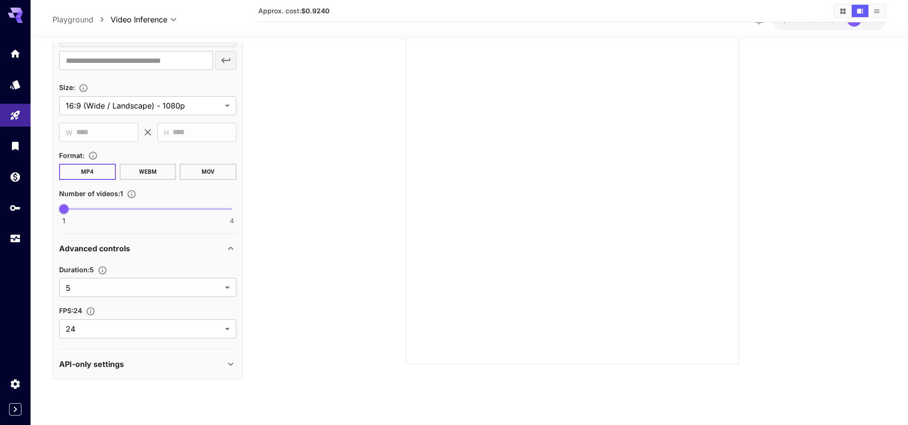
scroll to position [75, 0]
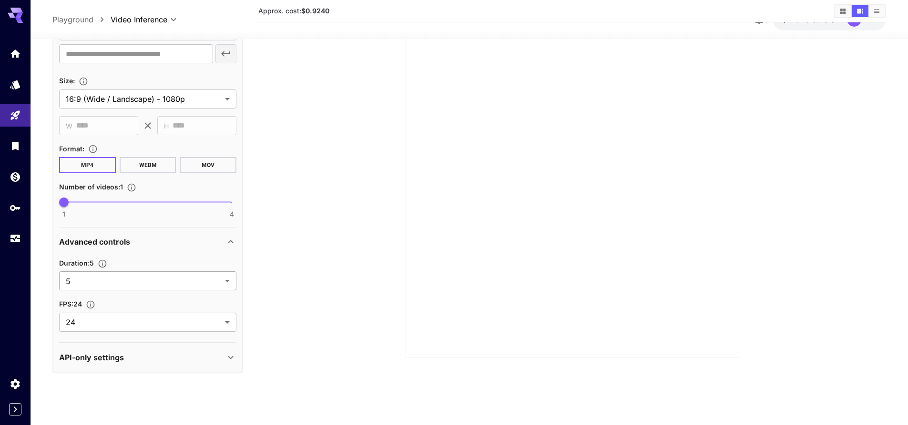
click at [148, 280] on body "**********" at bounding box center [454, 175] width 908 height 501
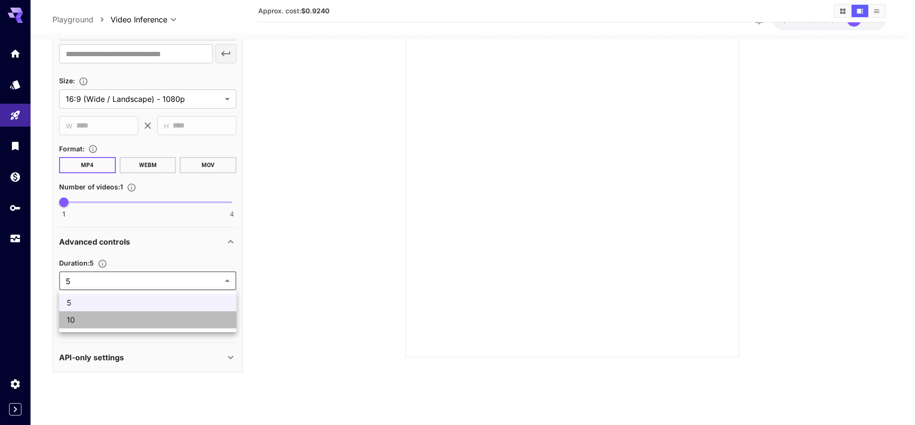
click at [131, 320] on span "10" at bounding box center [148, 319] width 162 height 11
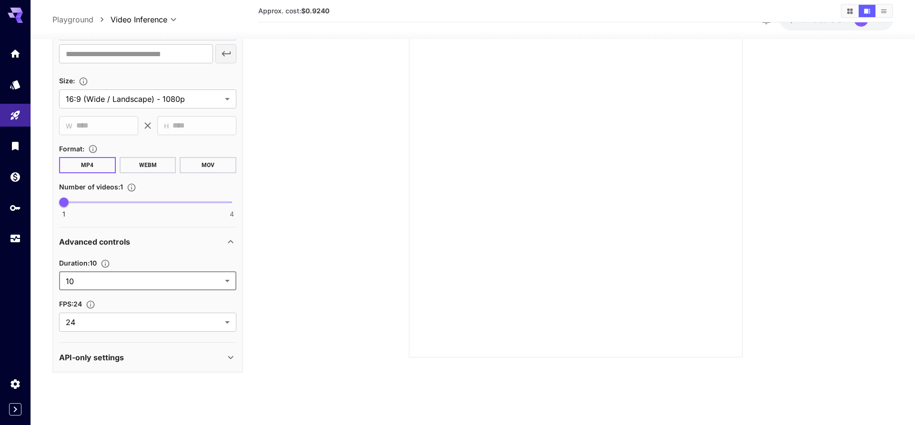
click at [141, 285] on body "**********" at bounding box center [457, 175] width 915 height 501
click at [108, 261] on div at bounding box center [457, 212] width 915 height 425
click at [106, 263] on icon "Set the number of duration" at bounding box center [106, 264] width 10 height 10
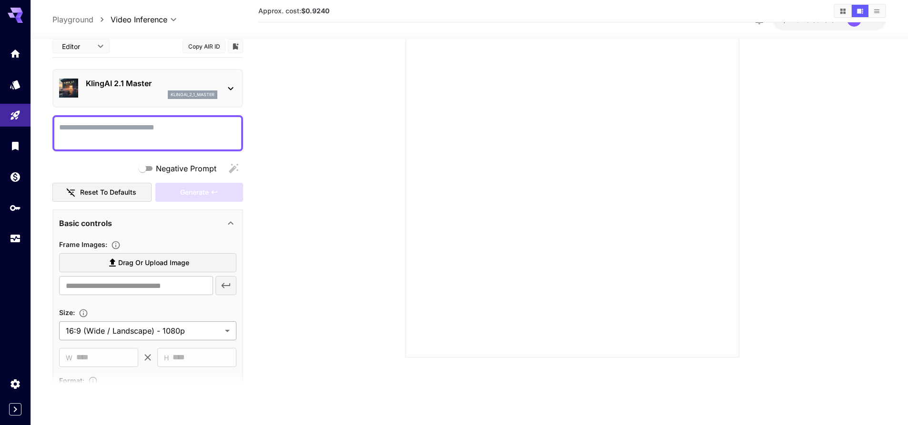
scroll to position [232, 0]
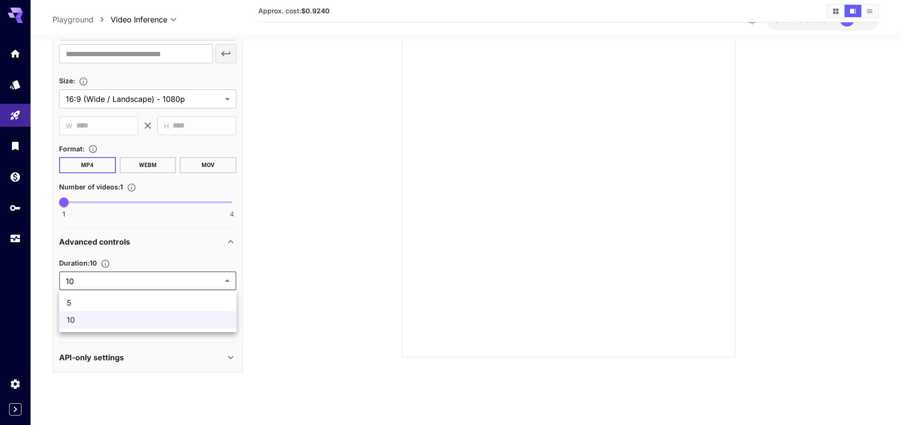
click at [130, 282] on body "**********" at bounding box center [454, 175] width 908 height 501
click at [111, 302] on span "5" at bounding box center [148, 302] width 162 height 11
type input "*"
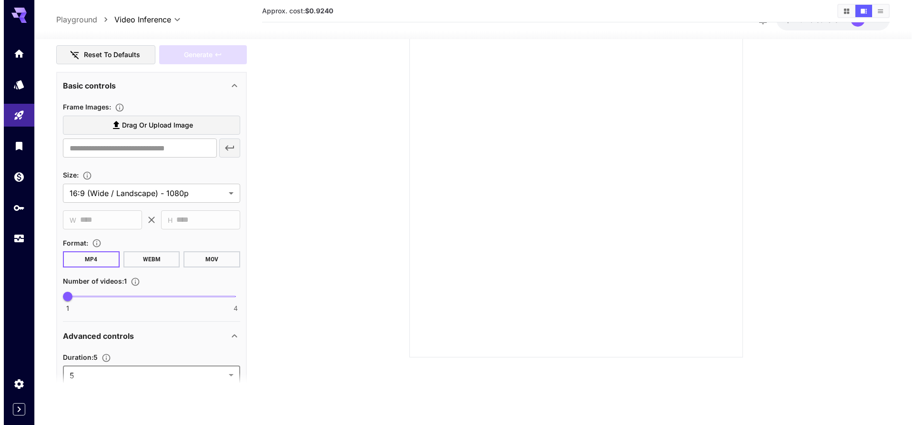
scroll to position [0, 0]
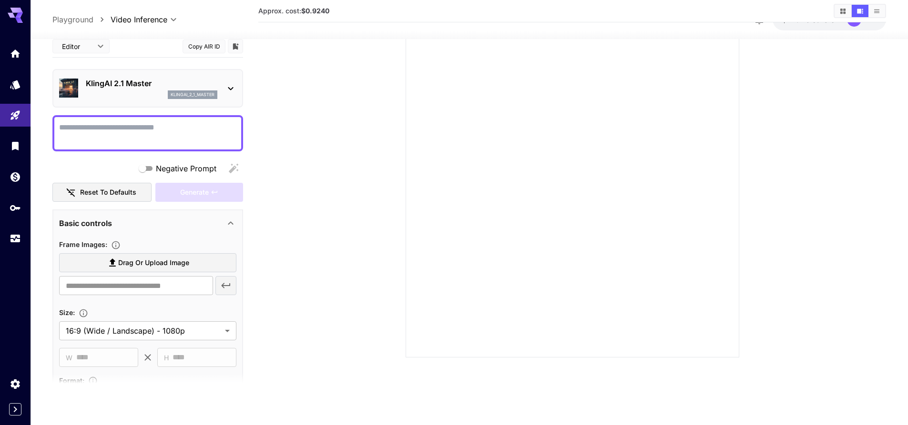
click at [152, 95] on div "klingai_2_1_master" at bounding box center [151, 95] width 131 height 9
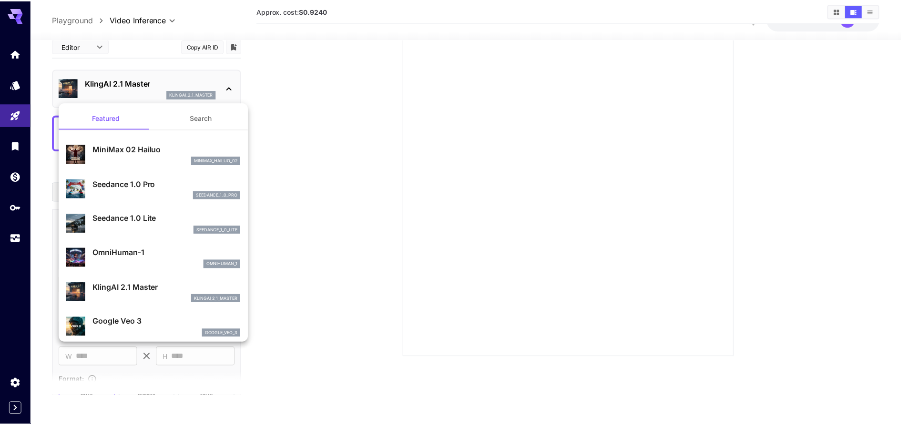
scroll to position [95, 0]
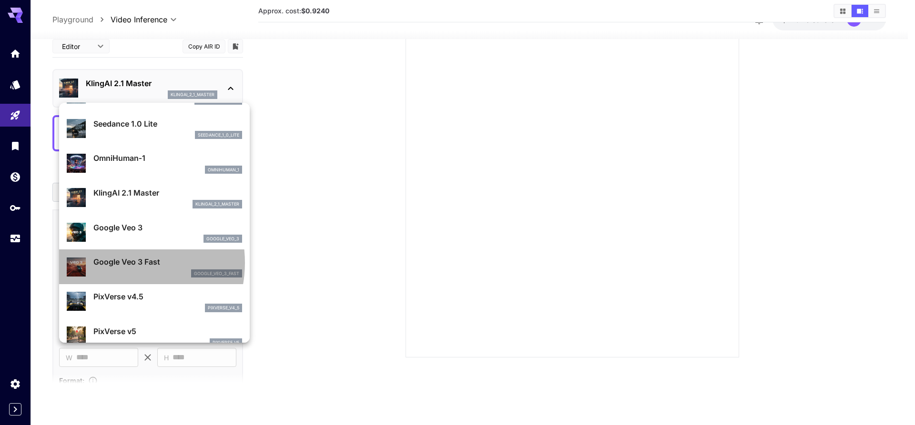
click at [118, 263] on p "Google Veo 3 Fast" at bounding box center [167, 261] width 149 height 11
type input "**********"
type input "****"
type input "***"
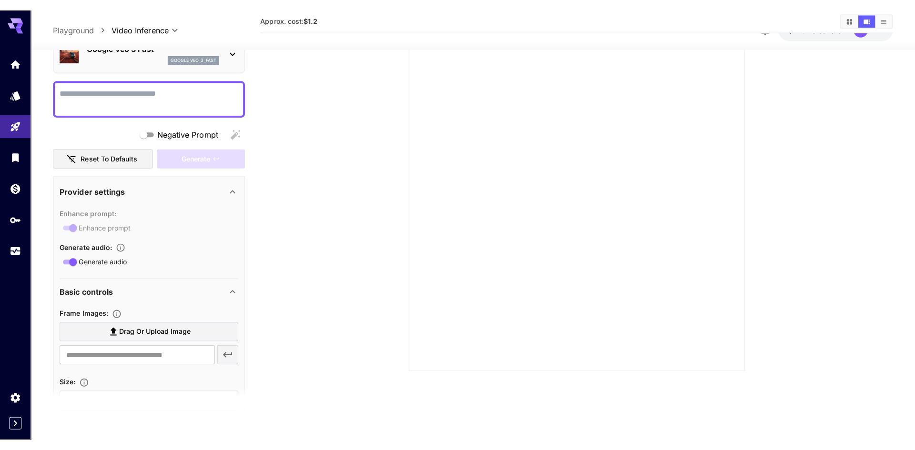
scroll to position [0, 0]
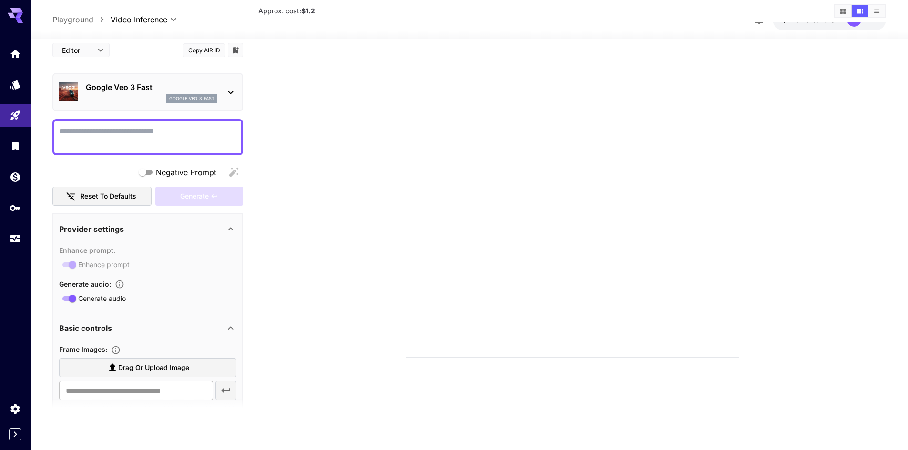
click at [142, 100] on div "google_veo_3_fast" at bounding box center [151, 98] width 131 height 9
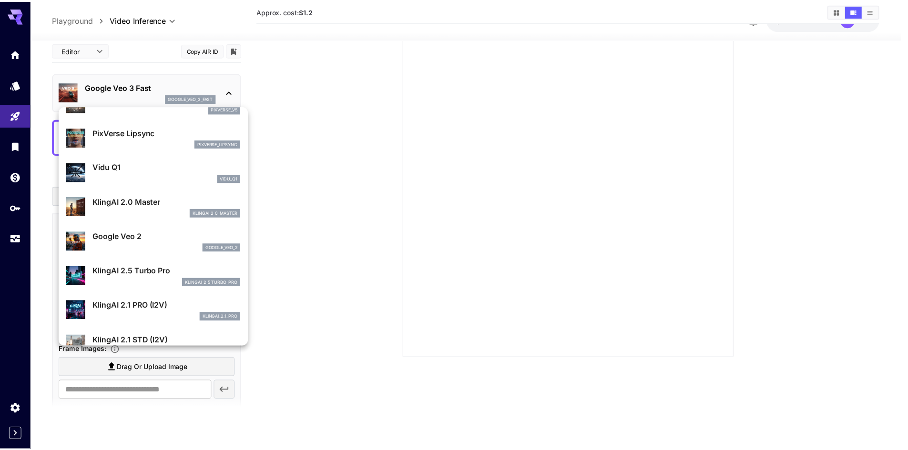
scroll to position [381, 0]
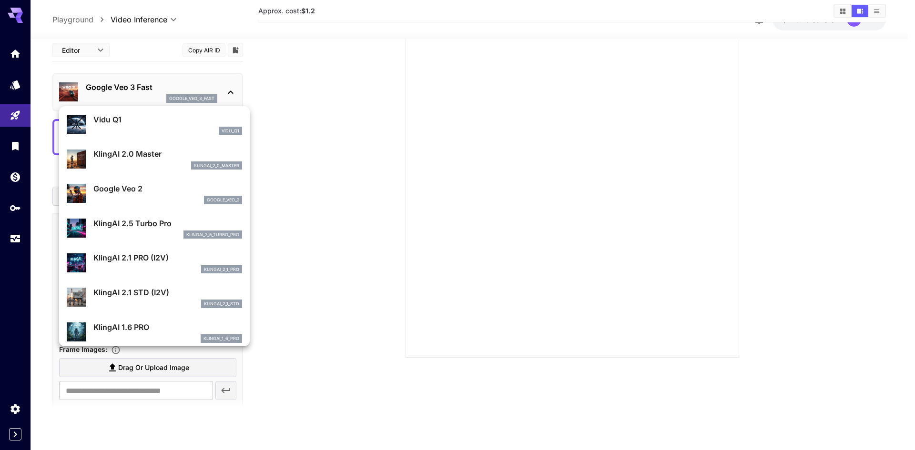
click at [155, 260] on p "KlingAI 2.1 PRO (I2V)" at bounding box center [167, 257] width 149 height 11
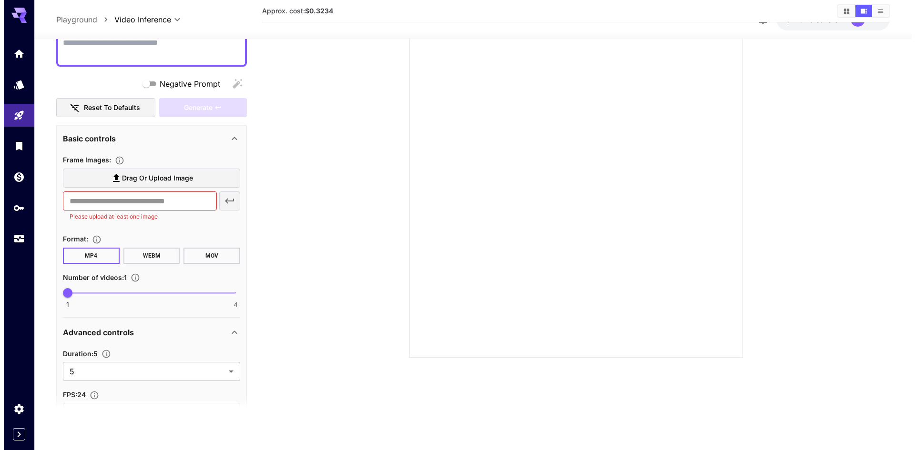
scroll to position [0, 0]
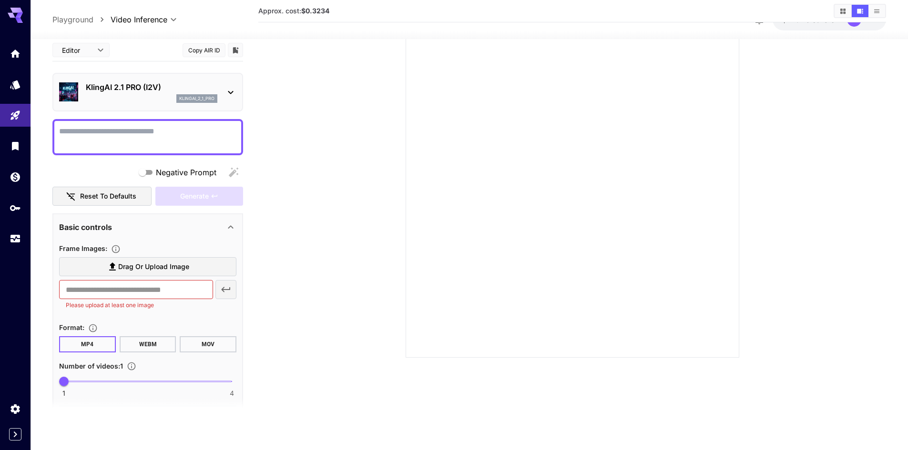
click at [143, 87] on p "KlingAI 2.1 PRO (I2V)" at bounding box center [151, 86] width 131 height 11
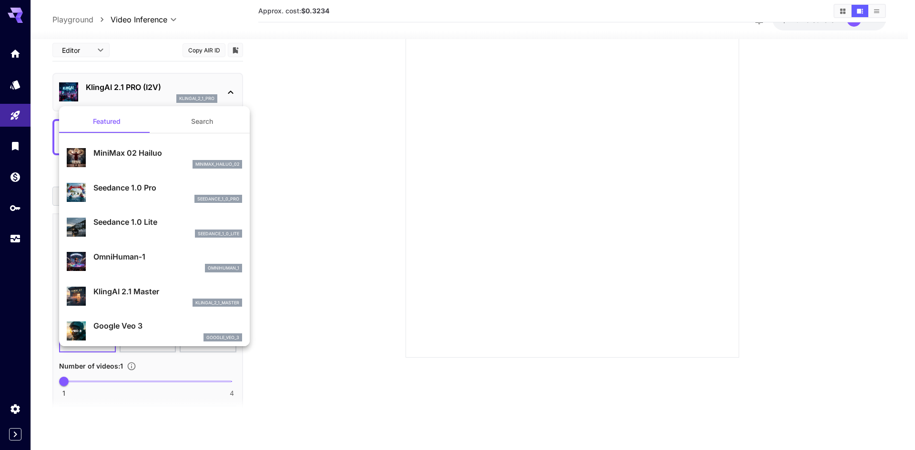
click at [161, 158] on p "MiniMax 02 Hailuo" at bounding box center [167, 152] width 149 height 11
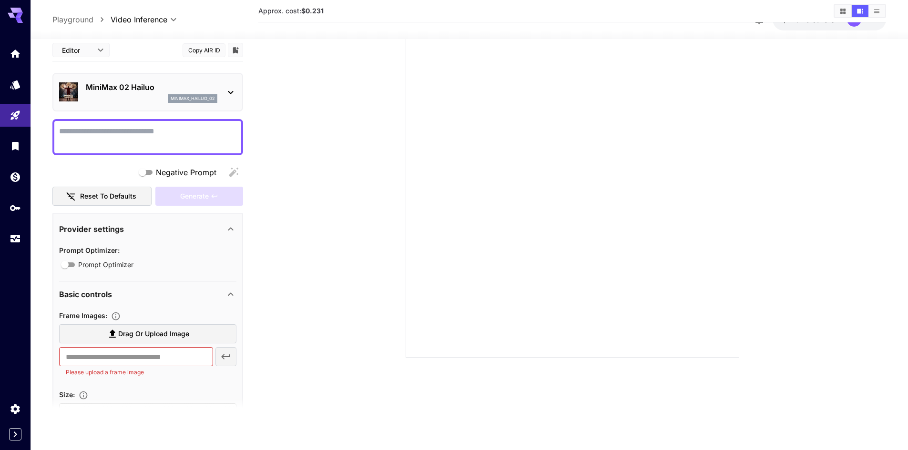
click at [152, 100] on div "minimax_hailuo_02" at bounding box center [151, 98] width 131 height 9
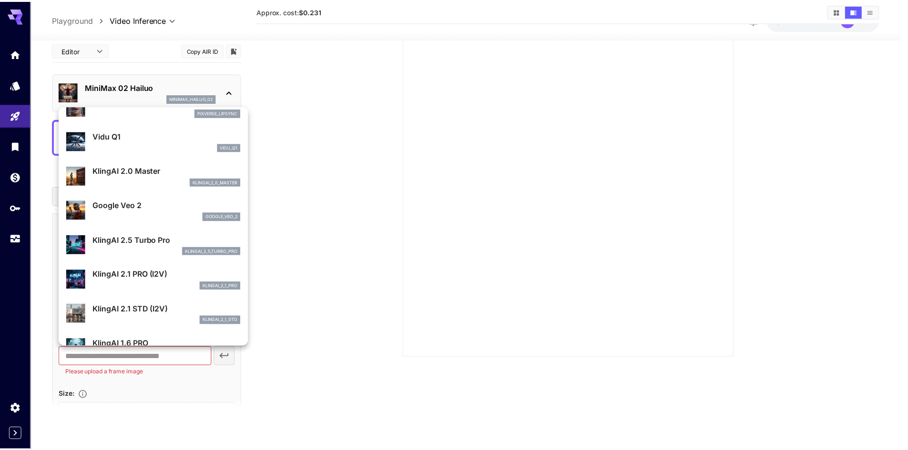
scroll to position [381, 0]
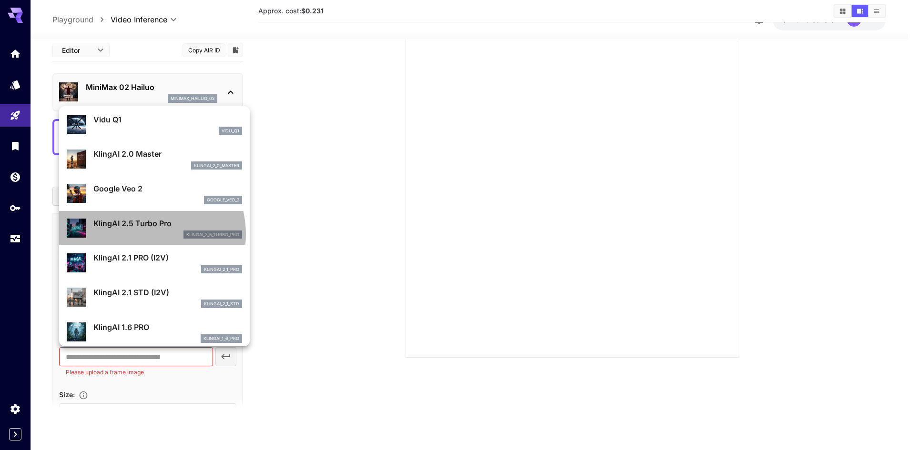
click at [143, 234] on div "klingai_2_5_turbo_pro" at bounding box center [167, 235] width 149 height 9
type input "*"
type input "**********"
type input "****"
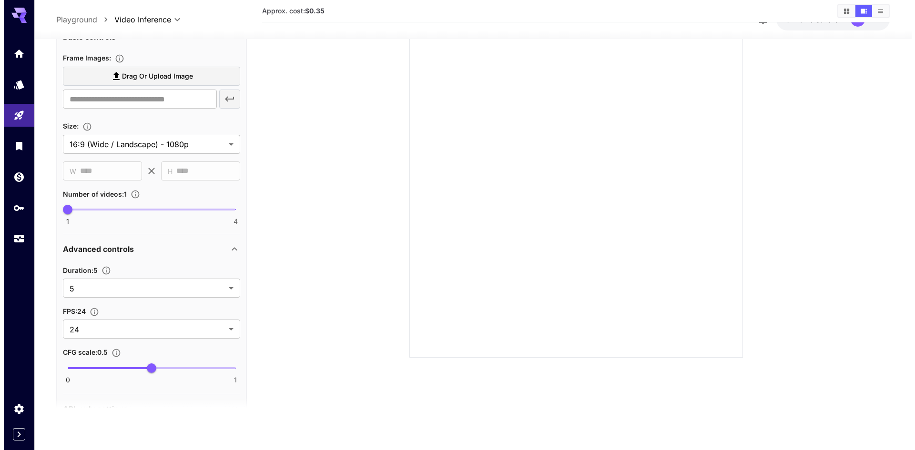
scroll to position [0, 0]
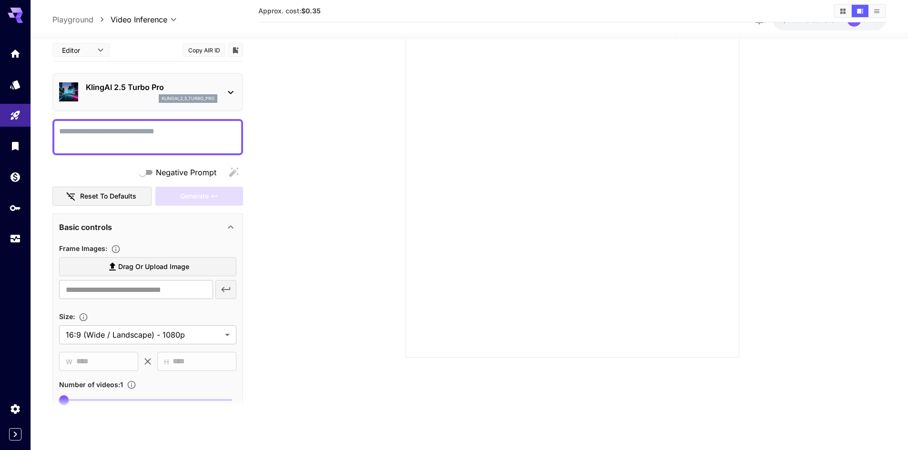
click at [145, 96] on div "klingai_2_5_turbo_pro" at bounding box center [151, 98] width 131 height 9
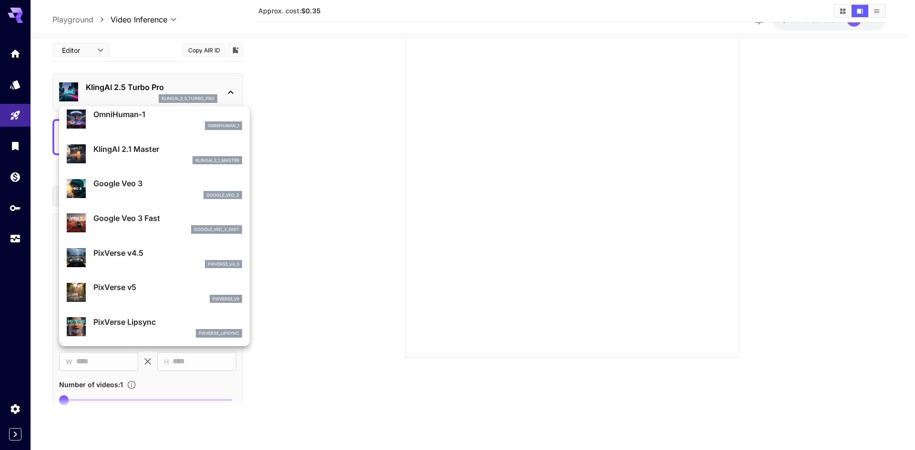
scroll to position [191, 0]
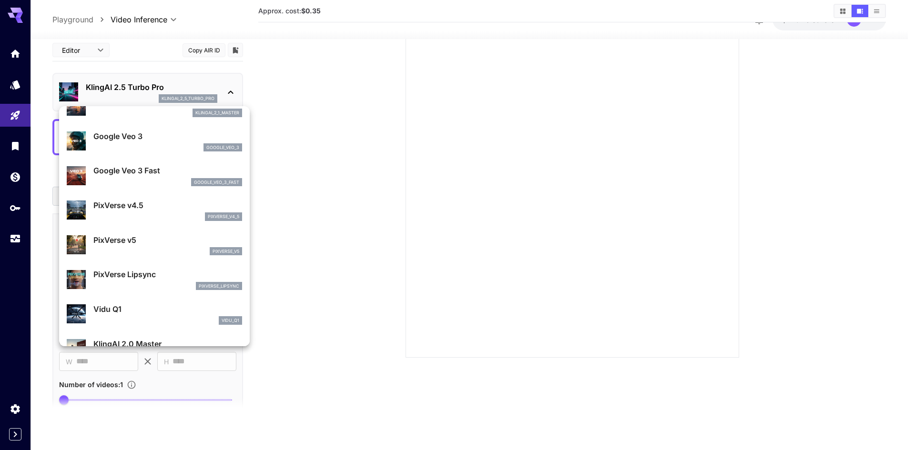
click at [155, 267] on div "PixVerse Lipsync pixverse_lipsync" at bounding box center [154, 279] width 175 height 29
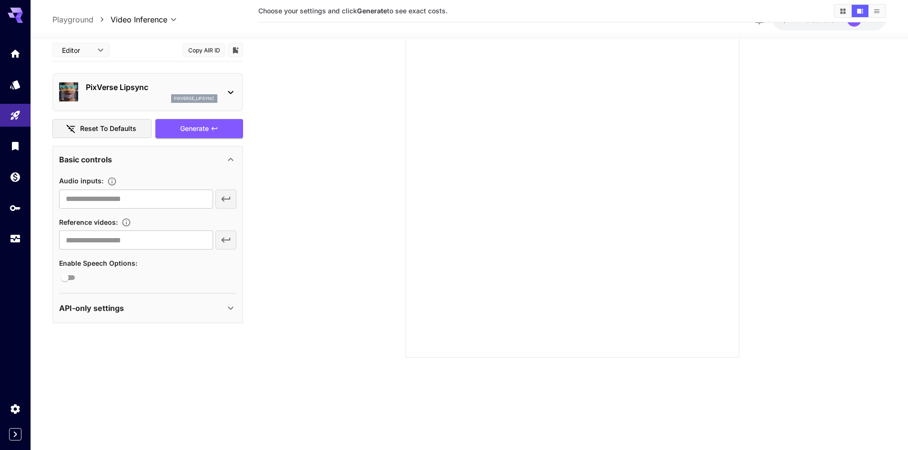
click at [146, 101] on div "pixverse_lipsync" at bounding box center [151, 98] width 131 height 9
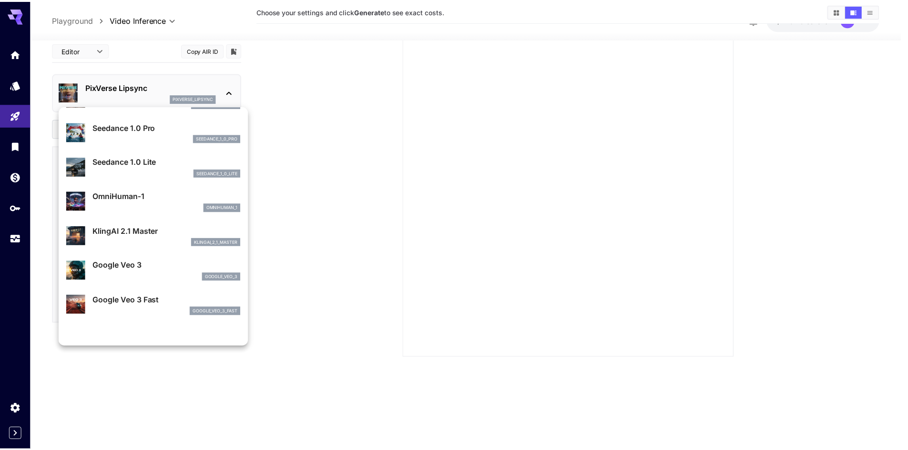
scroll to position [0, 0]
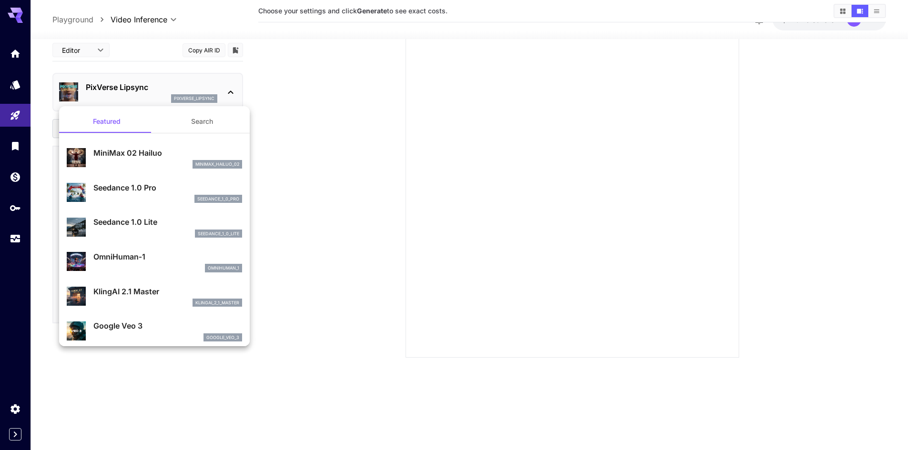
click at [213, 123] on button "Search" at bounding box center [201, 121] width 95 height 23
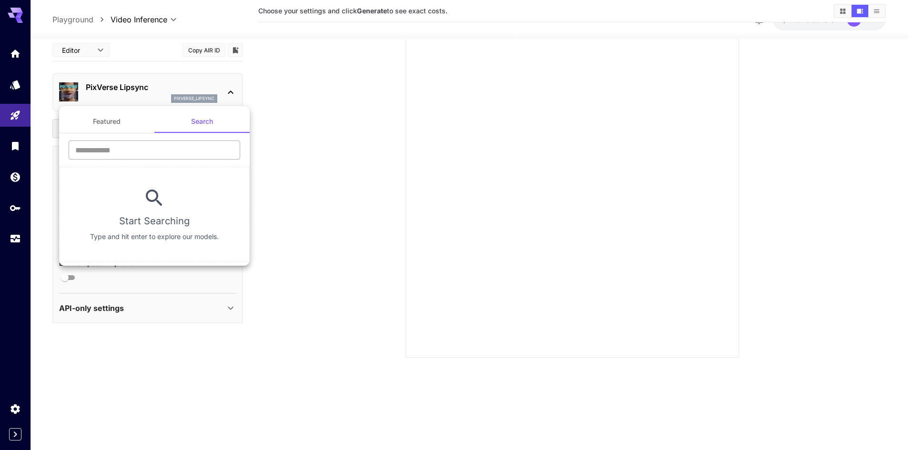
click at [128, 151] on input "text" at bounding box center [155, 150] width 172 height 19
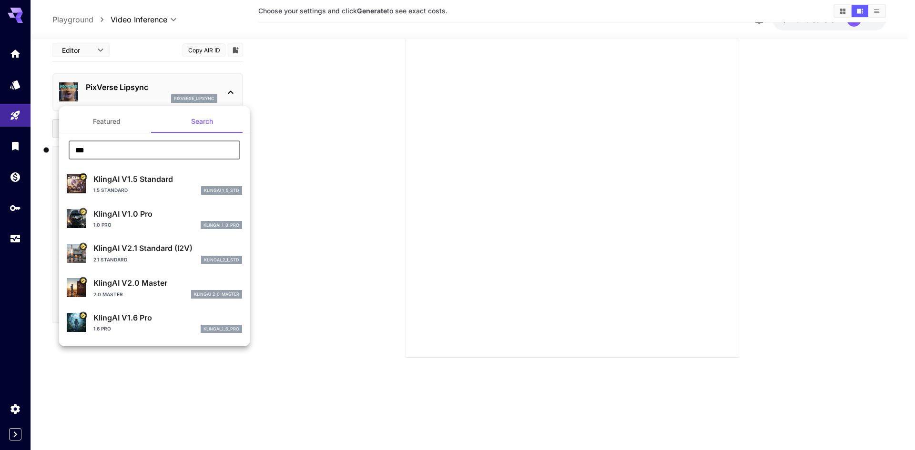
type input "***"
click at [166, 256] on div "2.1 Standard klingai_2_1_std" at bounding box center [167, 260] width 149 height 9
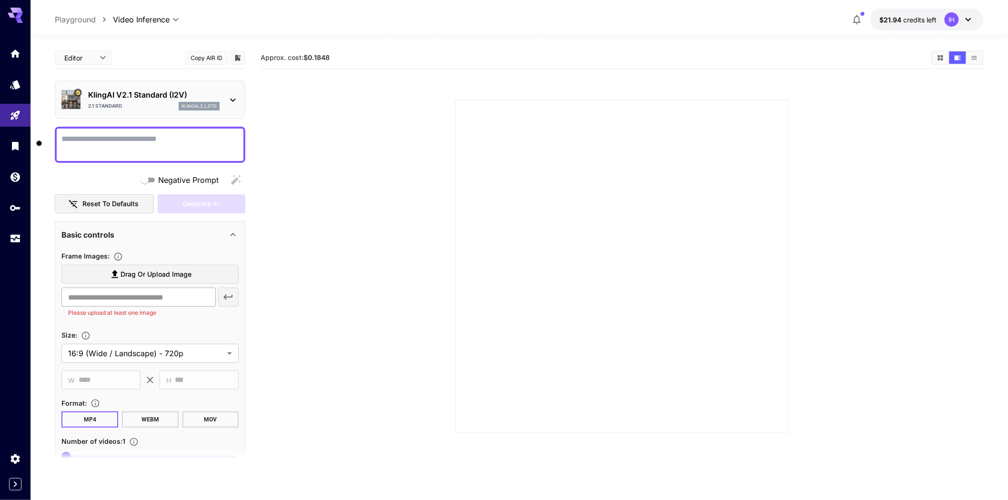
click at [176, 294] on input "text" at bounding box center [138, 297] width 154 height 19
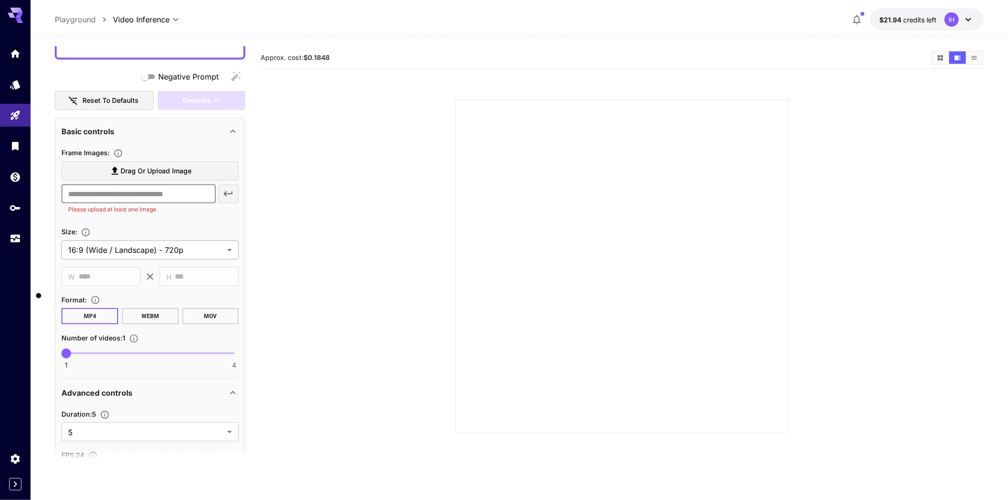
scroll to position [106, 0]
click at [173, 166] on span "Drag or upload image" at bounding box center [156, 169] width 71 height 12
click at [0, 0] on input "Drag or upload image" at bounding box center [0, 0] width 0 height 0
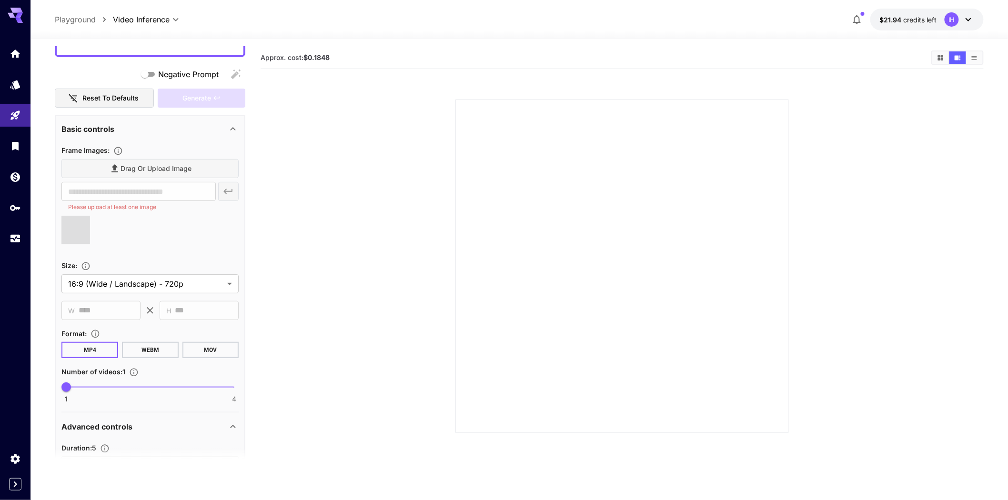
type input "**********"
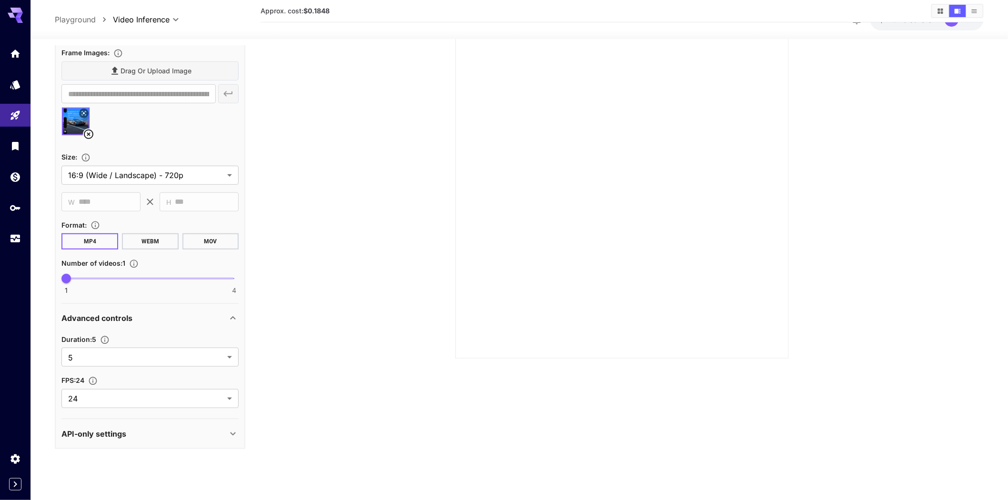
scroll to position [75, 0]
click at [193, 425] on div "API-only settings" at bounding box center [144, 433] width 166 height 11
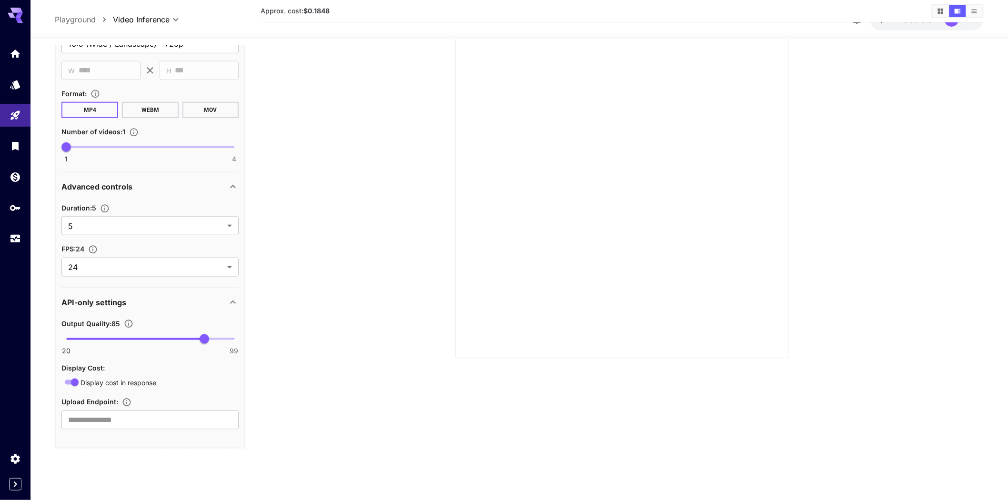
scroll to position [281, 0]
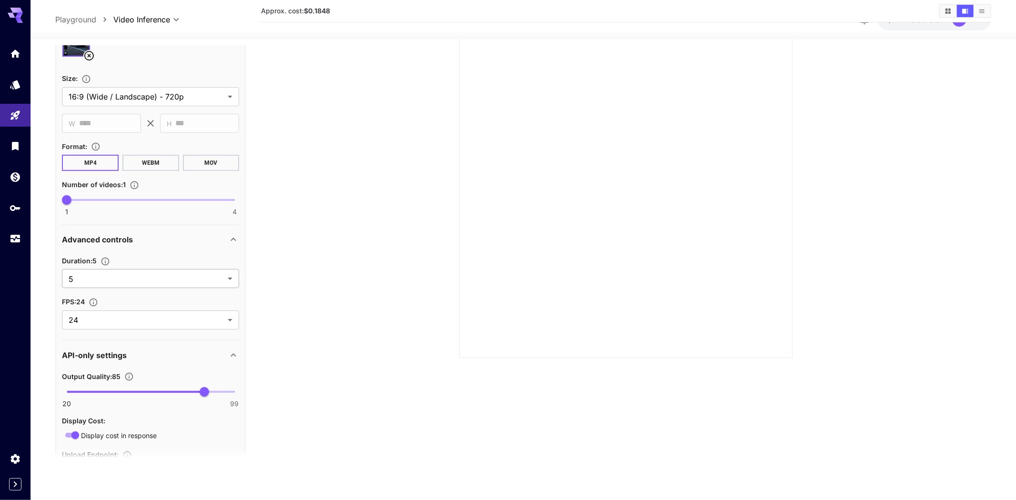
click at [127, 276] on body "**********" at bounding box center [508, 213] width 1016 height 576
click at [123, 318] on span "10" at bounding box center [150, 316] width 163 height 11
type input "**"
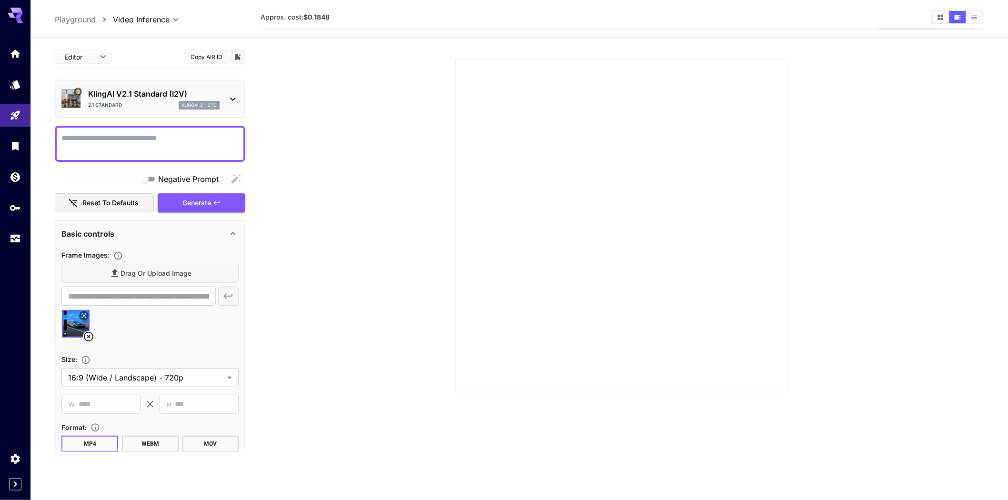
scroll to position [0, 0]
click at [108, 136] on textarea "Negative Prompt" at bounding box center [149, 144] width 177 height 23
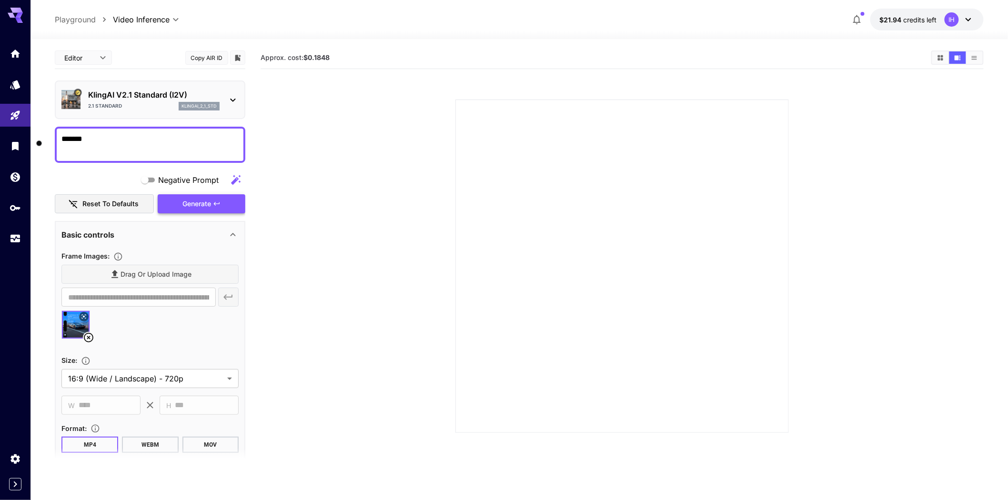
type textarea "*******"
click at [211, 198] on div "Generate" at bounding box center [202, 204] width 88 height 20
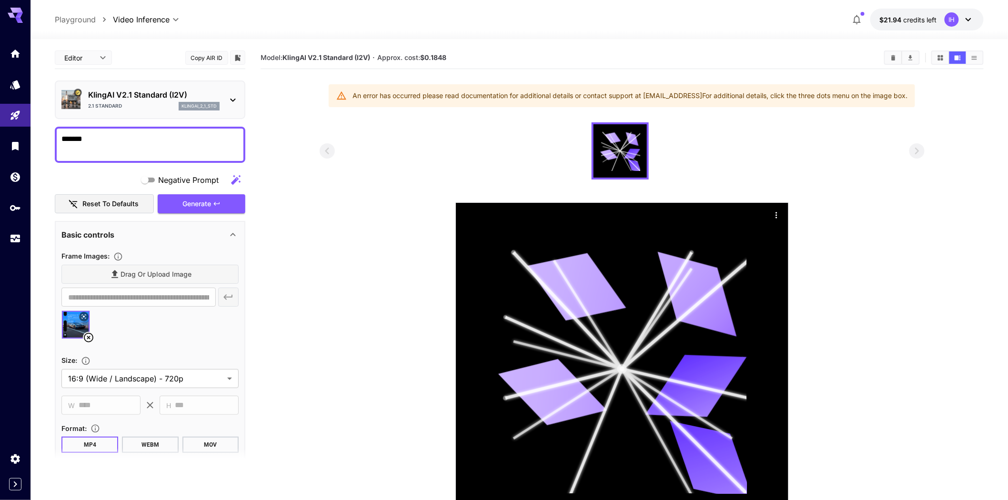
click at [145, 269] on div "Drag or upload image" at bounding box center [149, 275] width 177 height 20
click at [137, 269] on div "Drag or upload image" at bounding box center [149, 275] width 177 height 20
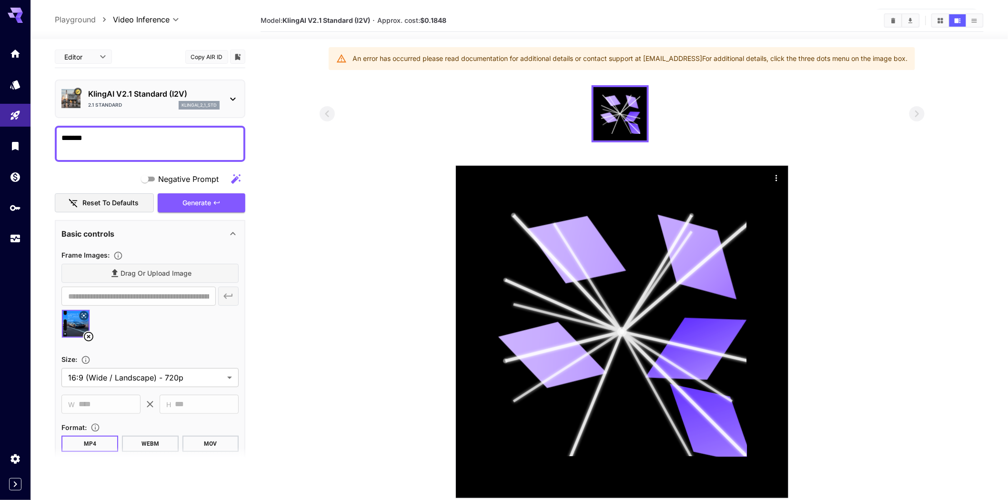
scroll to position [75, 0]
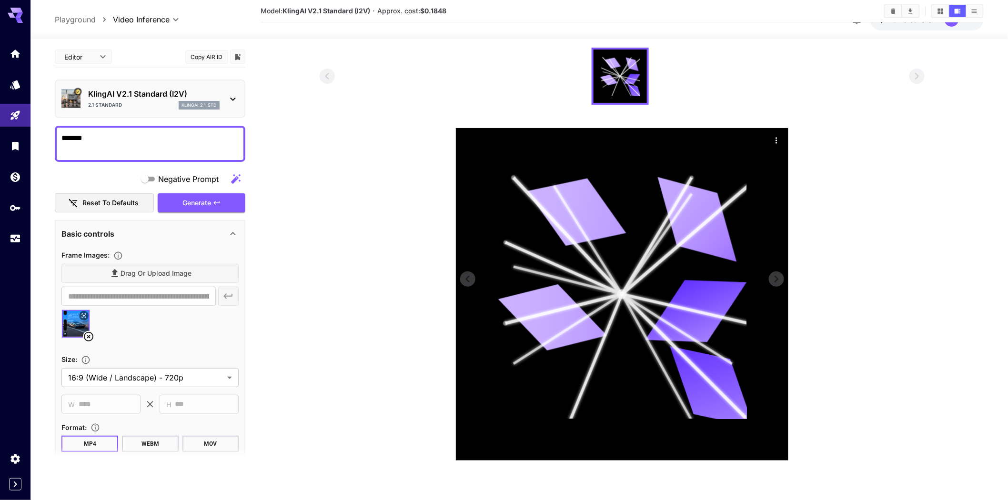
click at [580, 332] on icon at bounding box center [552, 317] width 109 height 81
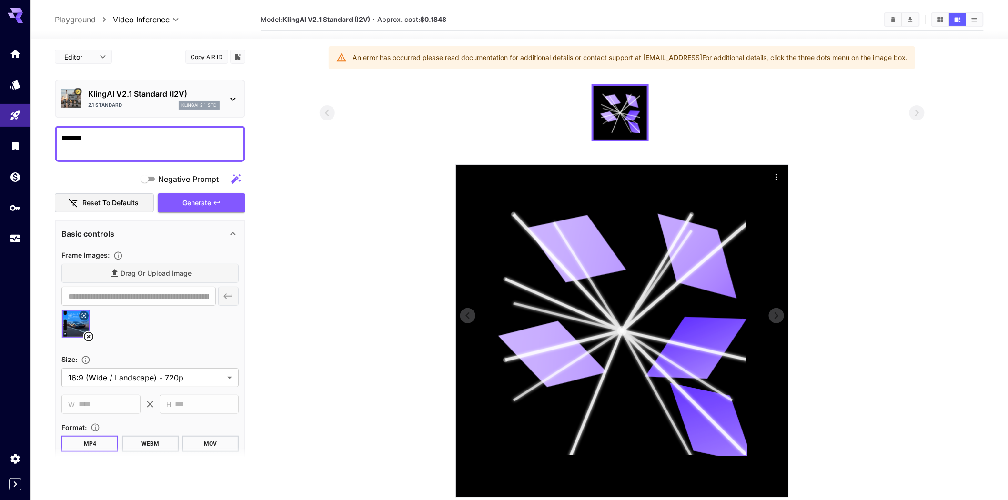
scroll to position [0, 0]
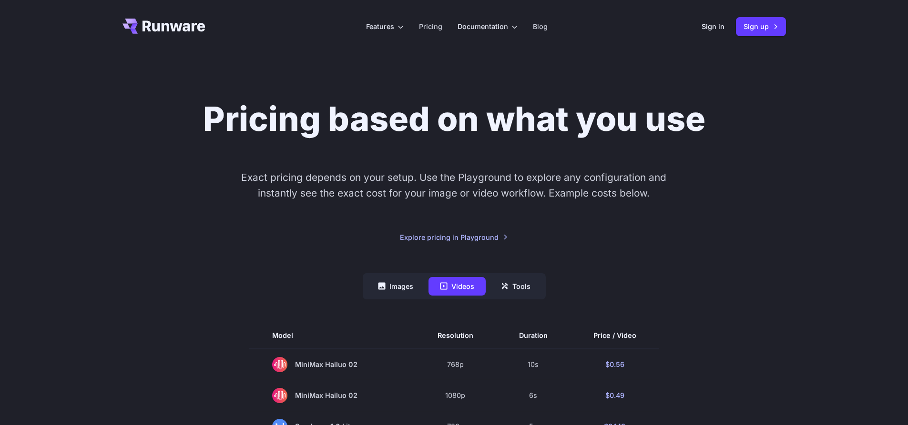
scroll to position [95, 0]
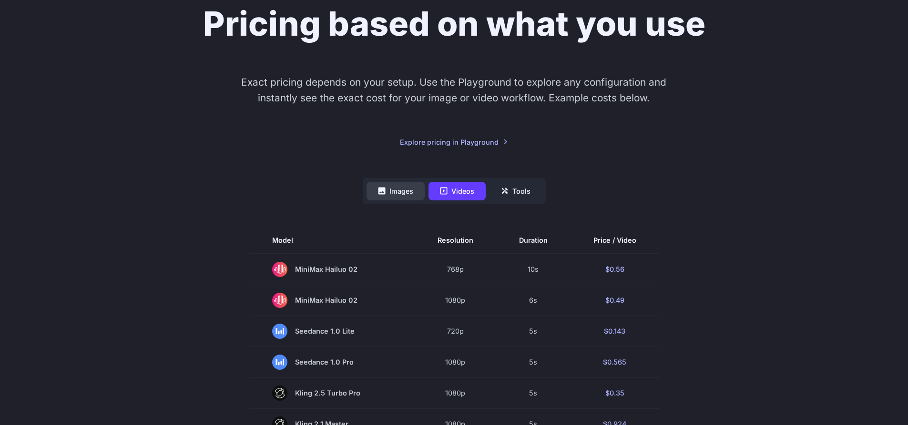
click at [404, 187] on button "Images" at bounding box center [395, 191] width 58 height 19
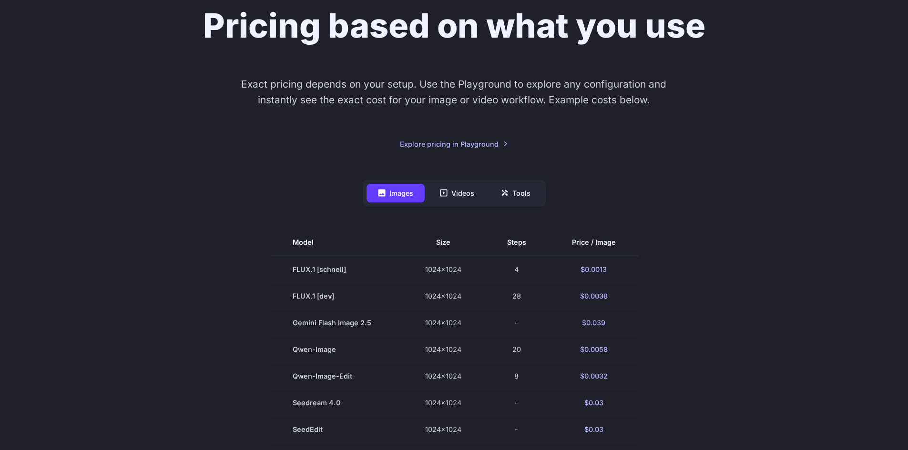
scroll to position [0, 0]
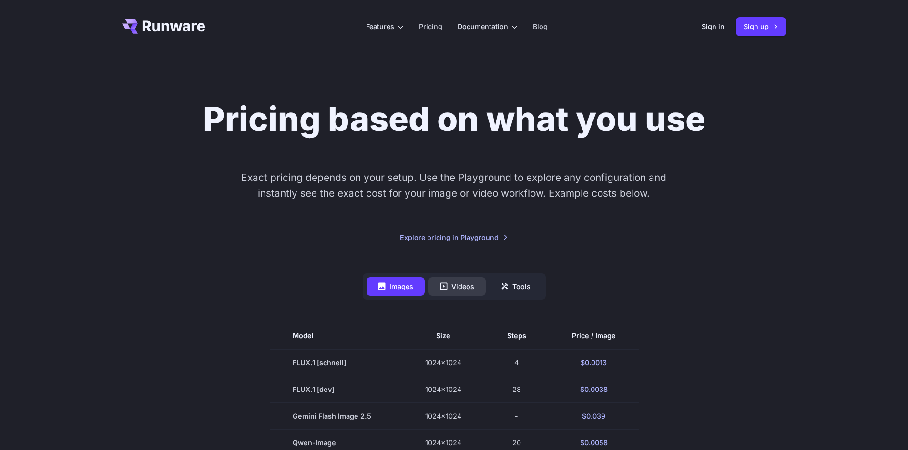
click at [451, 280] on button "Videos" at bounding box center [456, 286] width 57 height 19
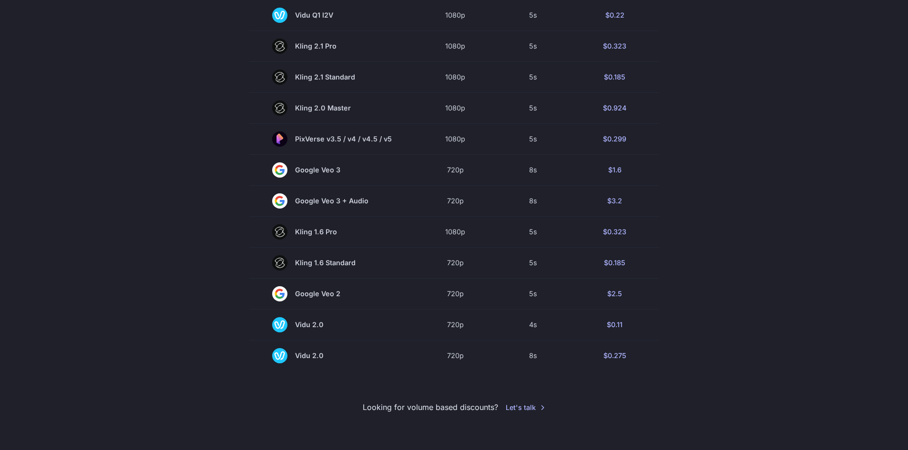
scroll to position [629, 0]
click at [242, 275] on section "Model Resolution Duration Price / Video MiniMax Hailuo 02 768p 10s $0.56 MiniMa…" at bounding box center [453, 32] width 663 height 677
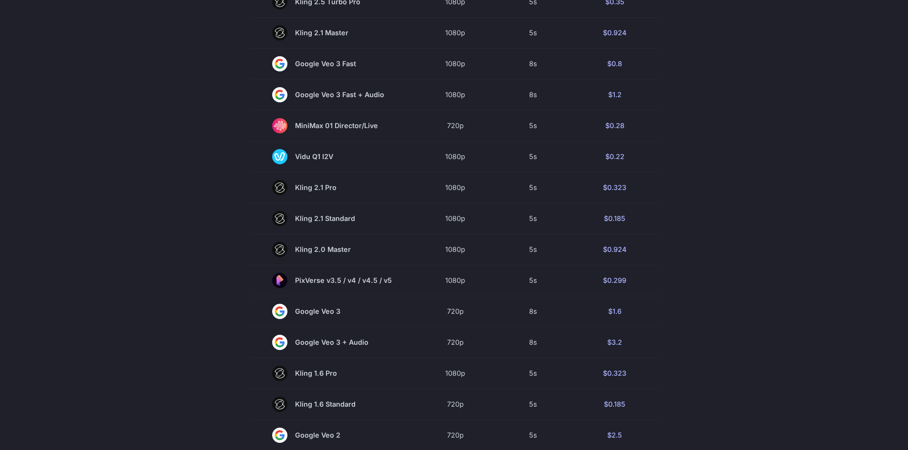
scroll to position [486, 0]
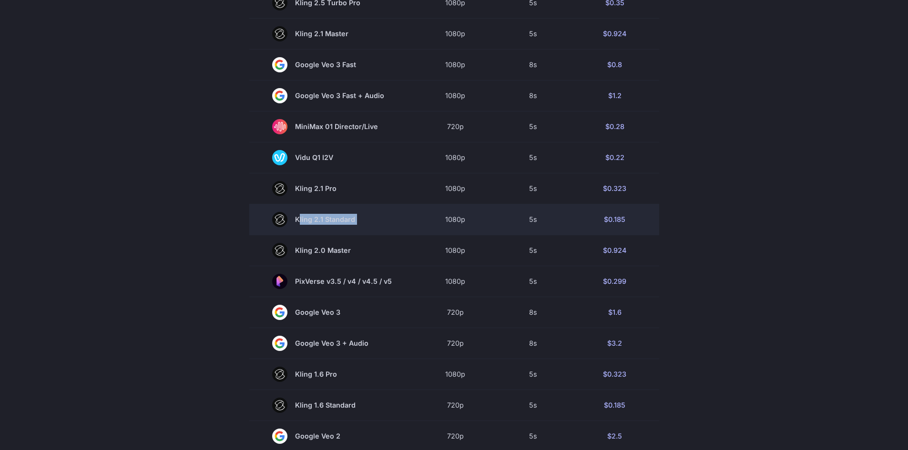
drag, startPoint x: 329, startPoint y: 215, endPoint x: 442, endPoint y: 220, distance: 113.5
click at [442, 220] on tr "[PERSON_NAME] 2.1 Standard 1080p 5s $0.185" at bounding box center [454, 219] width 410 height 31
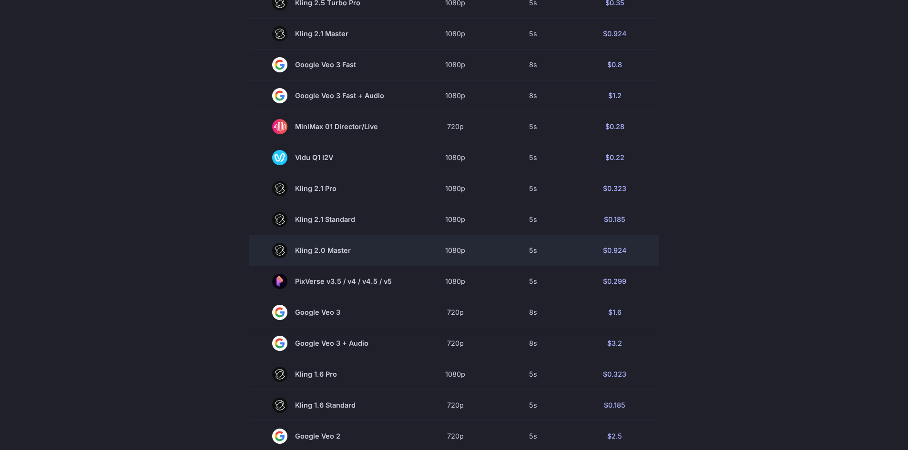
click at [354, 250] on span "Kling 2.0 Master" at bounding box center [332, 250] width 120 height 15
drag, startPoint x: 311, startPoint y: 251, endPoint x: 399, endPoint y: 247, distance: 88.2
click at [399, 247] on td "Kling 2.0 Master" at bounding box center [331, 250] width 165 height 31
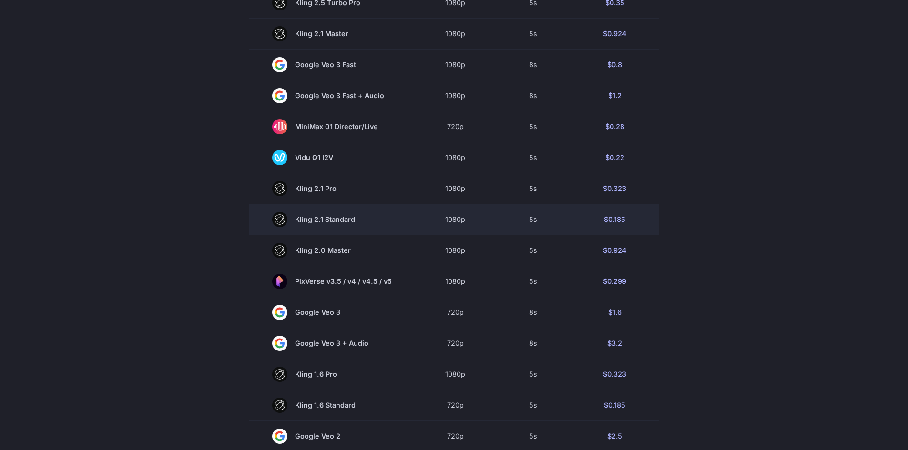
drag, startPoint x: 314, startPoint y: 215, endPoint x: 371, endPoint y: 225, distance: 57.0
click at [371, 225] on span "Kling 2.1 Standard" at bounding box center [332, 219] width 120 height 15
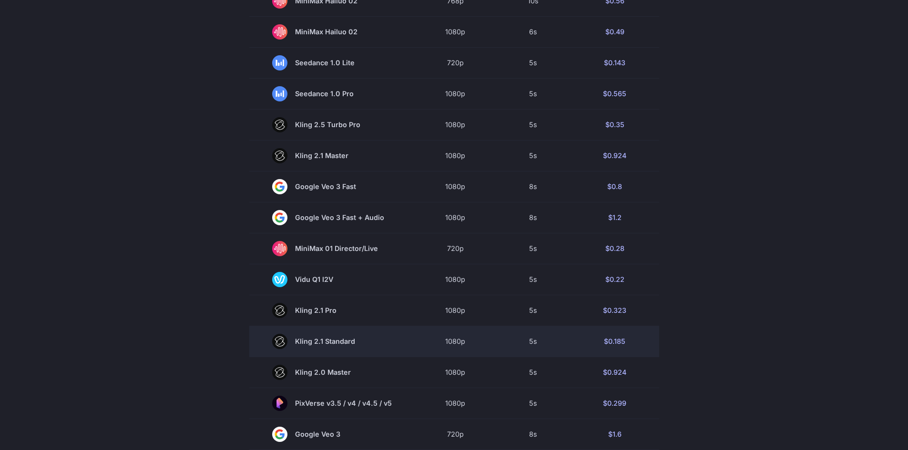
scroll to position [343, 0]
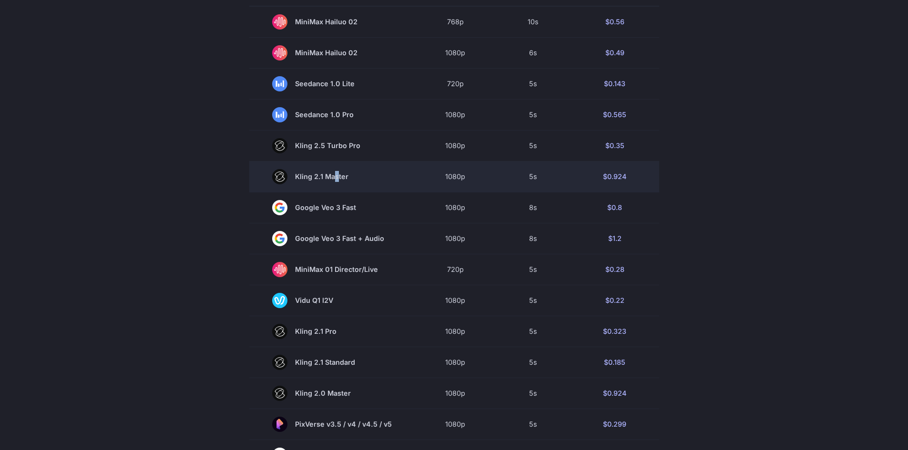
drag, startPoint x: 350, startPoint y: 180, endPoint x: 337, endPoint y: 177, distance: 13.1
click at [337, 177] on span "Kling 2.1 Master" at bounding box center [332, 176] width 120 height 15
